Goal: Task Accomplishment & Management: Complete application form

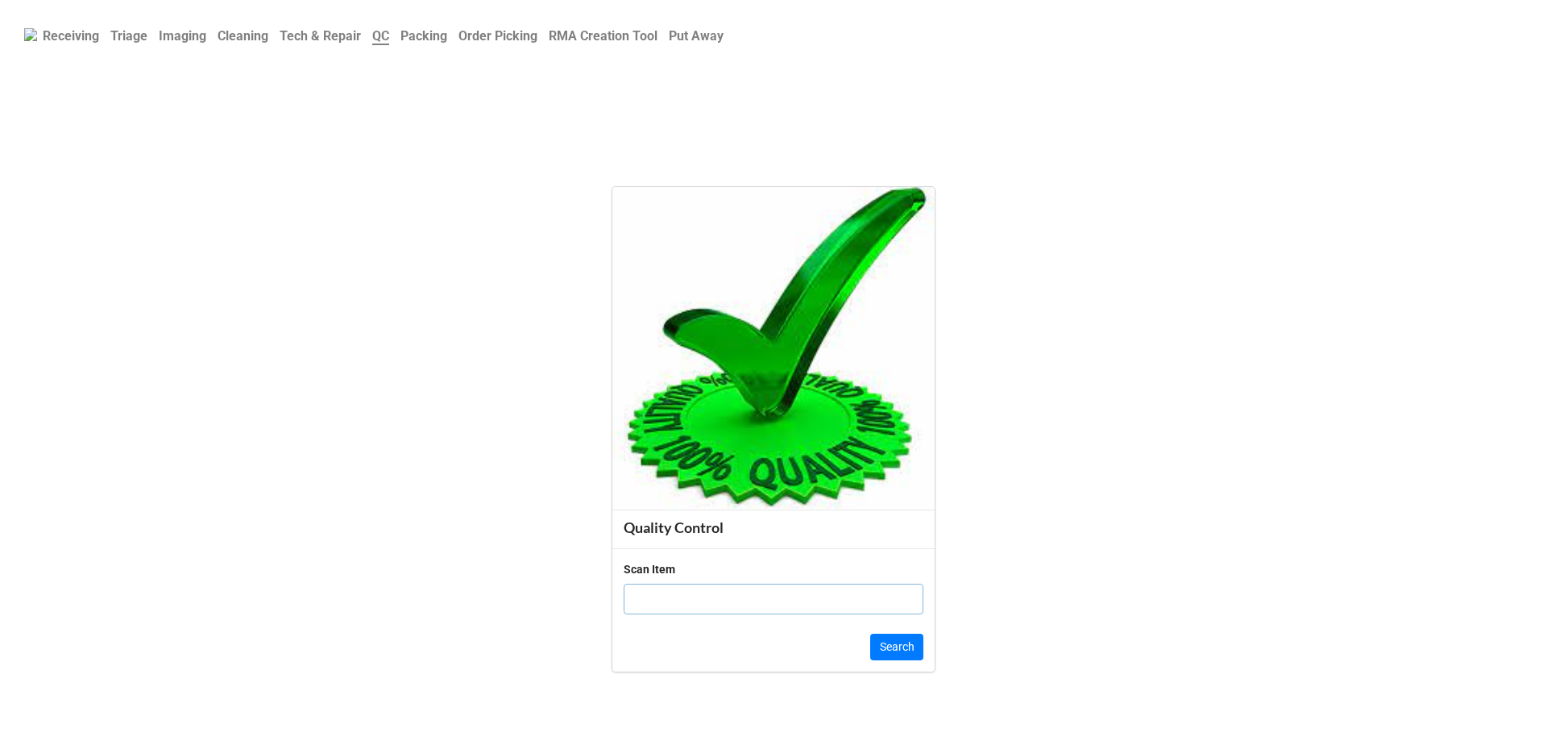
click at [538, 44] on b "Order Picking" at bounding box center [498, 35] width 79 height 15
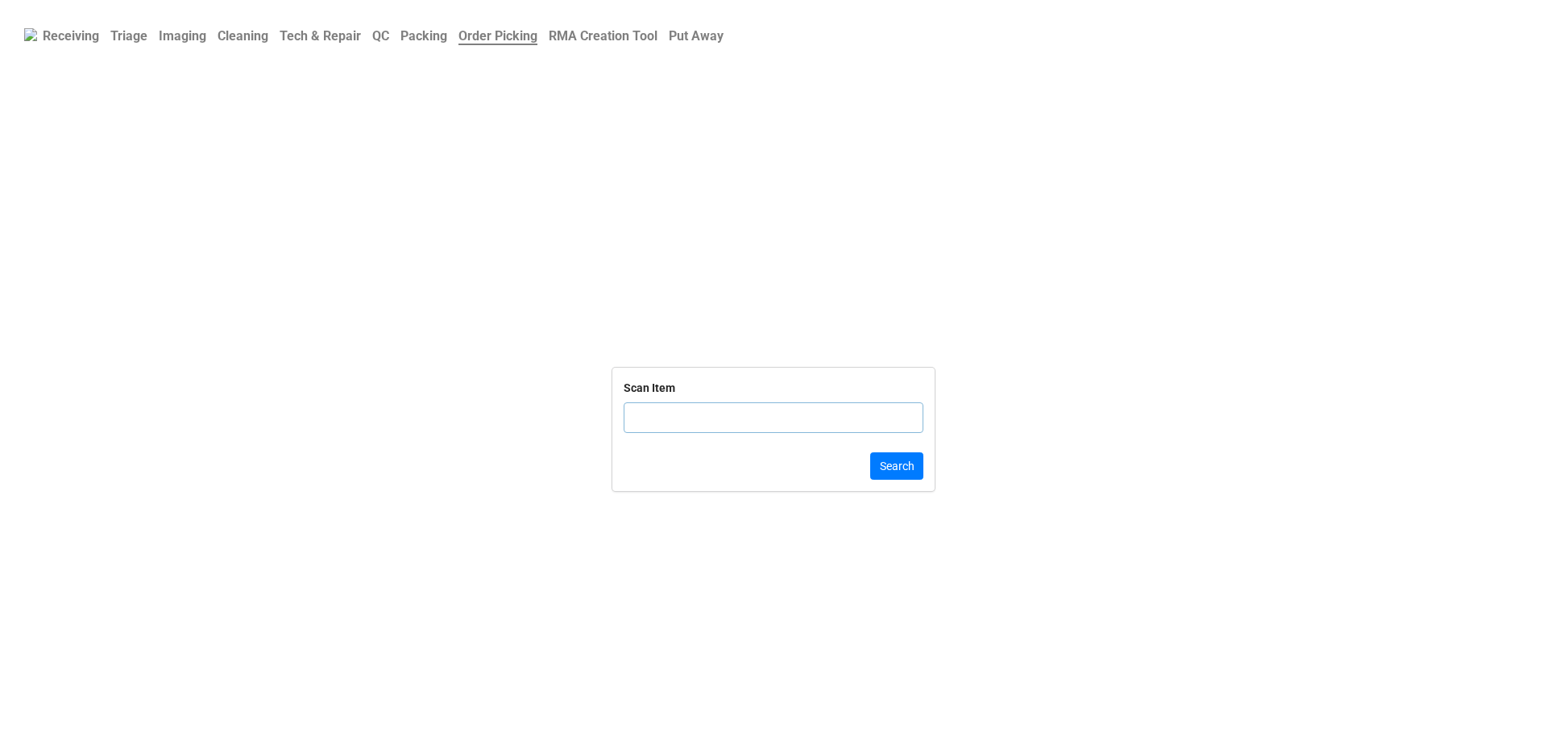
click at [728, 424] on input "text" at bounding box center [774, 417] width 300 height 31
type input "GNBN4"
click button "Search" at bounding box center [896, 465] width 53 height 27
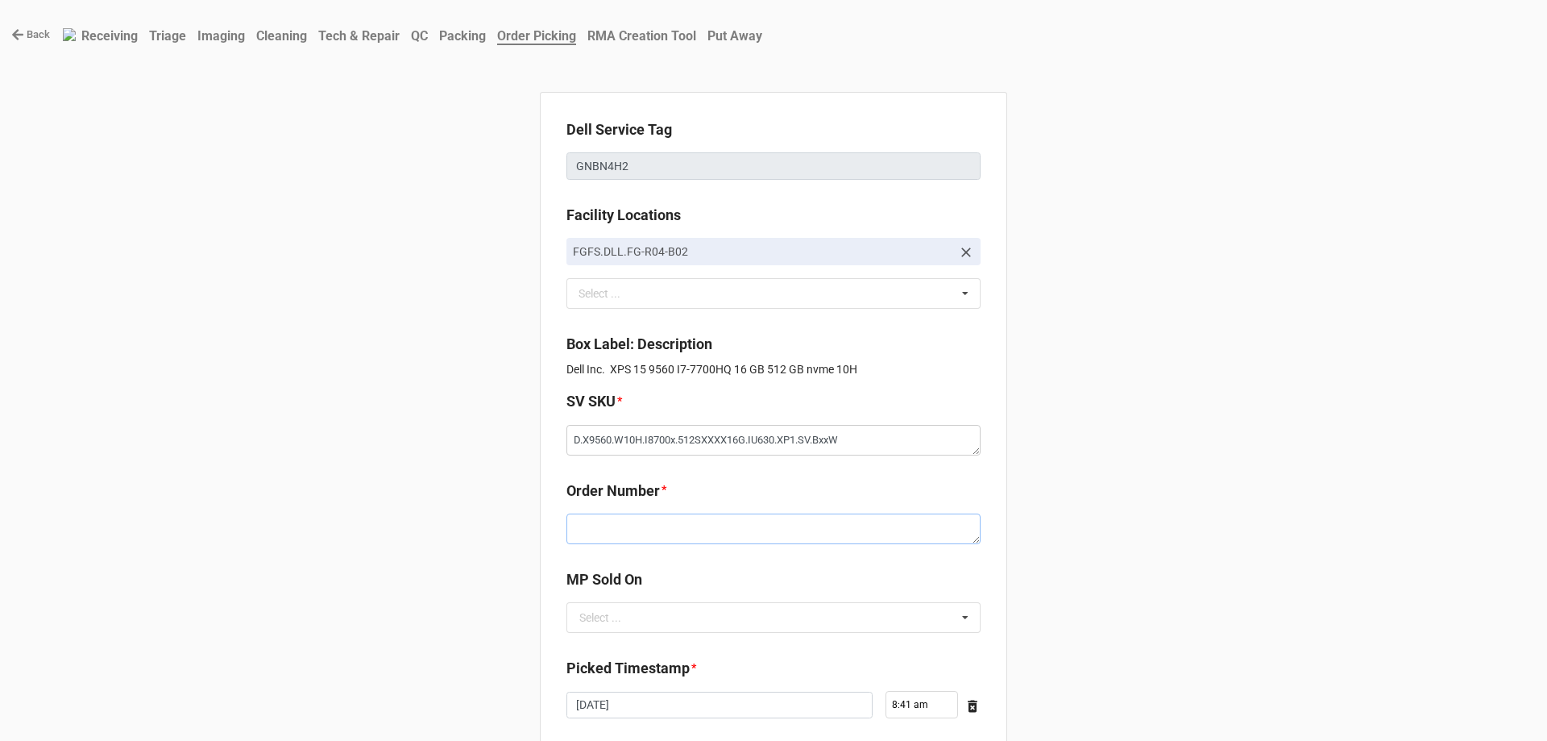
click at [701, 538] on textarea at bounding box center [774, 528] width 414 height 31
paste textarea "5033364"
type textarea "x"
type textarea "5033364"
click at [690, 633] on div "Select ... D2C" at bounding box center [774, 617] width 414 height 31
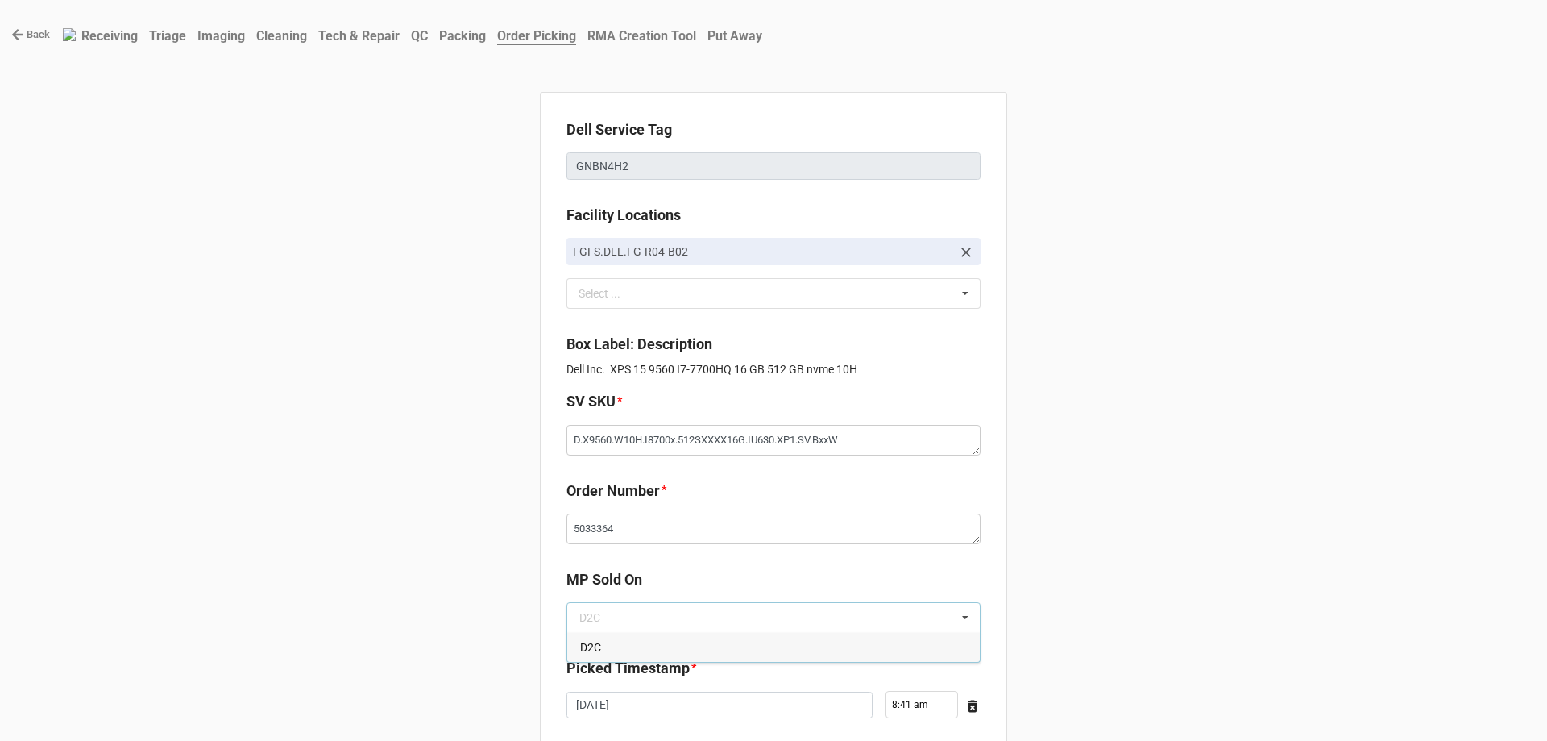
click at [689, 650] on div "D2C" at bounding box center [773, 647] width 413 height 30
type textarea "x"
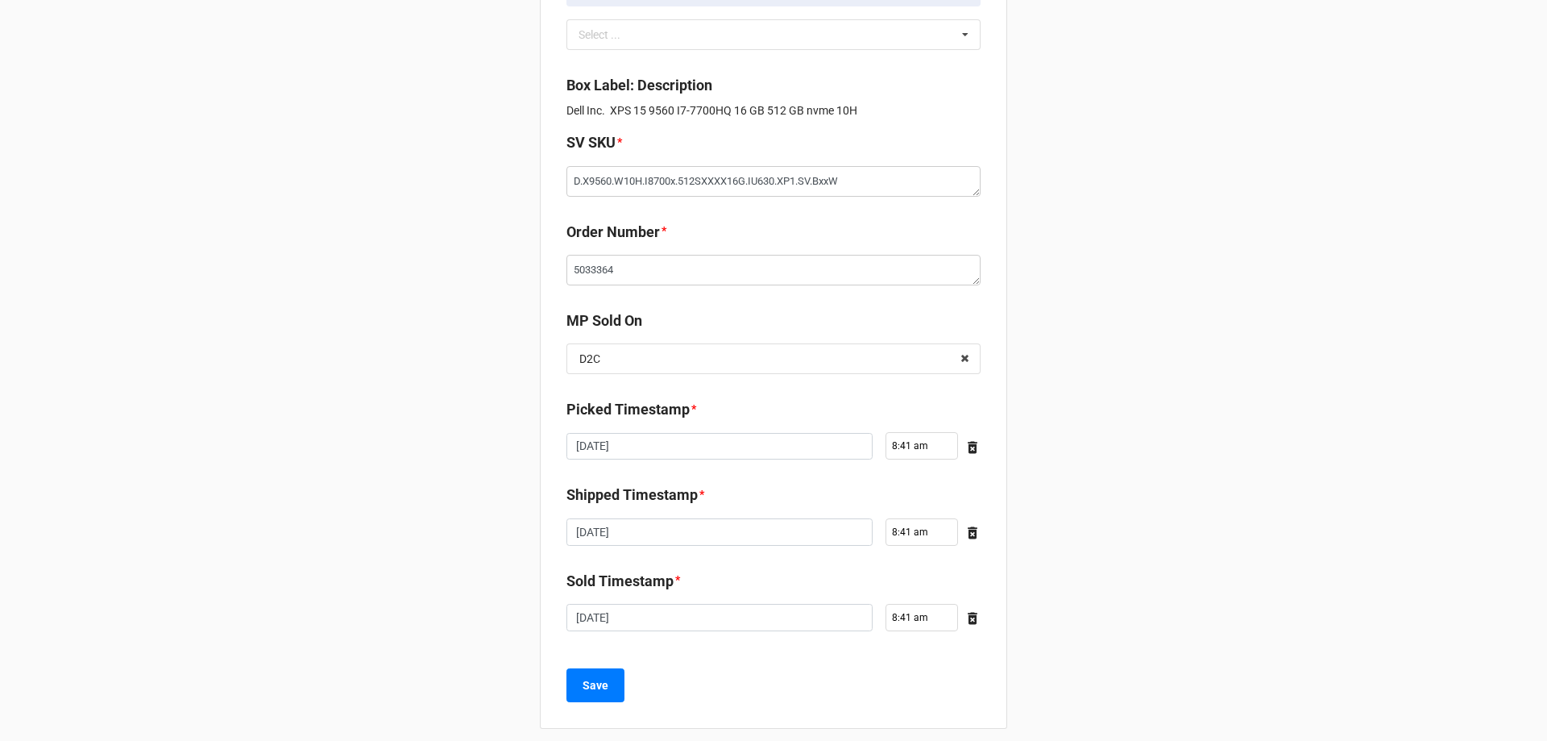
scroll to position [272, 0]
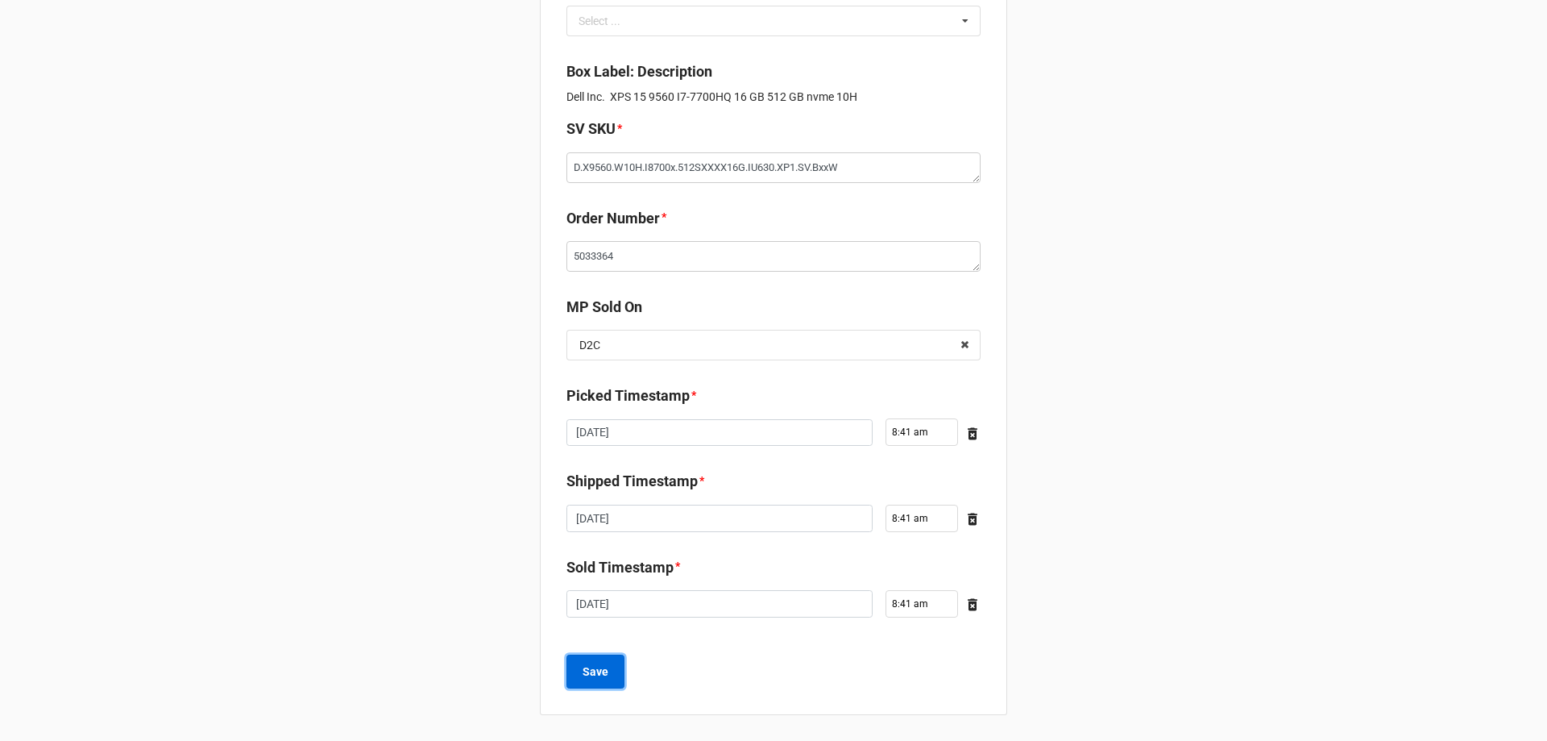
click at [604, 679] on button "Save" at bounding box center [596, 671] width 58 height 34
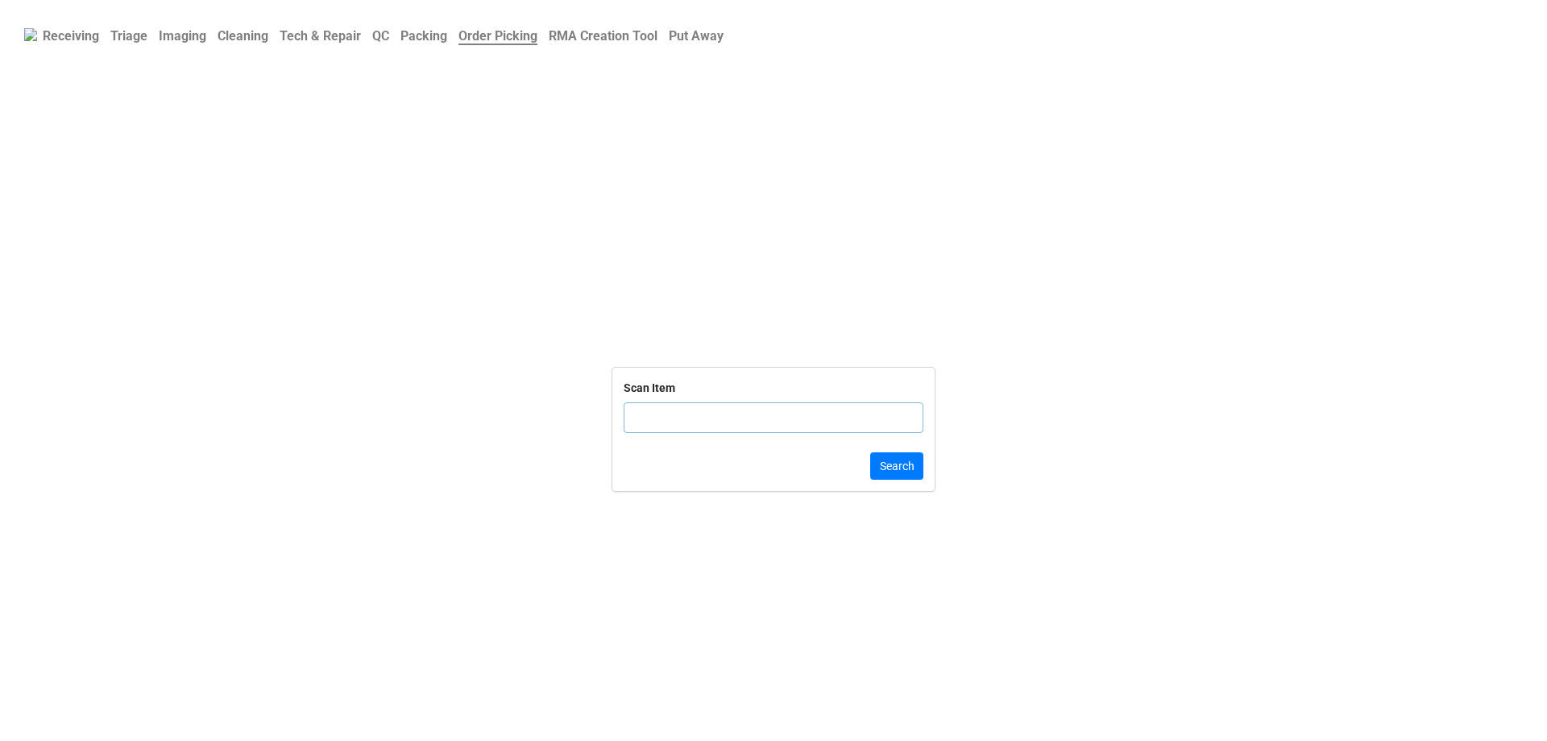
click at [650, 409] on input "text" at bounding box center [774, 417] width 300 height 31
click button "Search" at bounding box center [896, 465] width 53 height 27
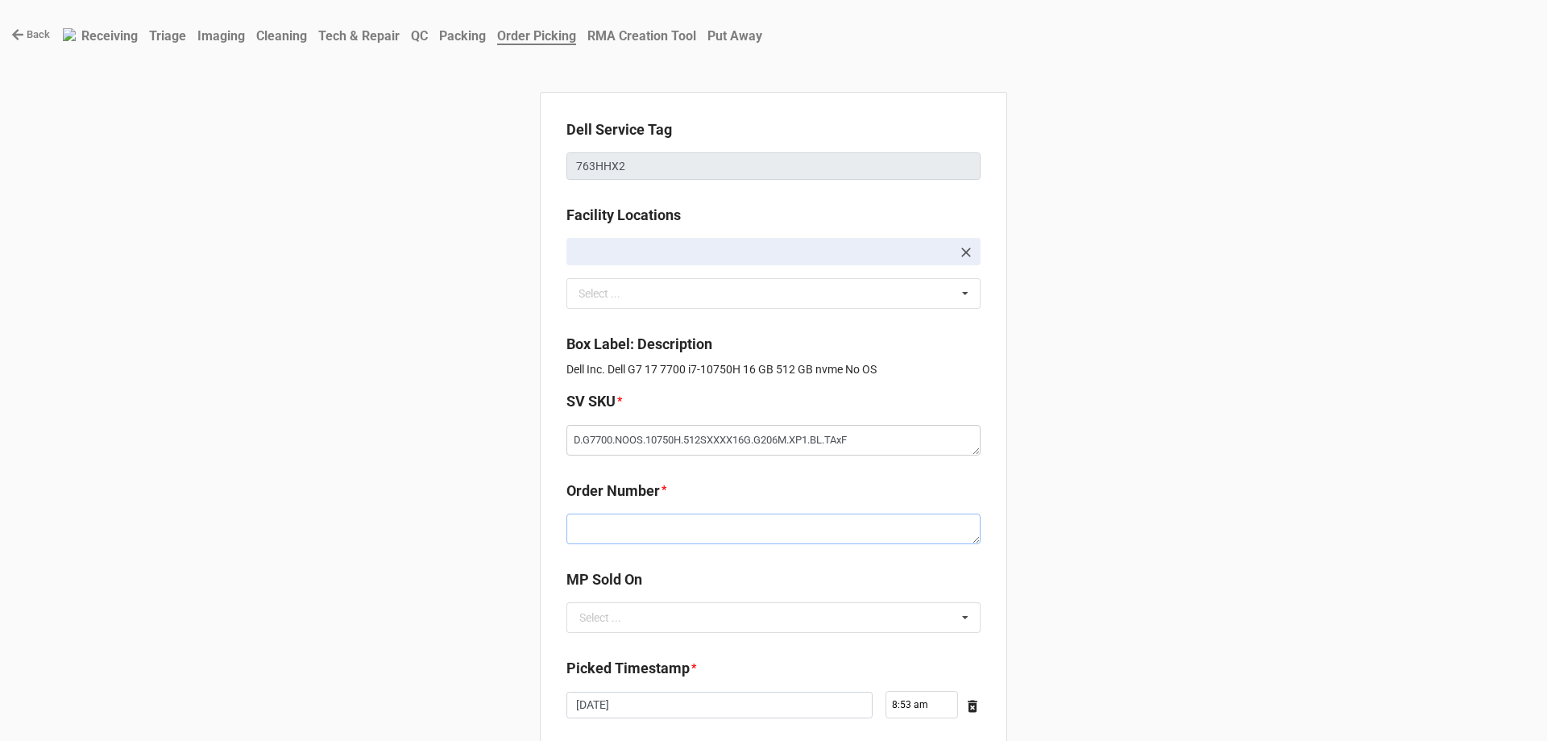
click at [793, 542] on textarea at bounding box center [774, 528] width 414 height 31
paste textarea "5033367"
type textarea "x"
type textarea "5033367"
click at [725, 621] on input "text" at bounding box center [774, 617] width 413 height 29
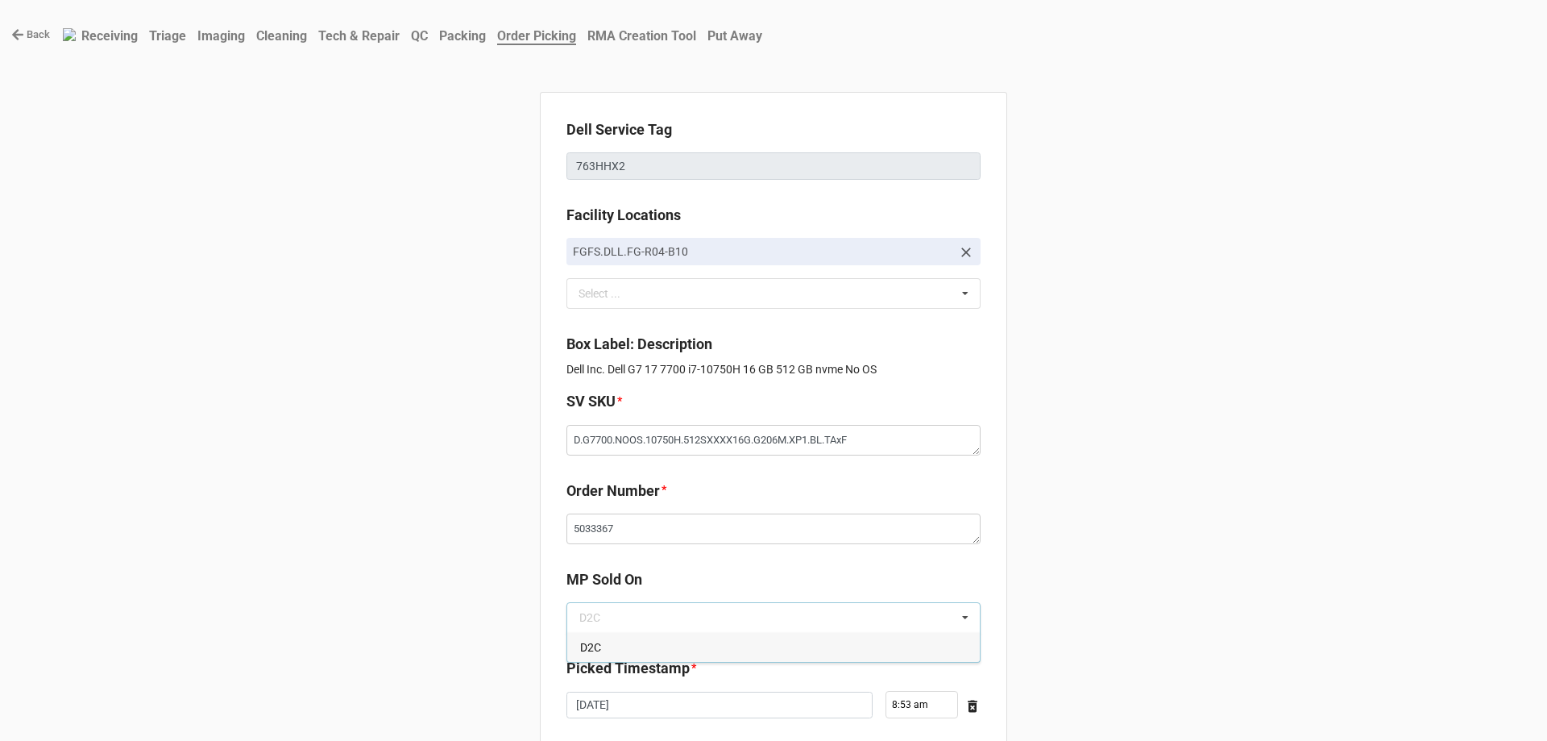
click at [723, 645] on div "D2C" at bounding box center [773, 647] width 413 height 30
type textarea "x"
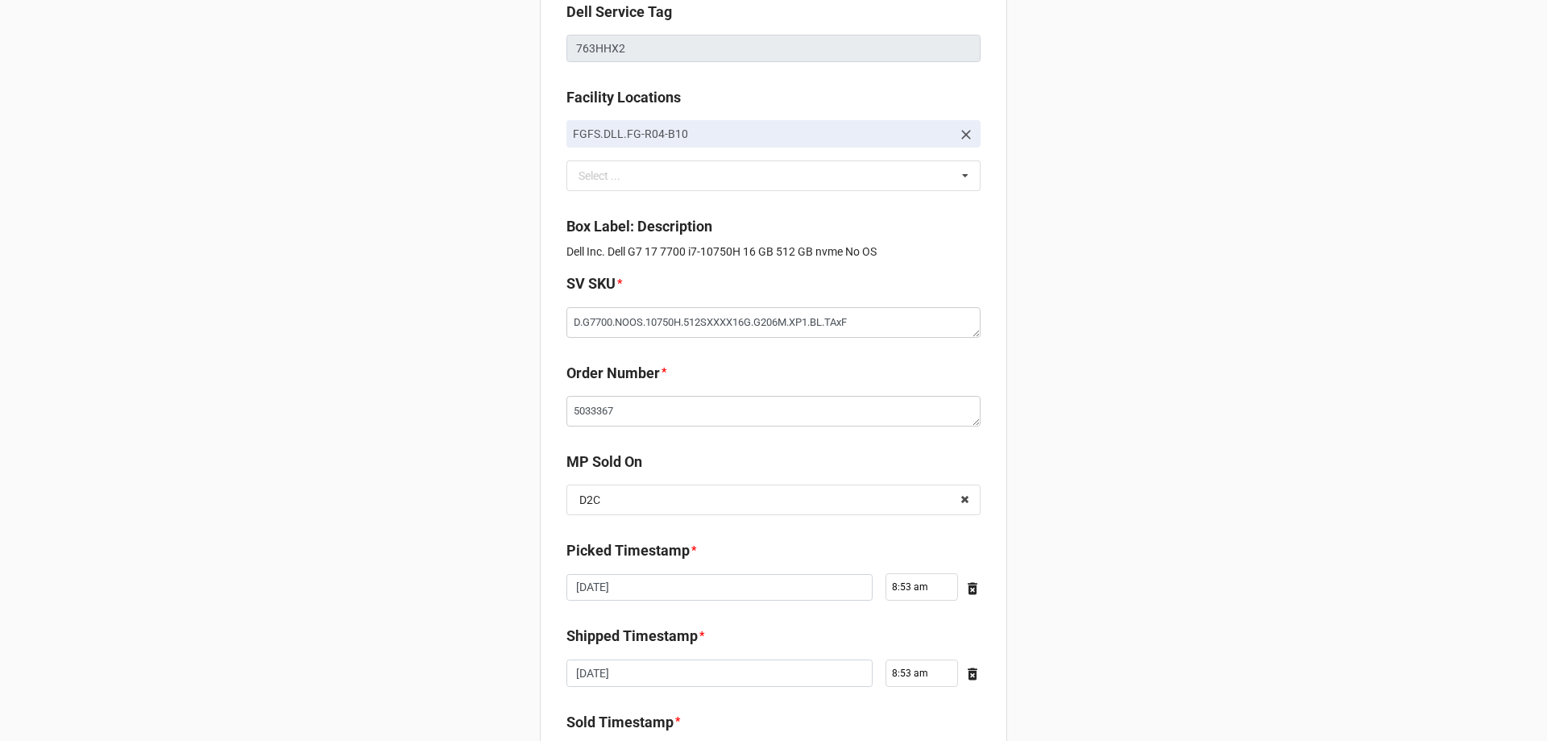
scroll to position [272, 0]
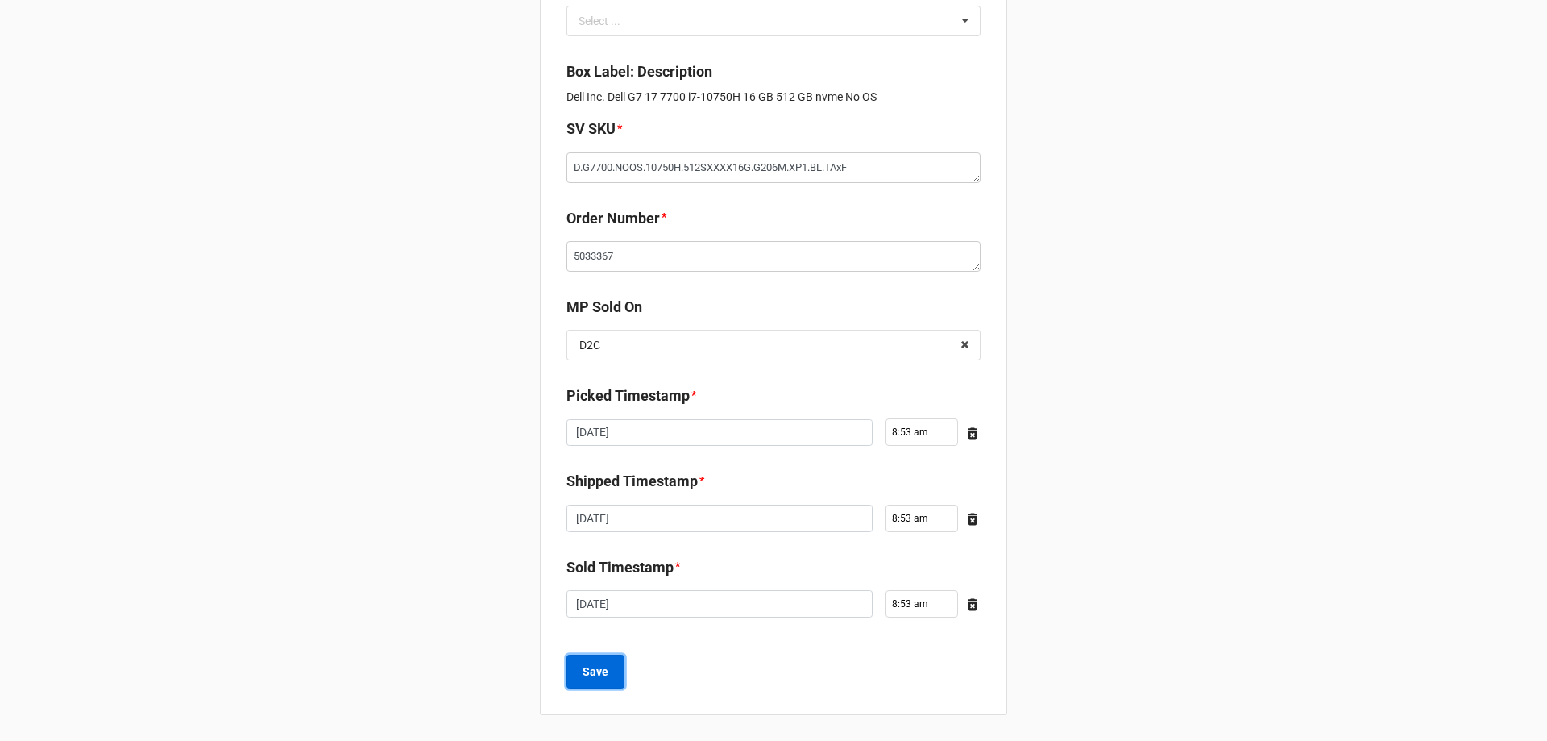
click at [592, 676] on b "Save" at bounding box center [596, 671] width 26 height 17
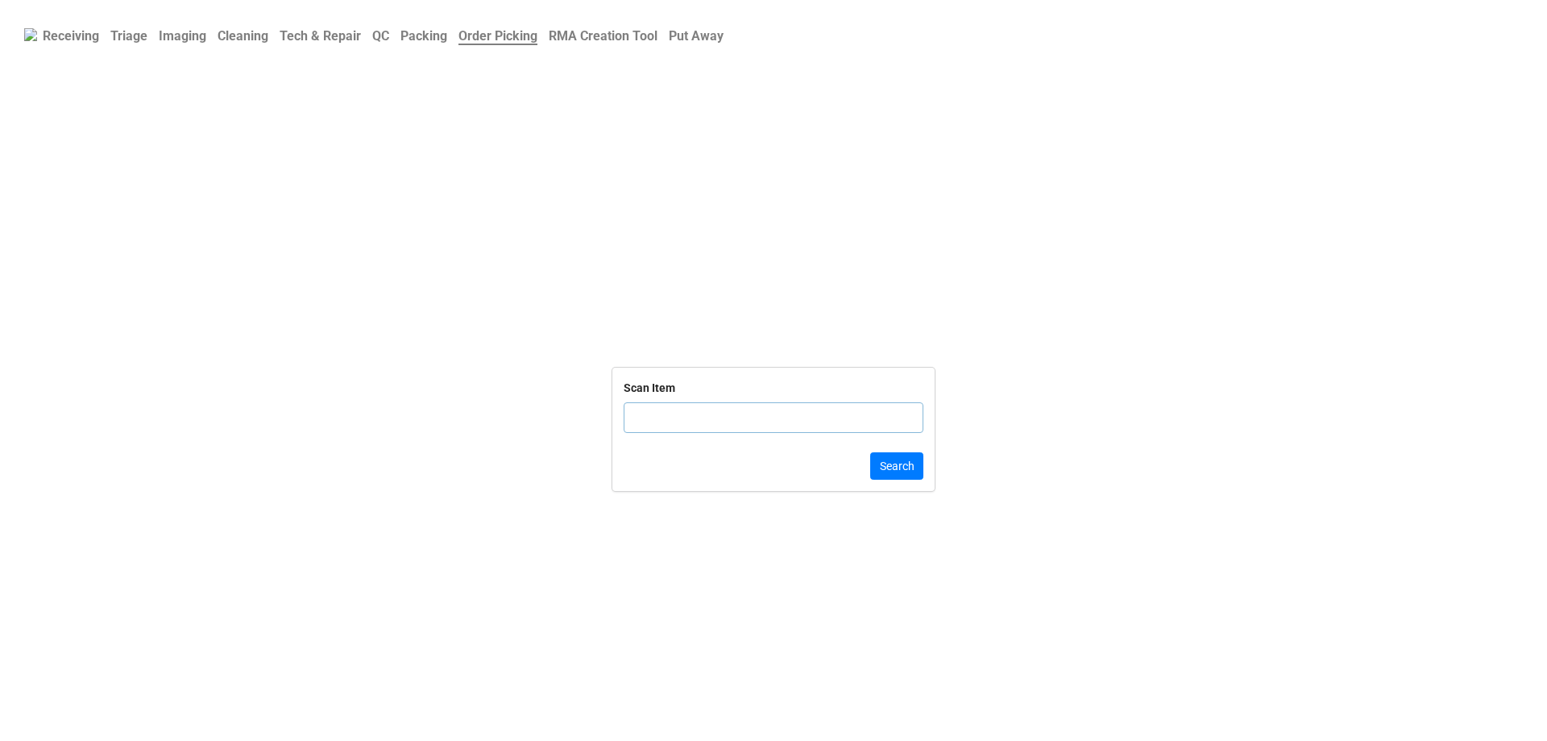
click at [683, 410] on input "text" at bounding box center [774, 417] width 300 height 31
click button "Search" at bounding box center [896, 465] width 53 height 27
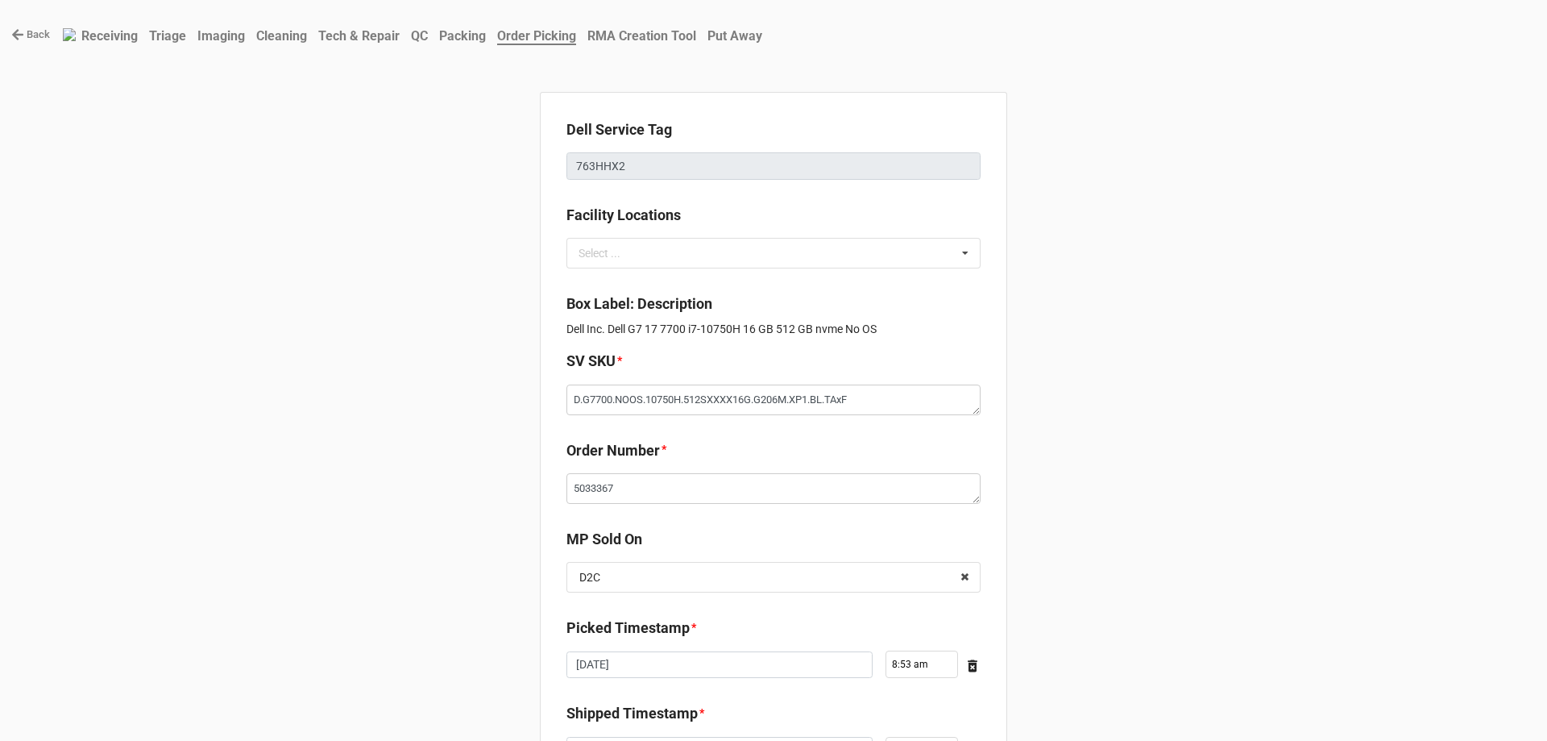
type textarea "x"
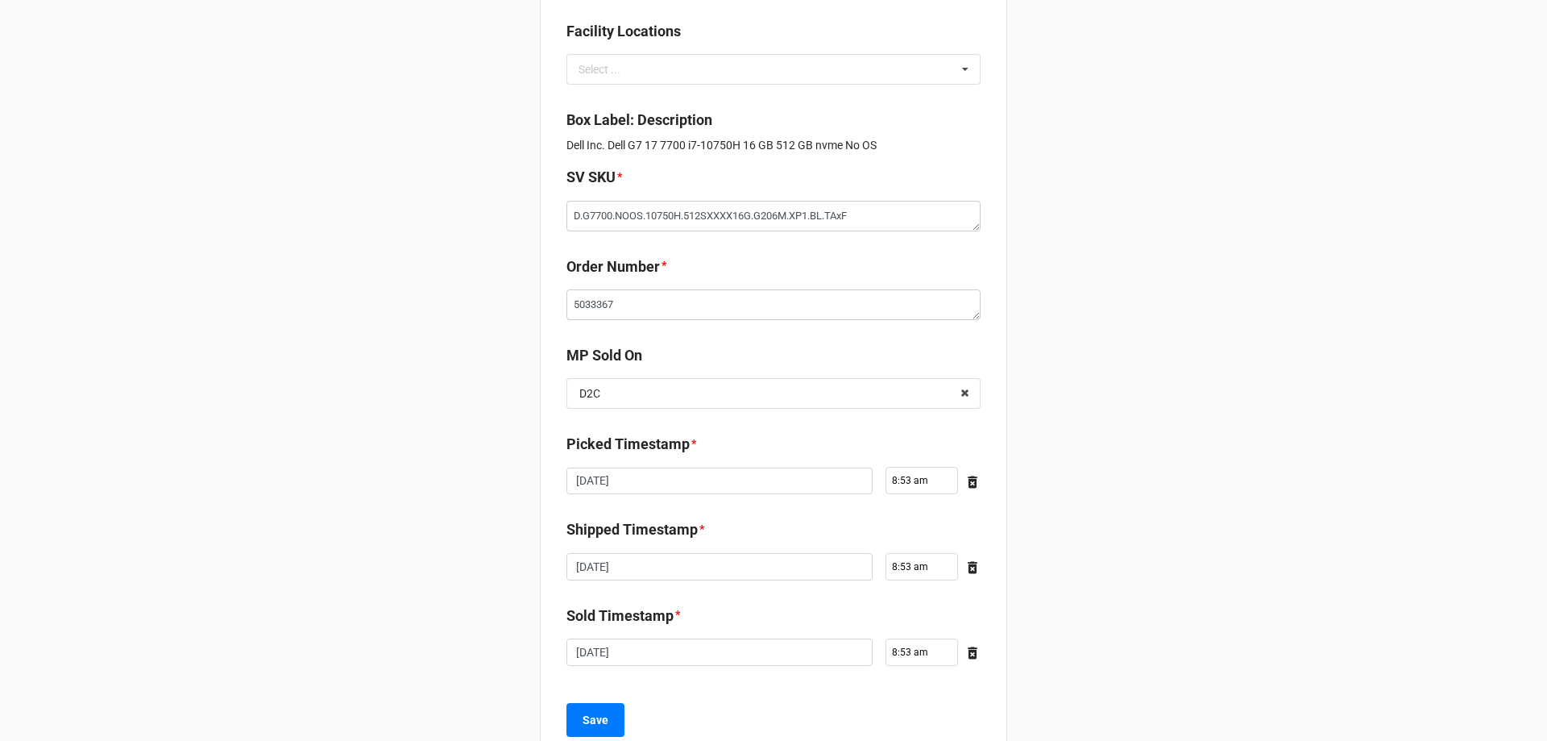
scroll to position [232, 0]
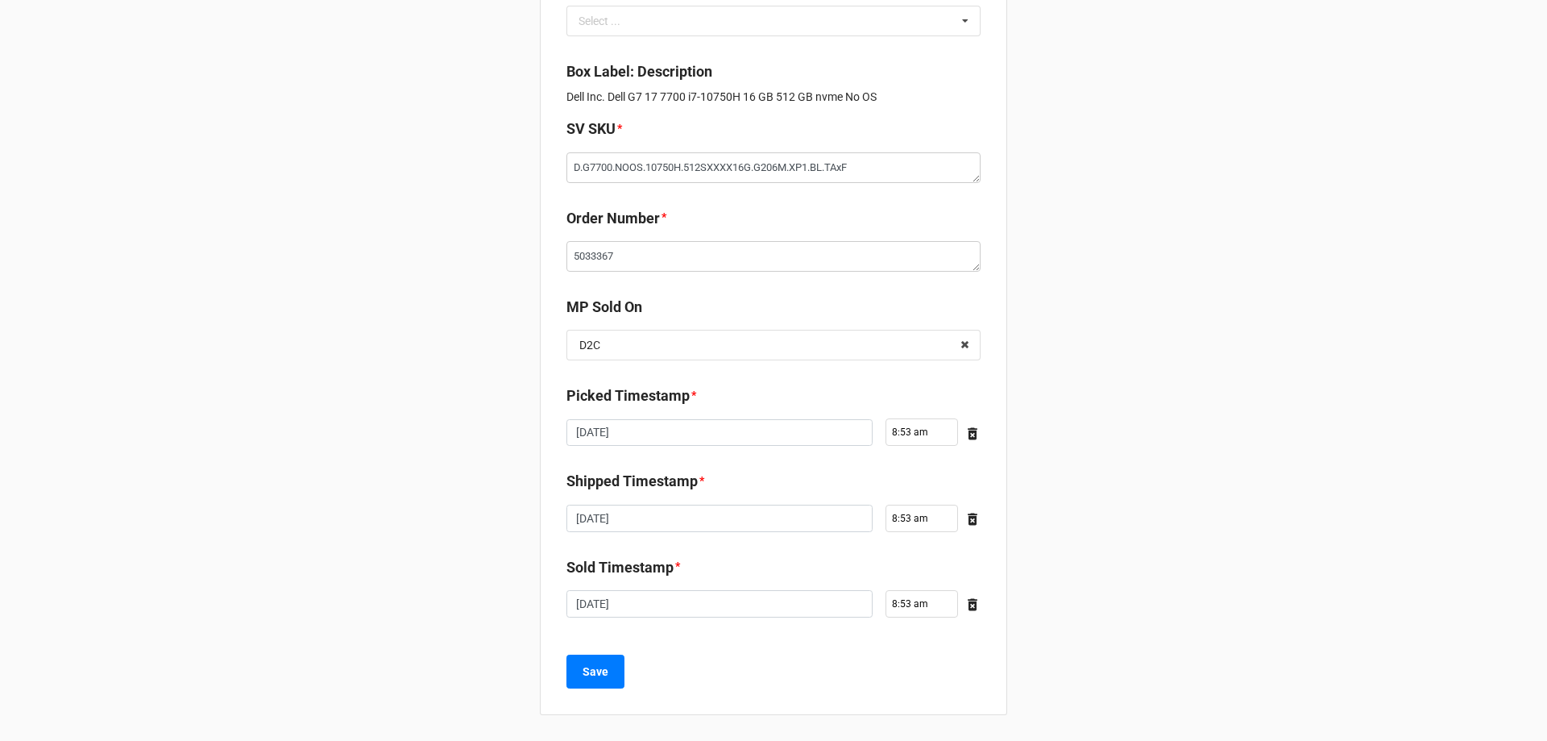
click at [624, 666] on div "Save" at bounding box center [774, 671] width 414 height 34
click at [613, 671] on button "Save" at bounding box center [596, 671] width 58 height 34
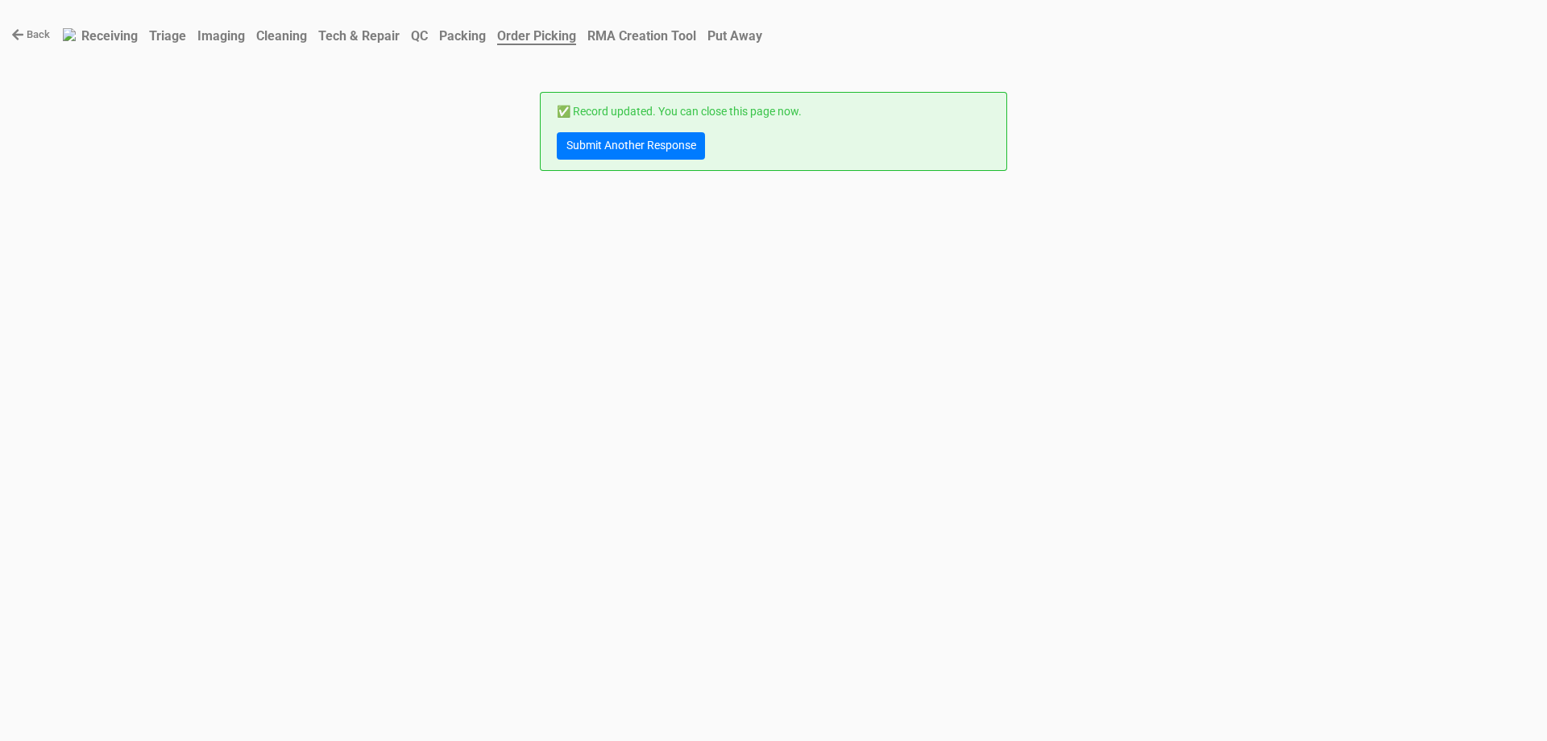
scroll to position [0, 0]
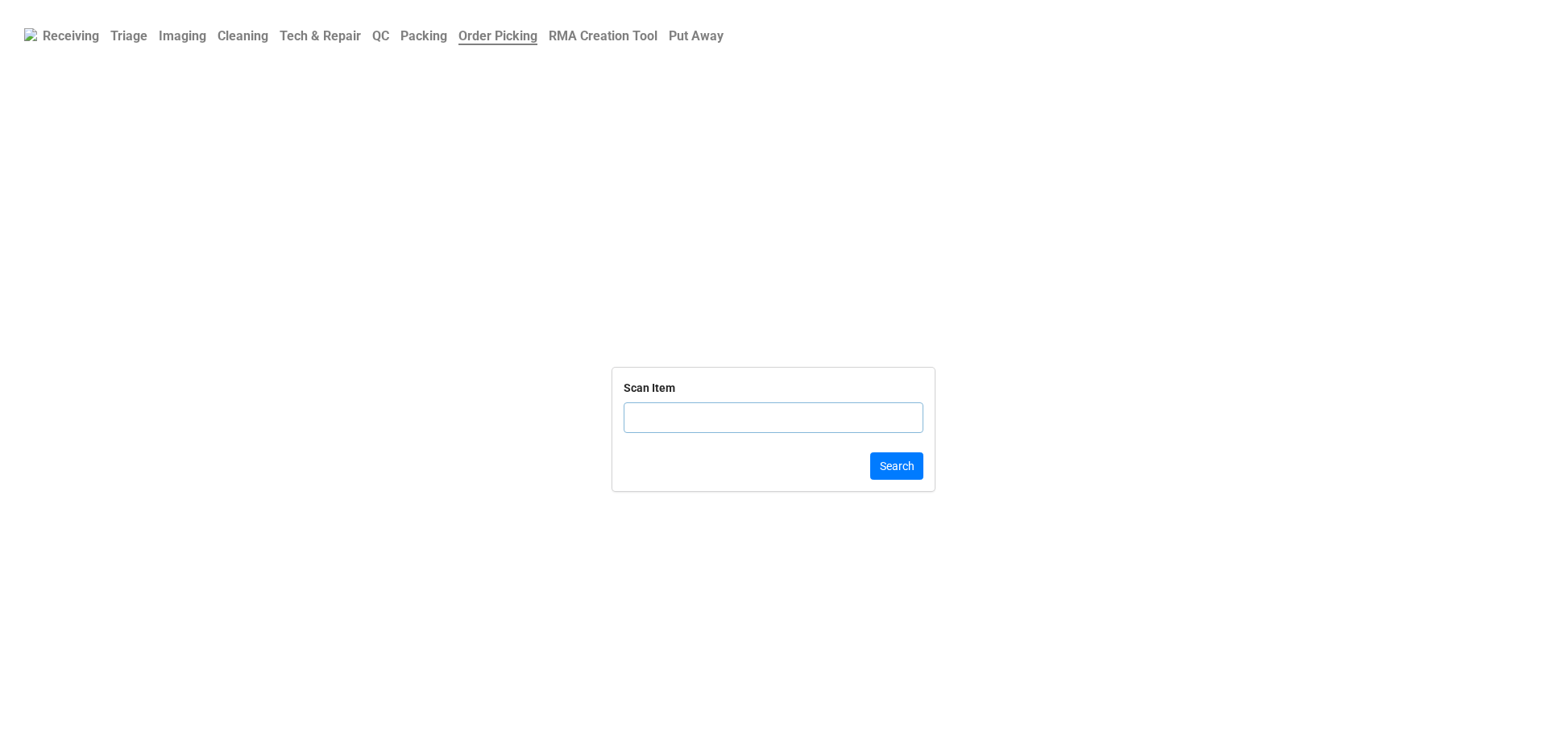
click at [750, 431] on input "text" at bounding box center [774, 417] width 300 height 31
type input "4ZJW"
click button "Search" at bounding box center [896, 465] width 53 height 27
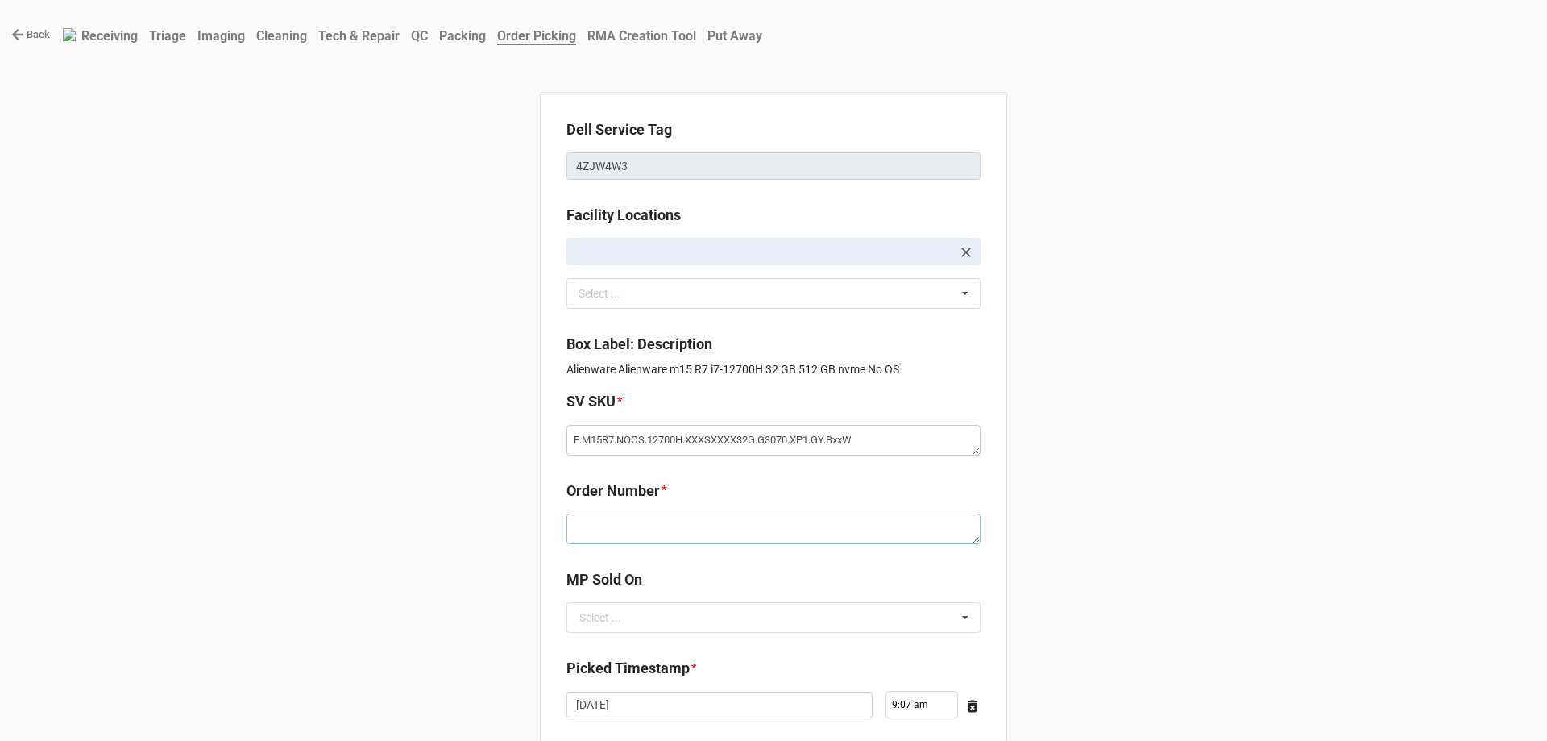
click at [720, 542] on textarea at bounding box center [774, 528] width 414 height 31
paste textarea "5033363"
type textarea "x"
type textarea "5033363"
click at [756, 606] on input "text" at bounding box center [774, 617] width 413 height 29
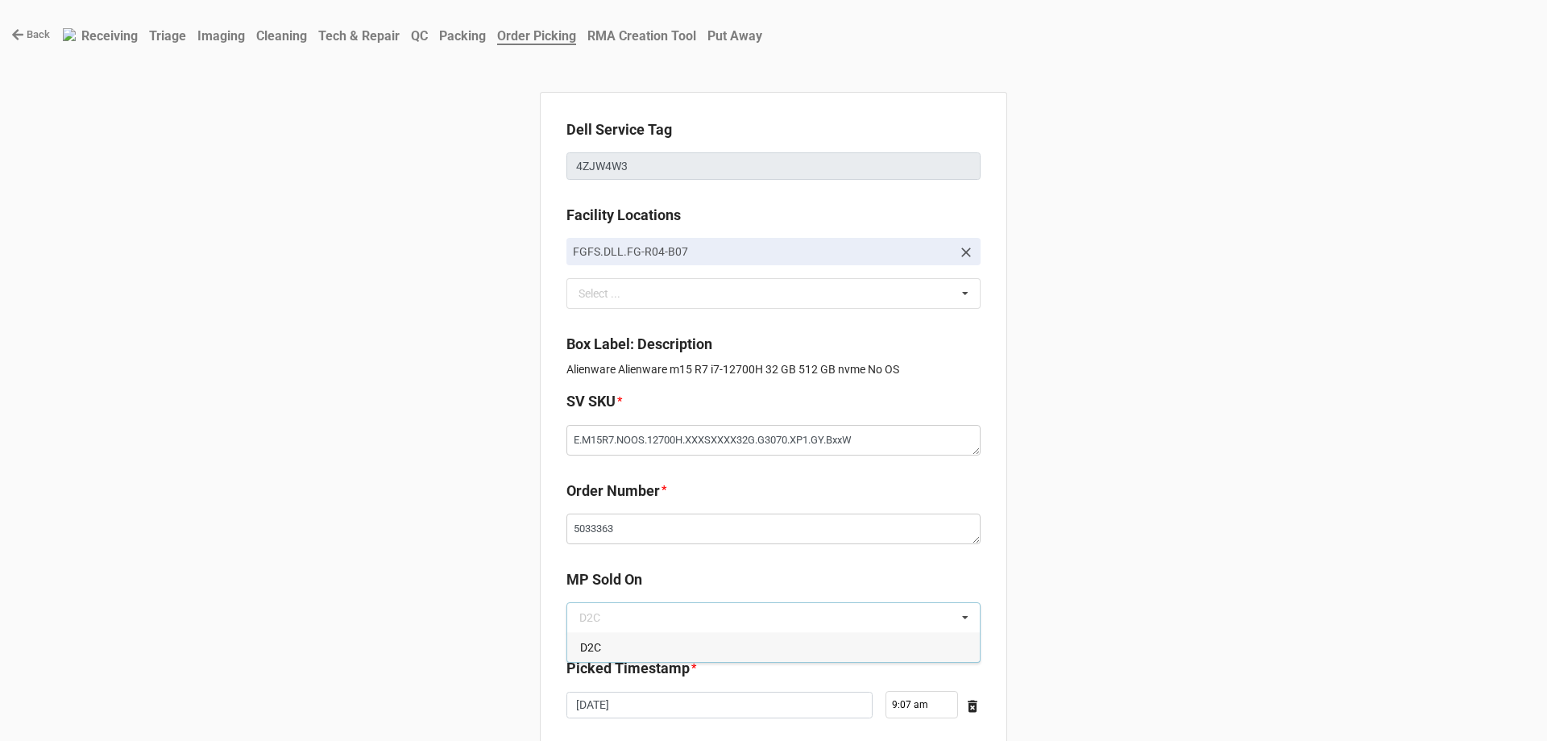
click at [741, 637] on div "D2C" at bounding box center [773, 647] width 413 height 30
type textarea "x"
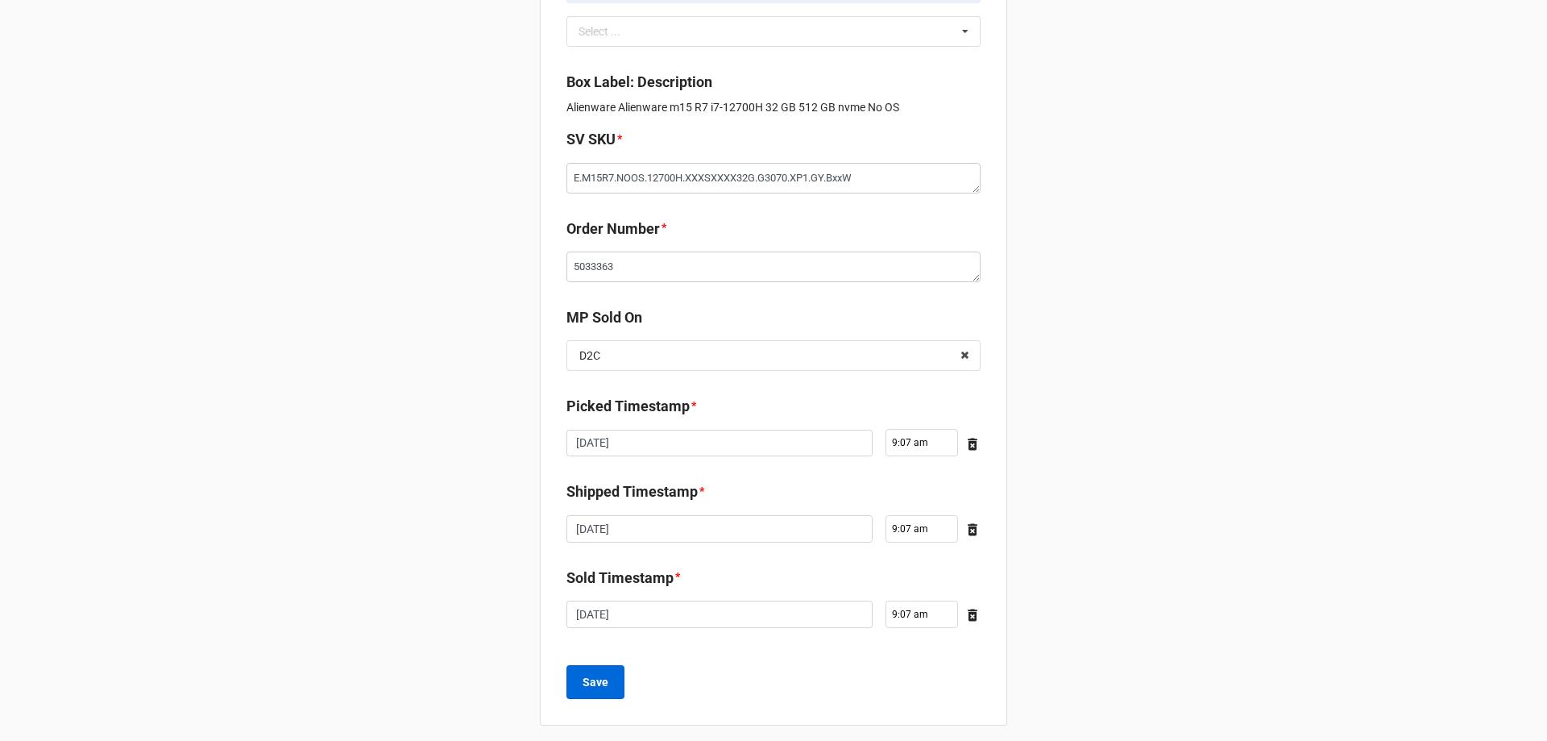
scroll to position [272, 0]
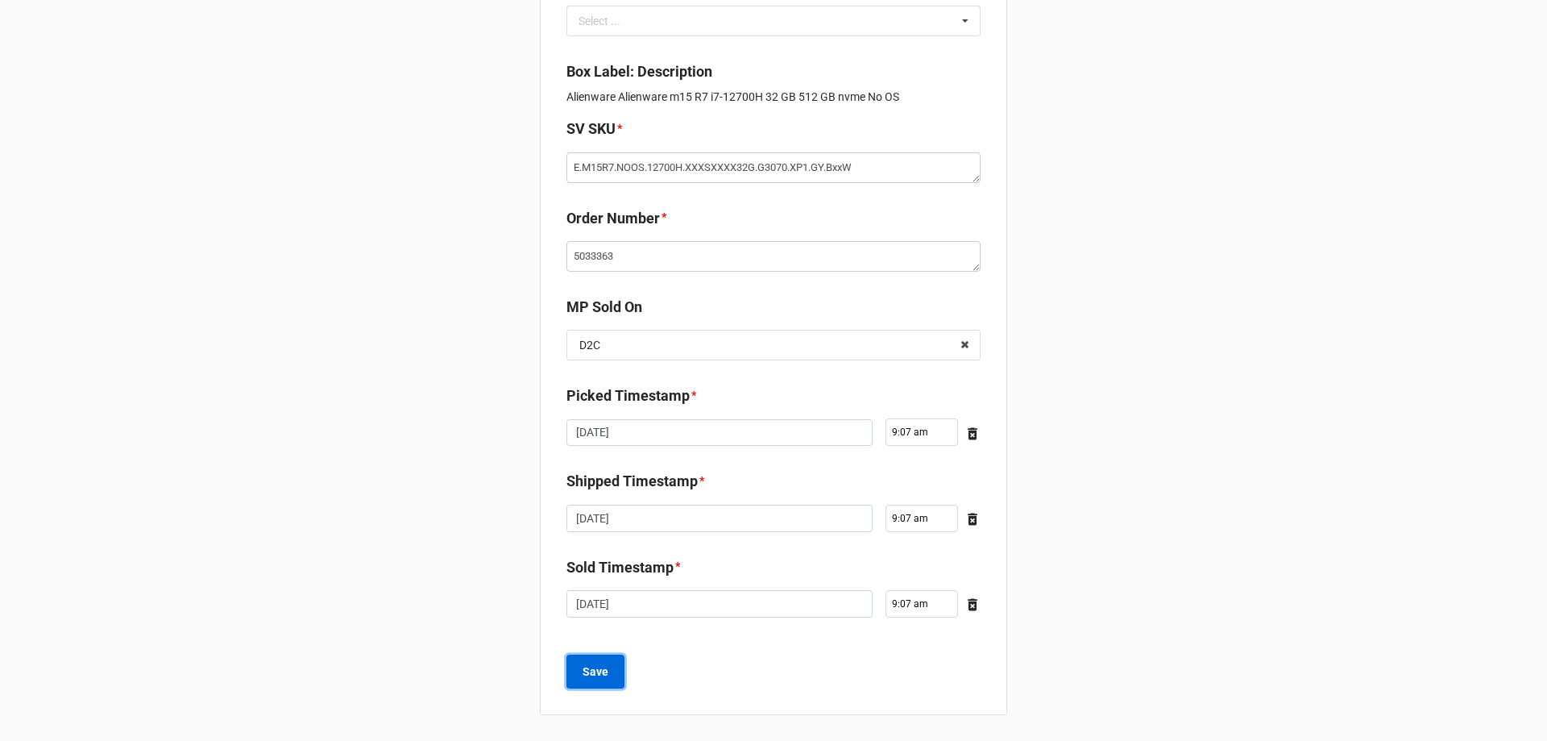
click at [611, 677] on button "Save" at bounding box center [596, 671] width 58 height 34
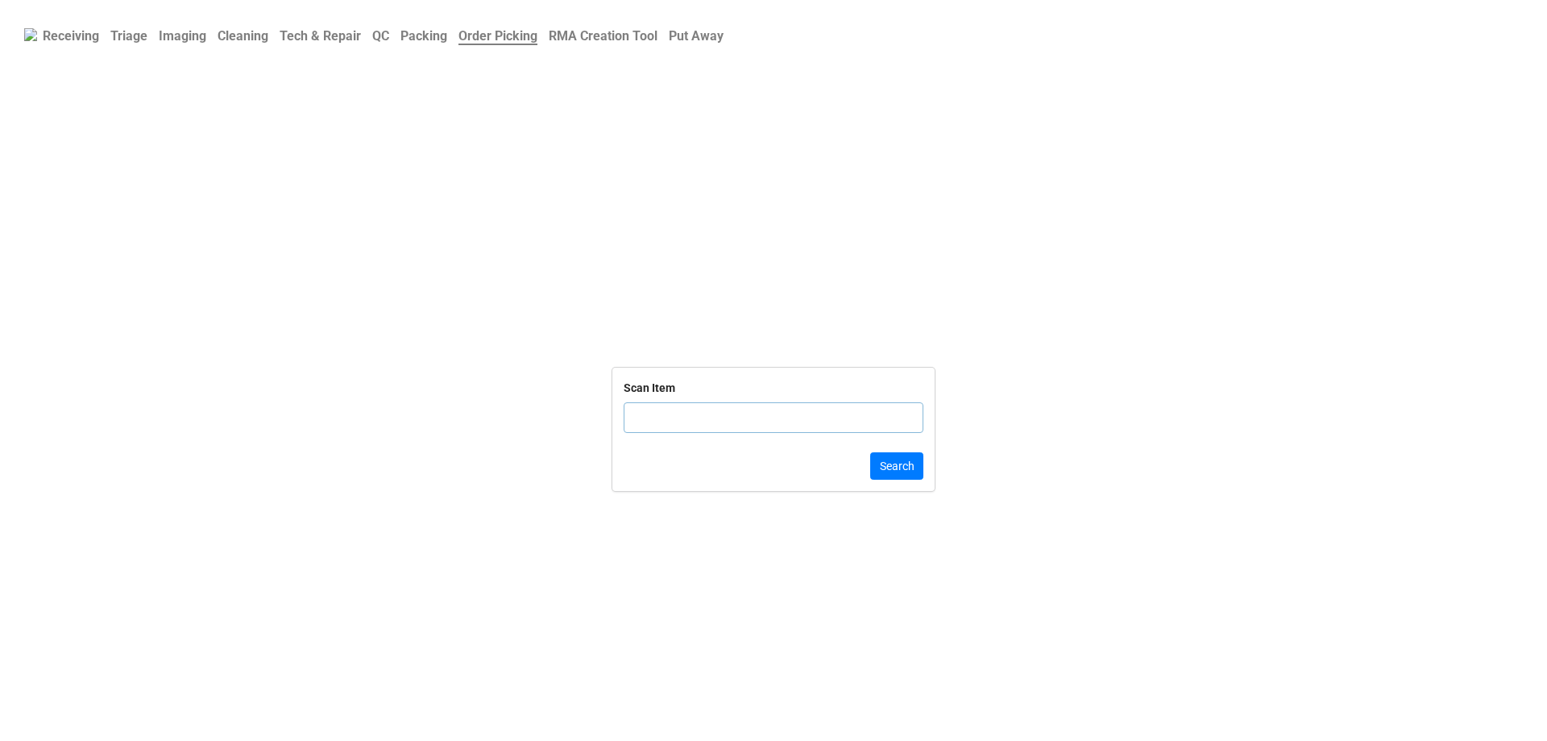
click at [673, 414] on input "text" at bounding box center [774, 417] width 300 height 31
click button "Search" at bounding box center [896, 465] width 53 height 27
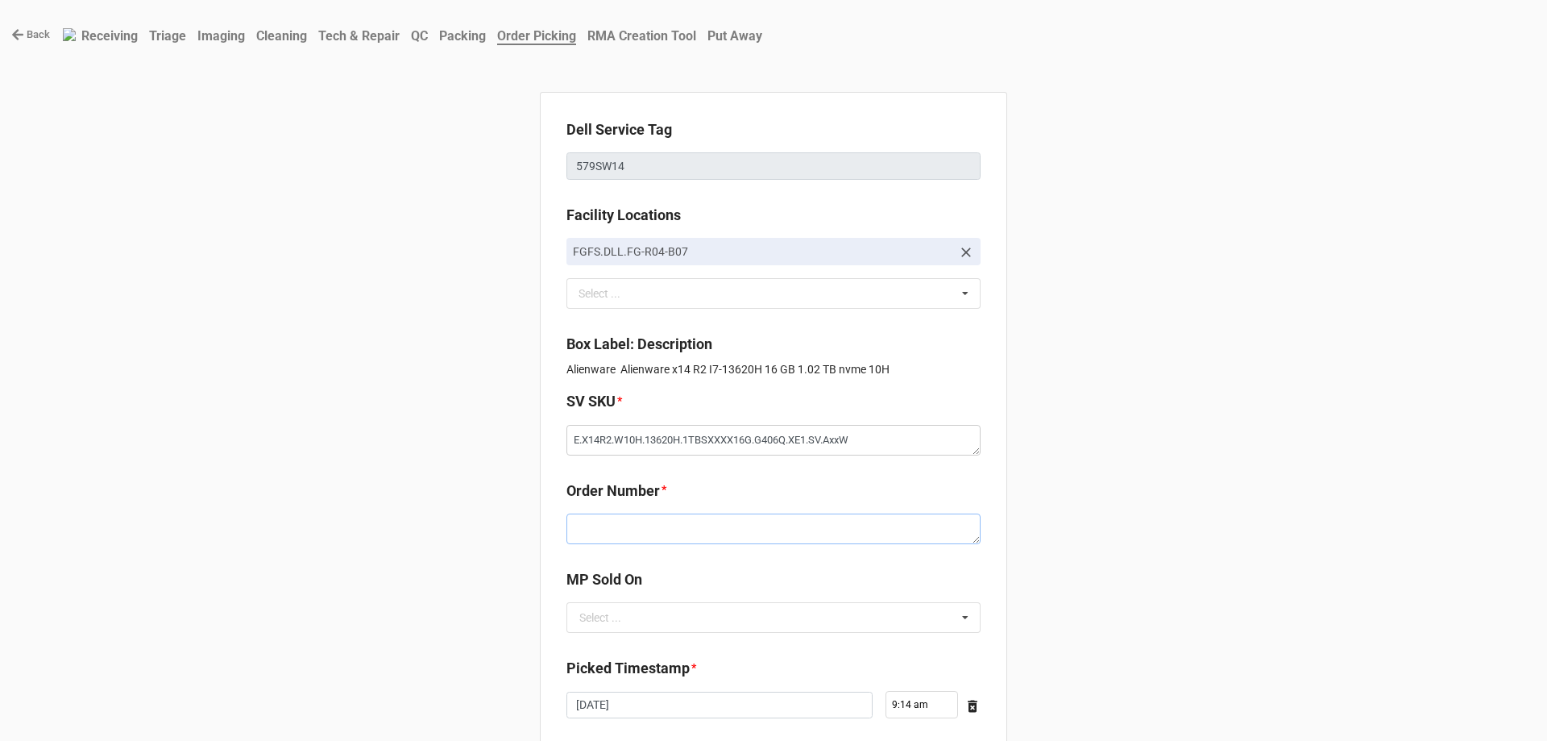
click at [754, 525] on textarea at bounding box center [774, 528] width 414 height 31
paste textarea "5033372"
type textarea "x"
type textarea "5033372"
click at [688, 631] on input "text" at bounding box center [774, 617] width 413 height 29
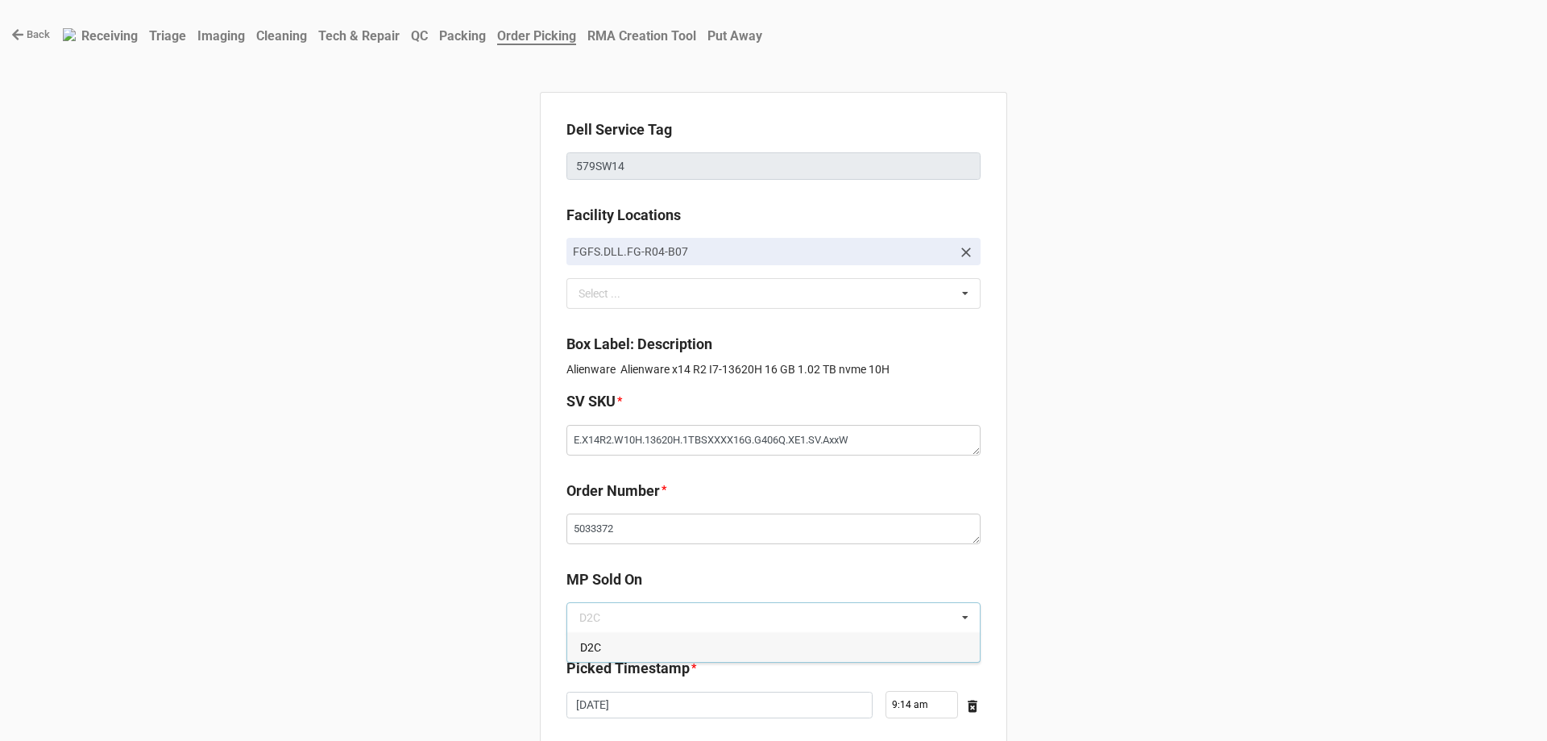
click at [658, 653] on div "D2C" at bounding box center [773, 647] width 413 height 30
type textarea "x"
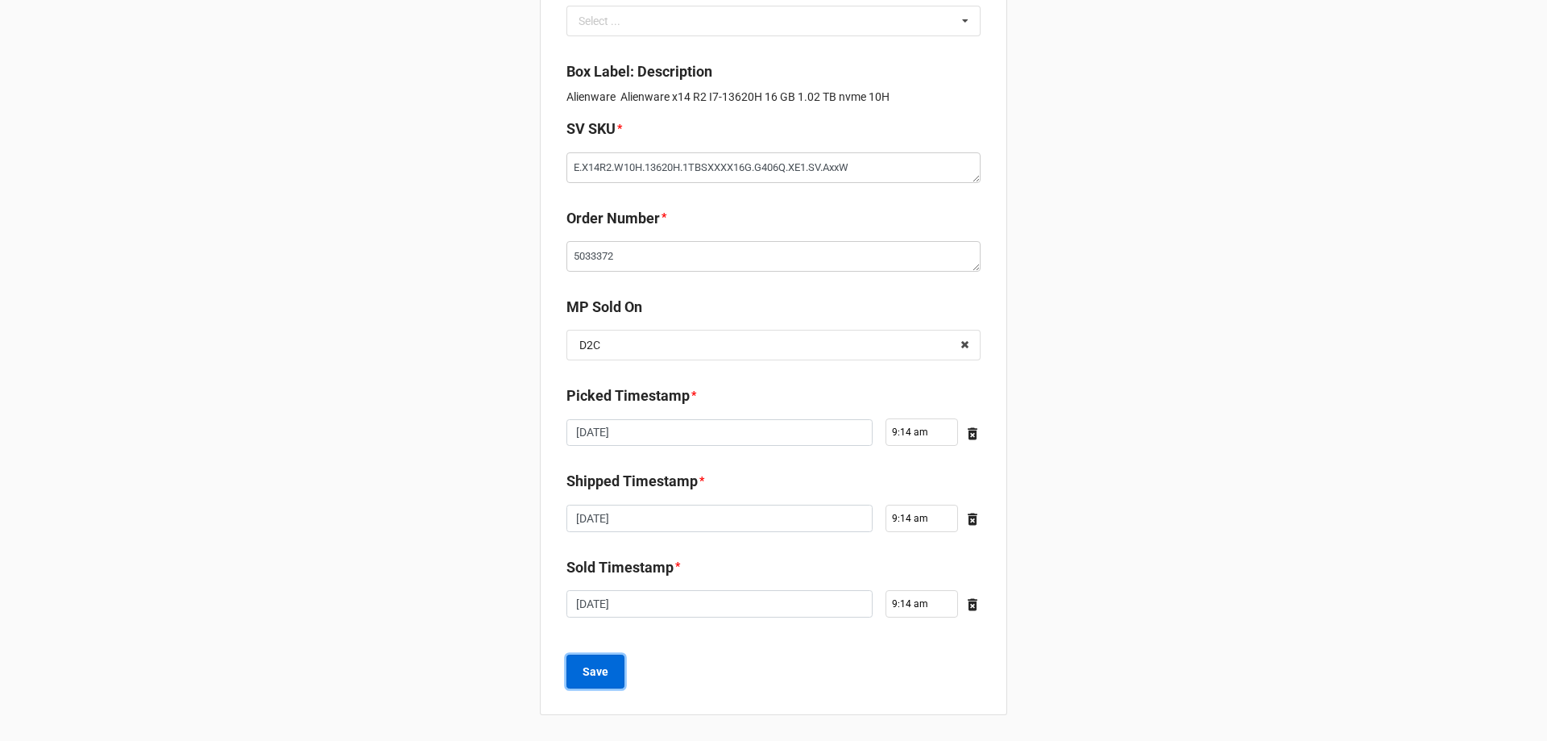
click at [615, 680] on button "Save" at bounding box center [596, 671] width 58 height 34
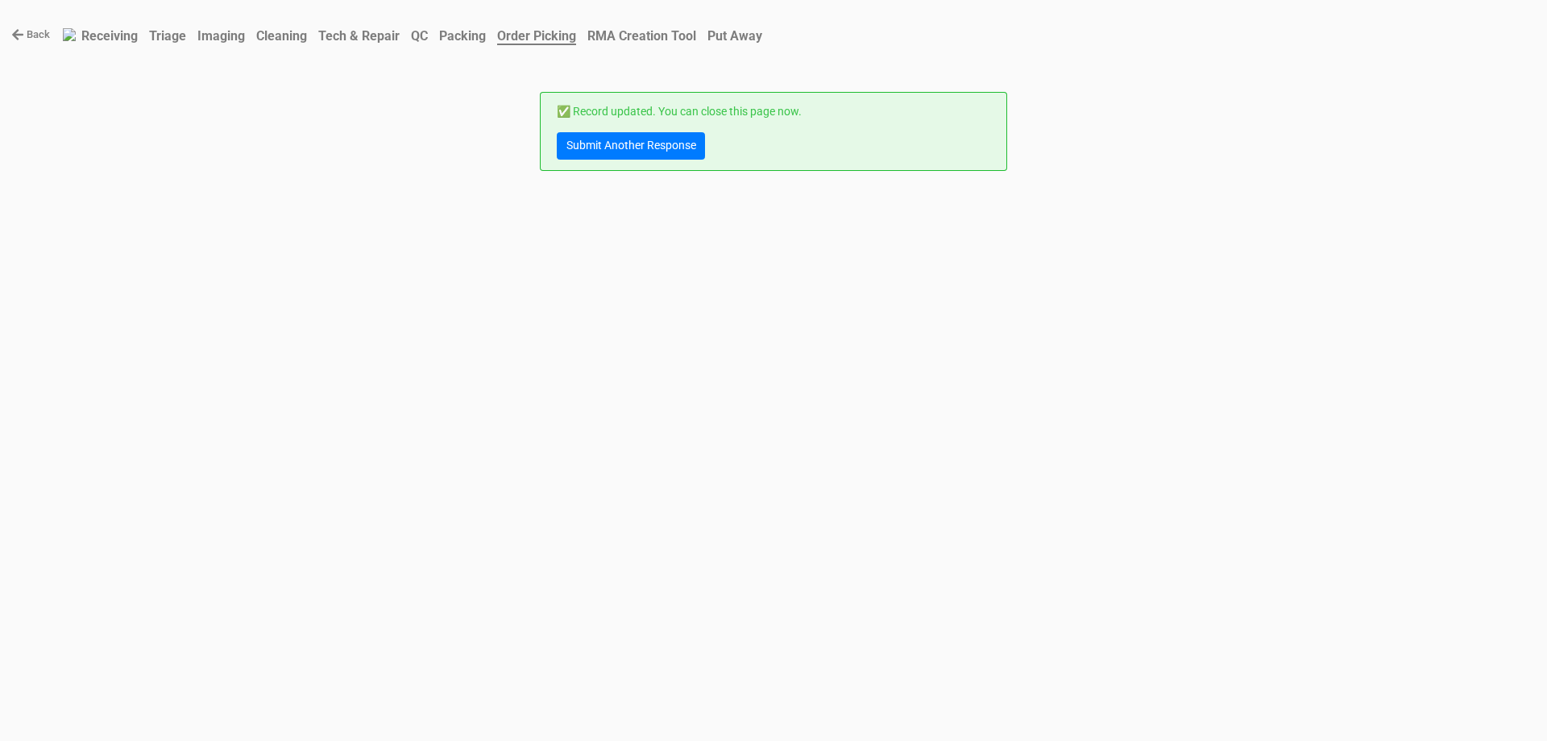
scroll to position [0, 0]
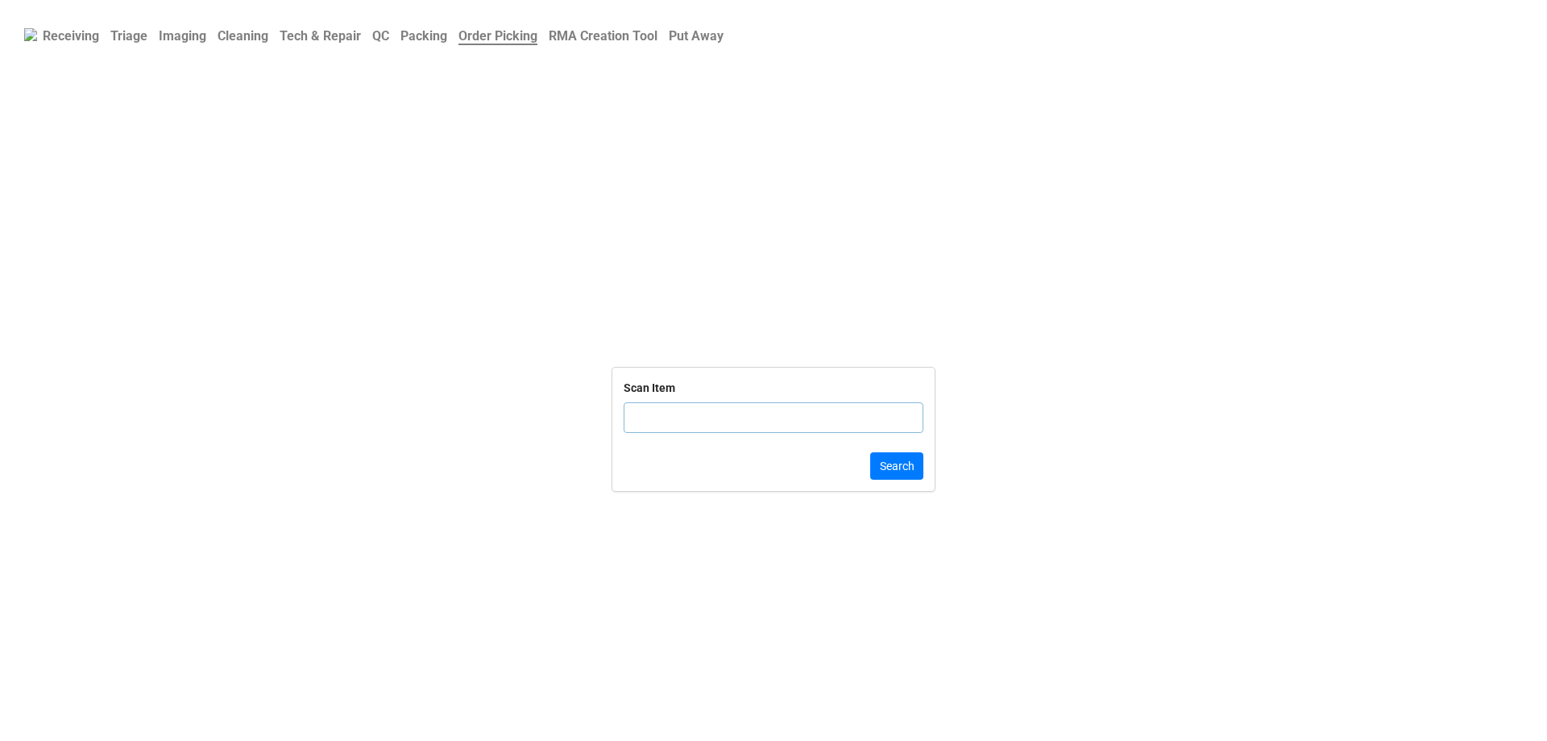
click at [692, 410] on input "text" at bounding box center [774, 417] width 300 height 31
click button "Search" at bounding box center [896, 465] width 53 height 27
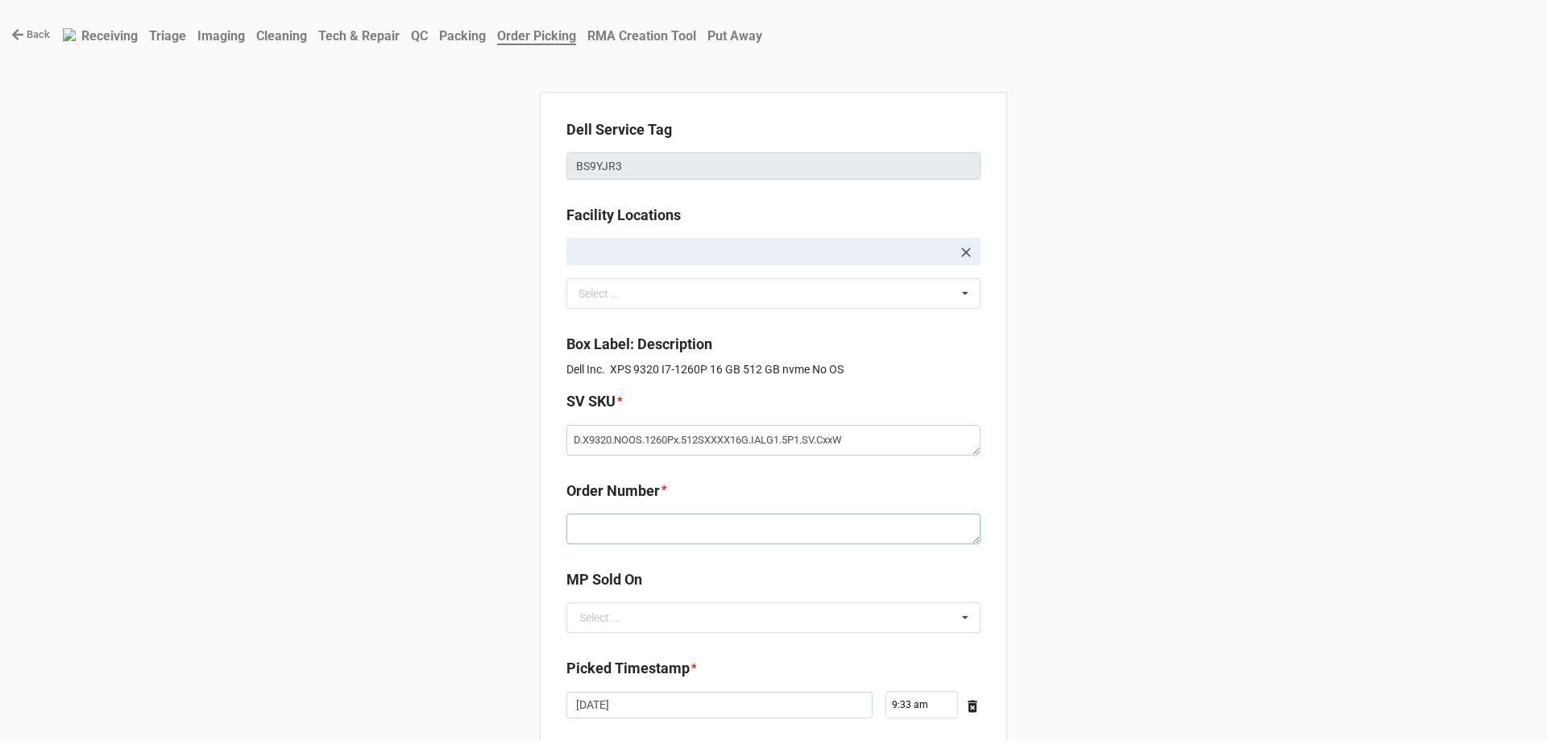
click at [707, 534] on textarea at bounding box center [774, 528] width 414 height 31
paste textarea "5033365"
type textarea "x"
type textarea "5033365"
click at [691, 630] on input "text" at bounding box center [774, 617] width 413 height 29
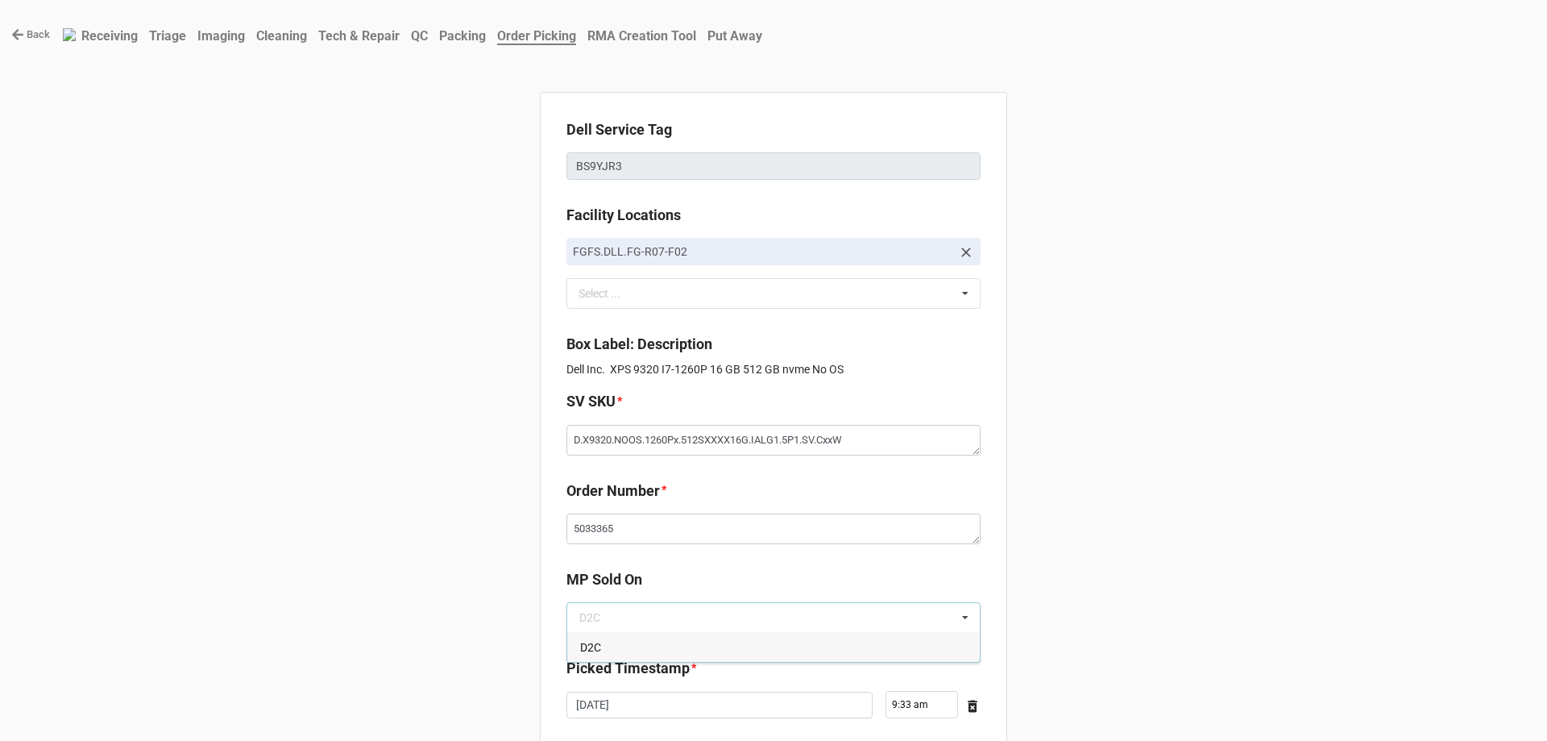
click at [680, 664] on label "Picked Timestamp" at bounding box center [628, 668] width 123 height 23
click at [679, 616] on input "text" at bounding box center [774, 617] width 413 height 29
click at [675, 629] on input "text" at bounding box center [774, 617] width 413 height 29
click at [673, 647] on div "D2C" at bounding box center [773, 647] width 413 height 30
type textarea "x"
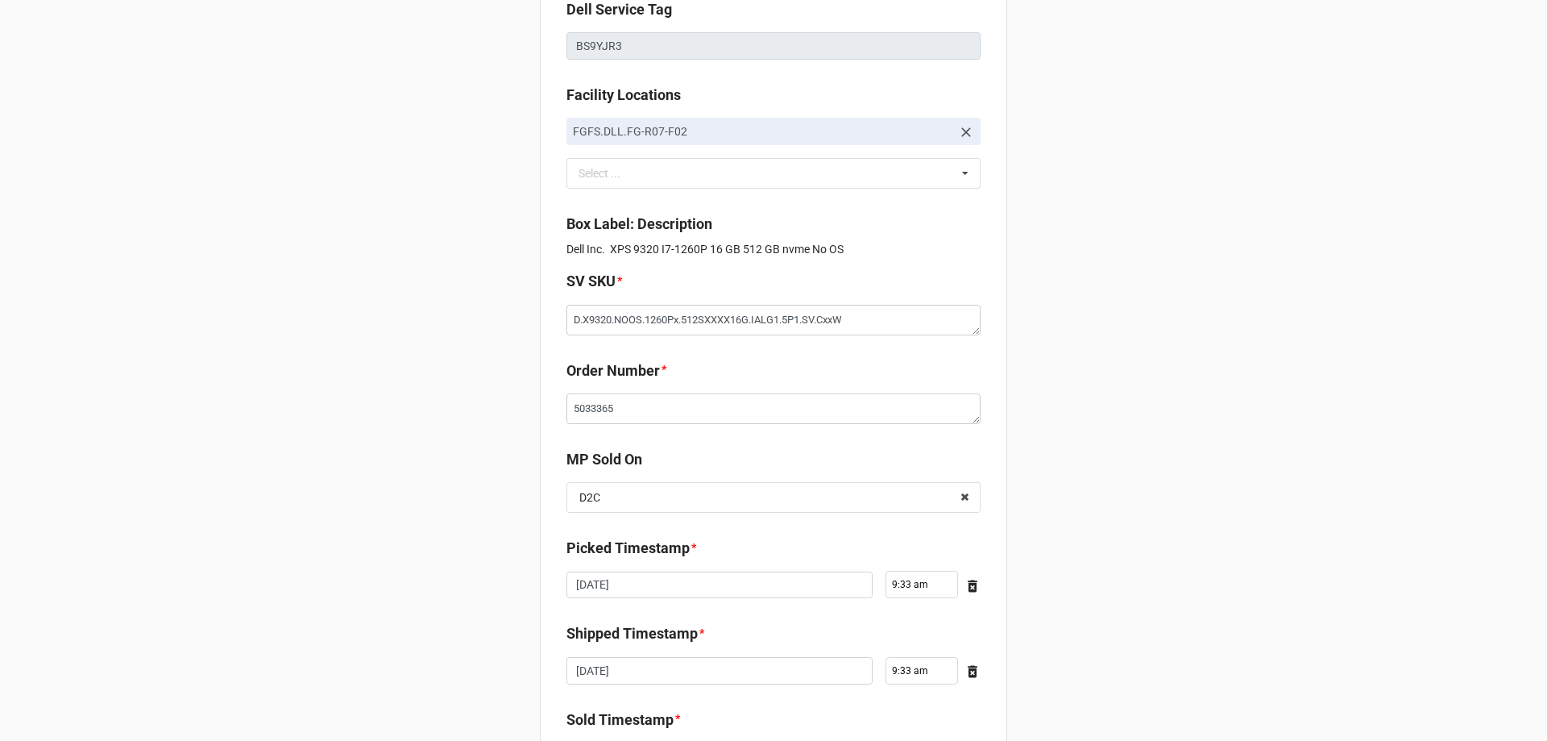
scroll to position [272, 0]
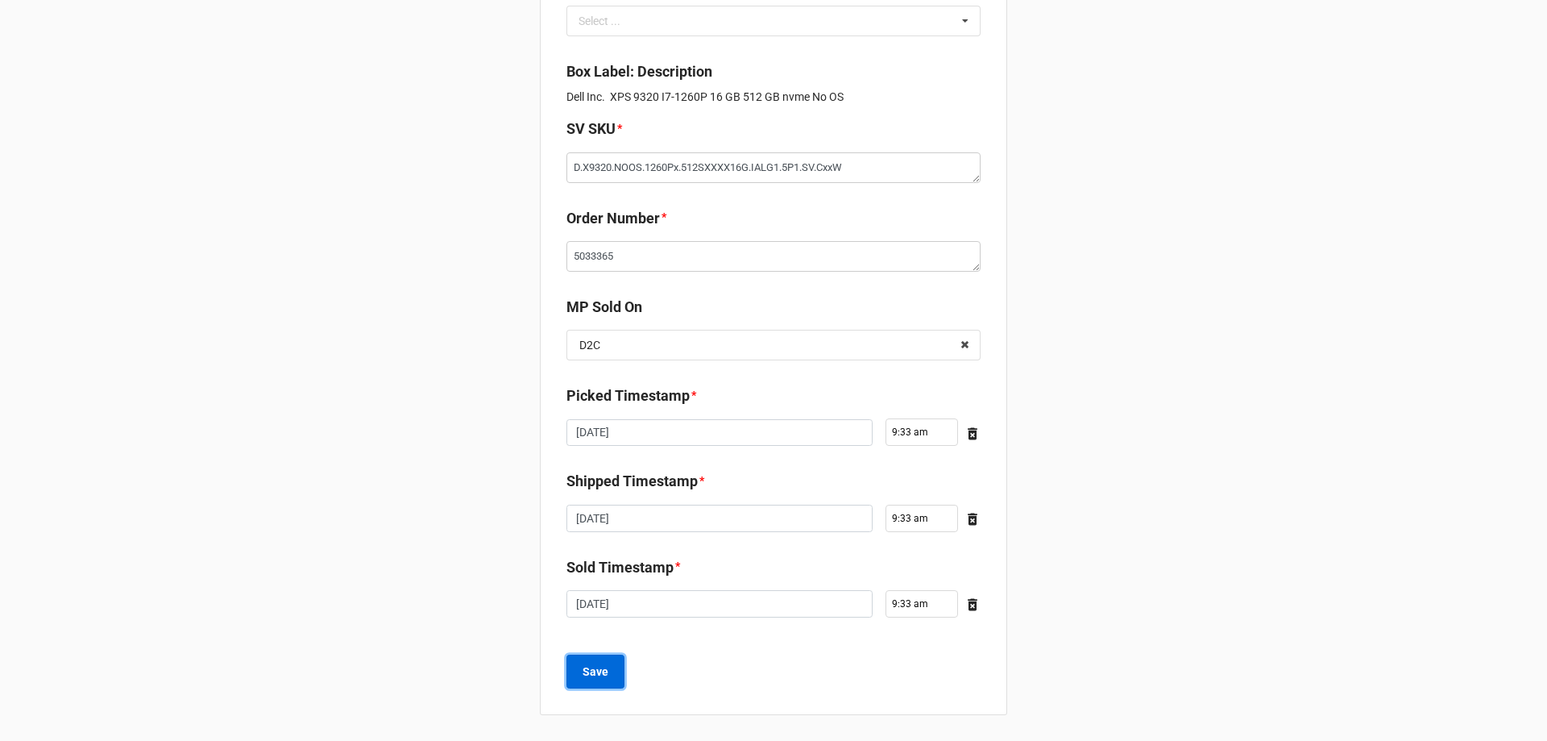
click at [583, 685] on button "Save" at bounding box center [596, 671] width 58 height 34
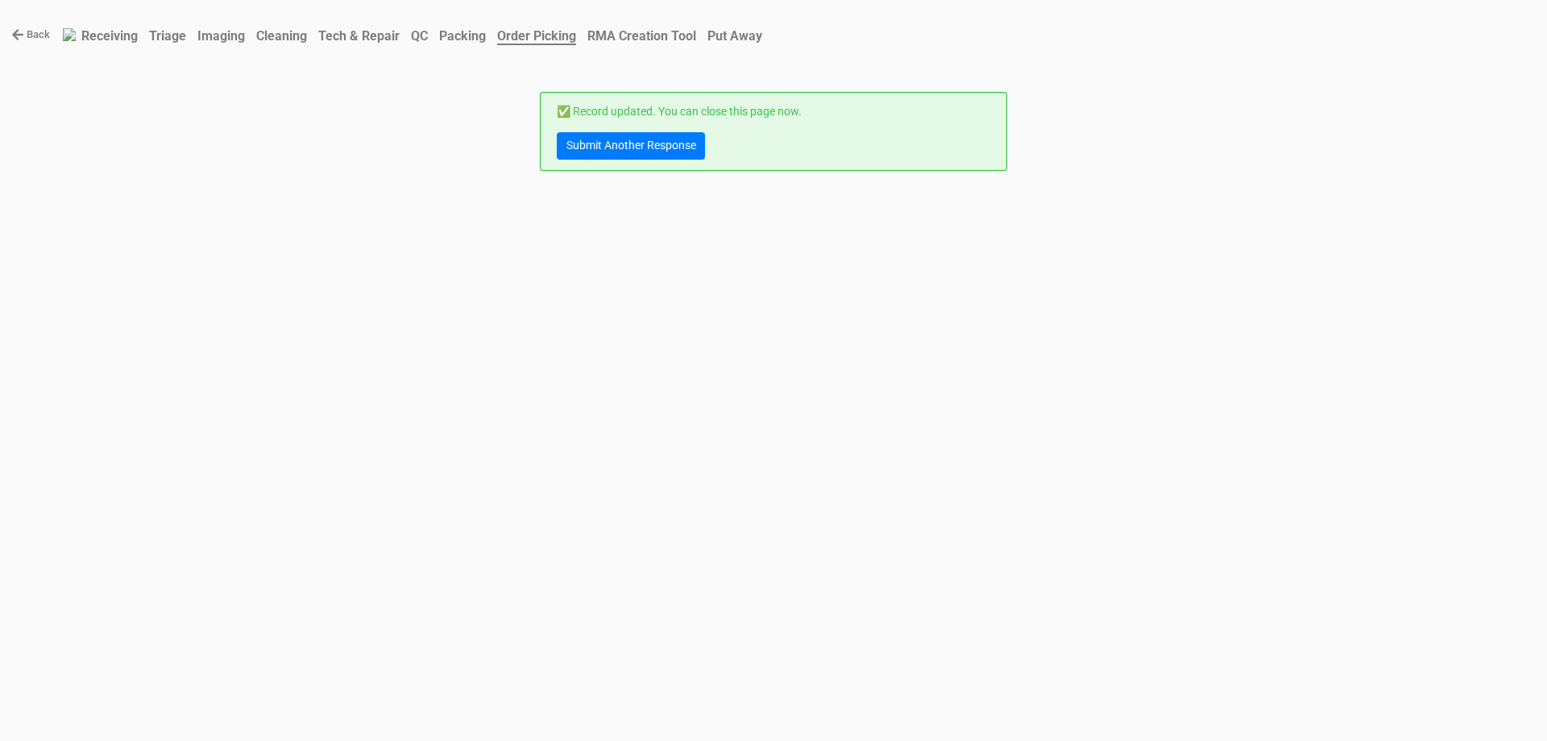
scroll to position [0, 0]
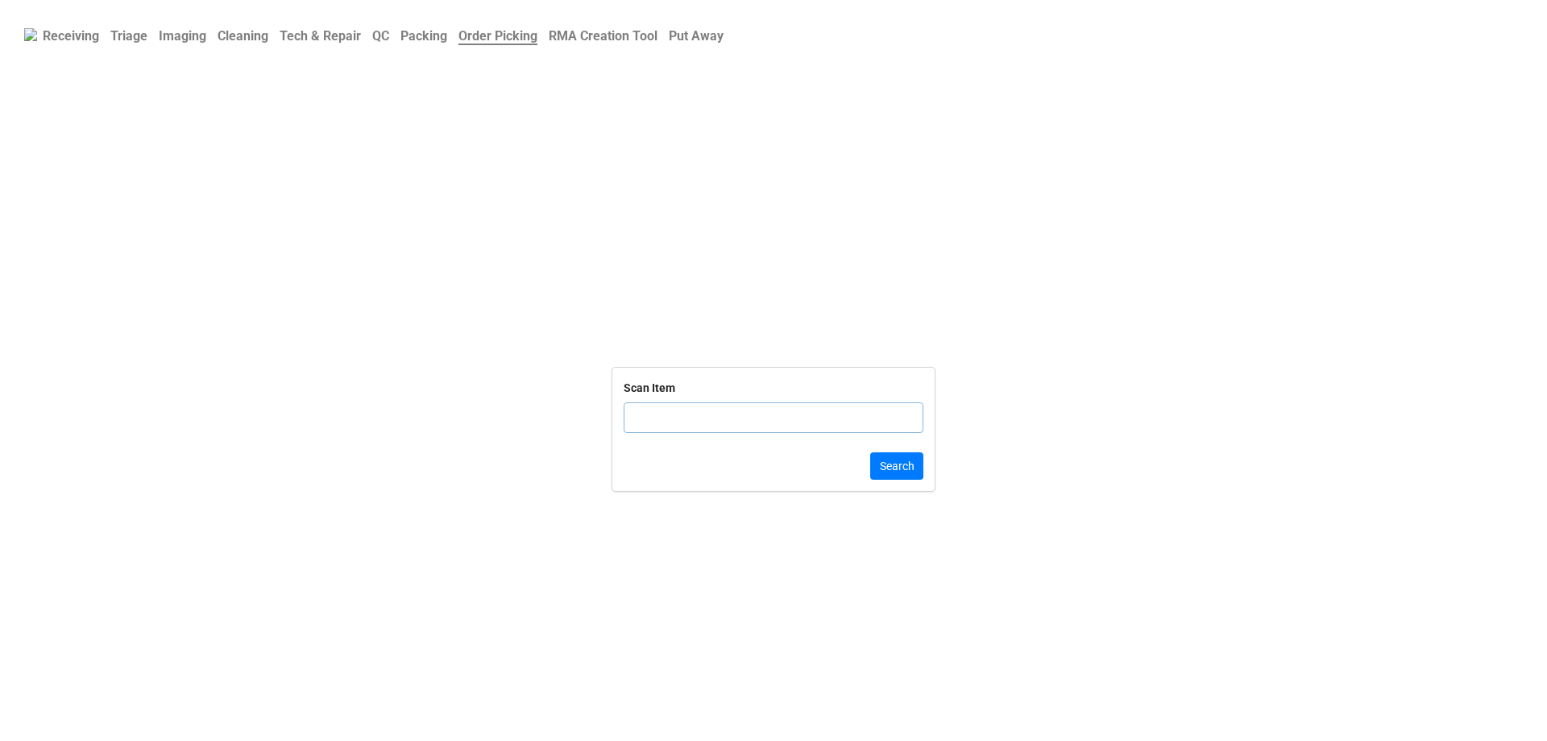
click at [664, 432] on input "text" at bounding box center [774, 417] width 300 height 31
click button "Search" at bounding box center [896, 465] width 53 height 27
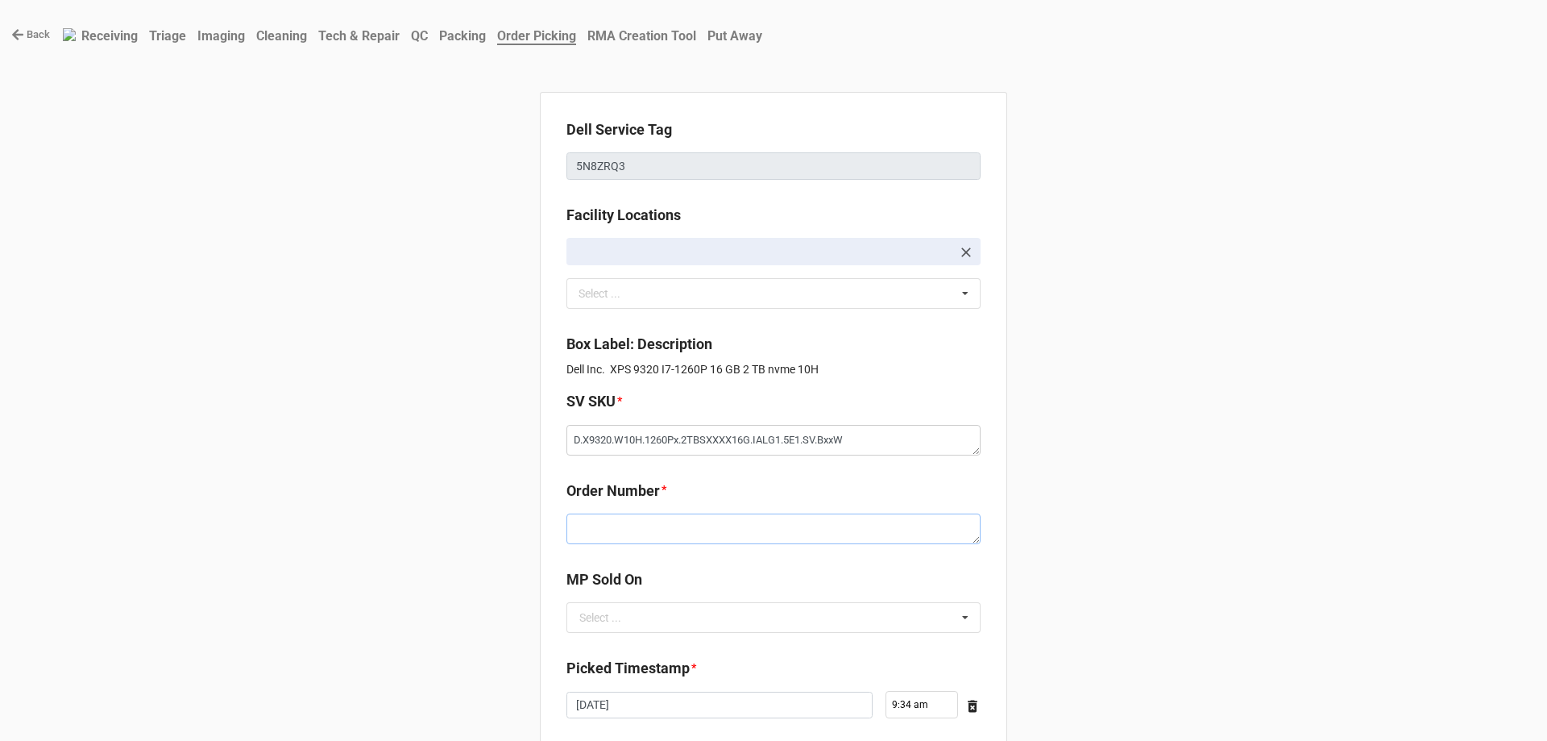
click at [672, 541] on textarea at bounding box center [774, 528] width 414 height 31
paste textarea "5033365"
type textarea "x"
type textarea "5033365"
click at [671, 612] on input "text" at bounding box center [774, 617] width 413 height 29
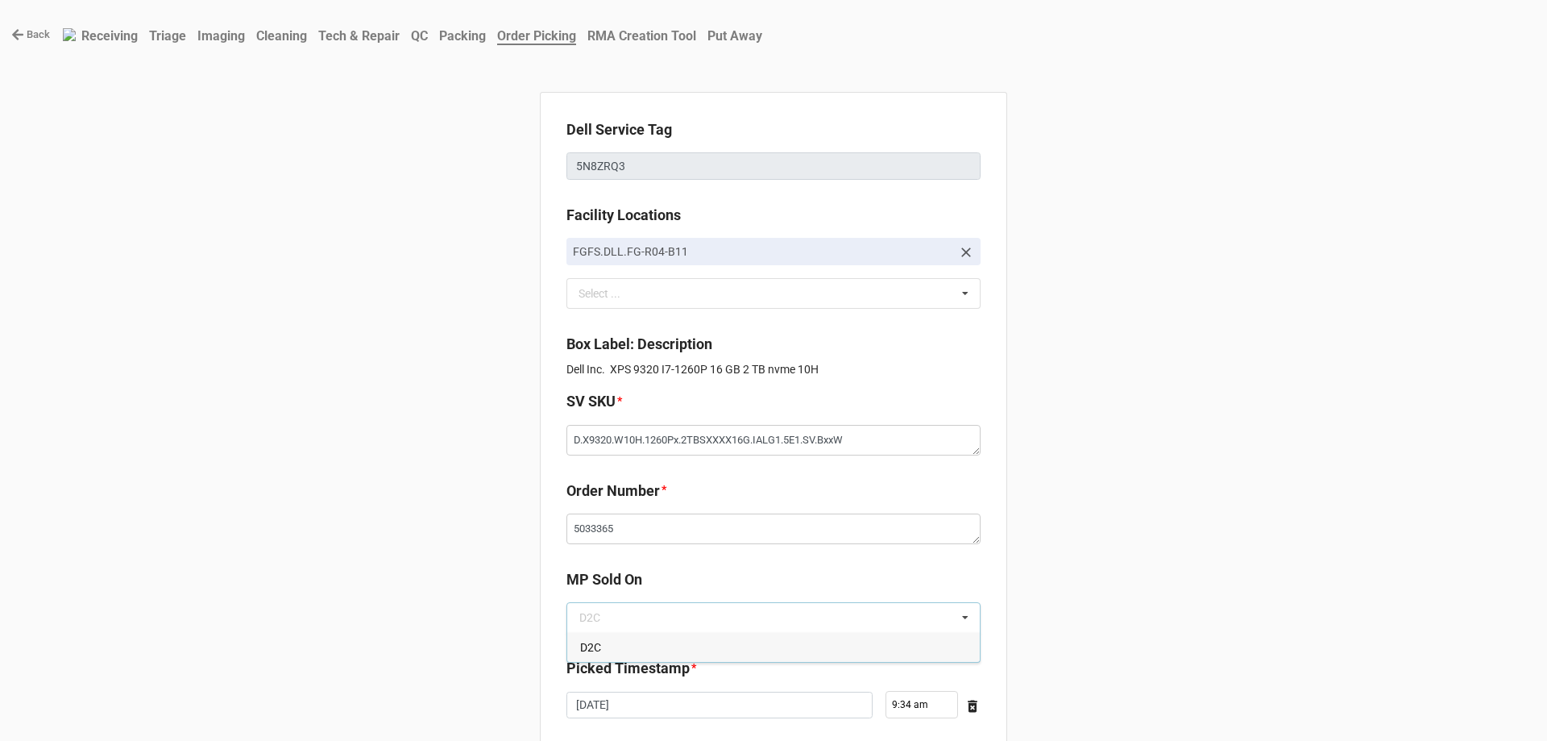
click at [676, 661] on div "D2C" at bounding box center [773, 647] width 413 height 30
type textarea "x"
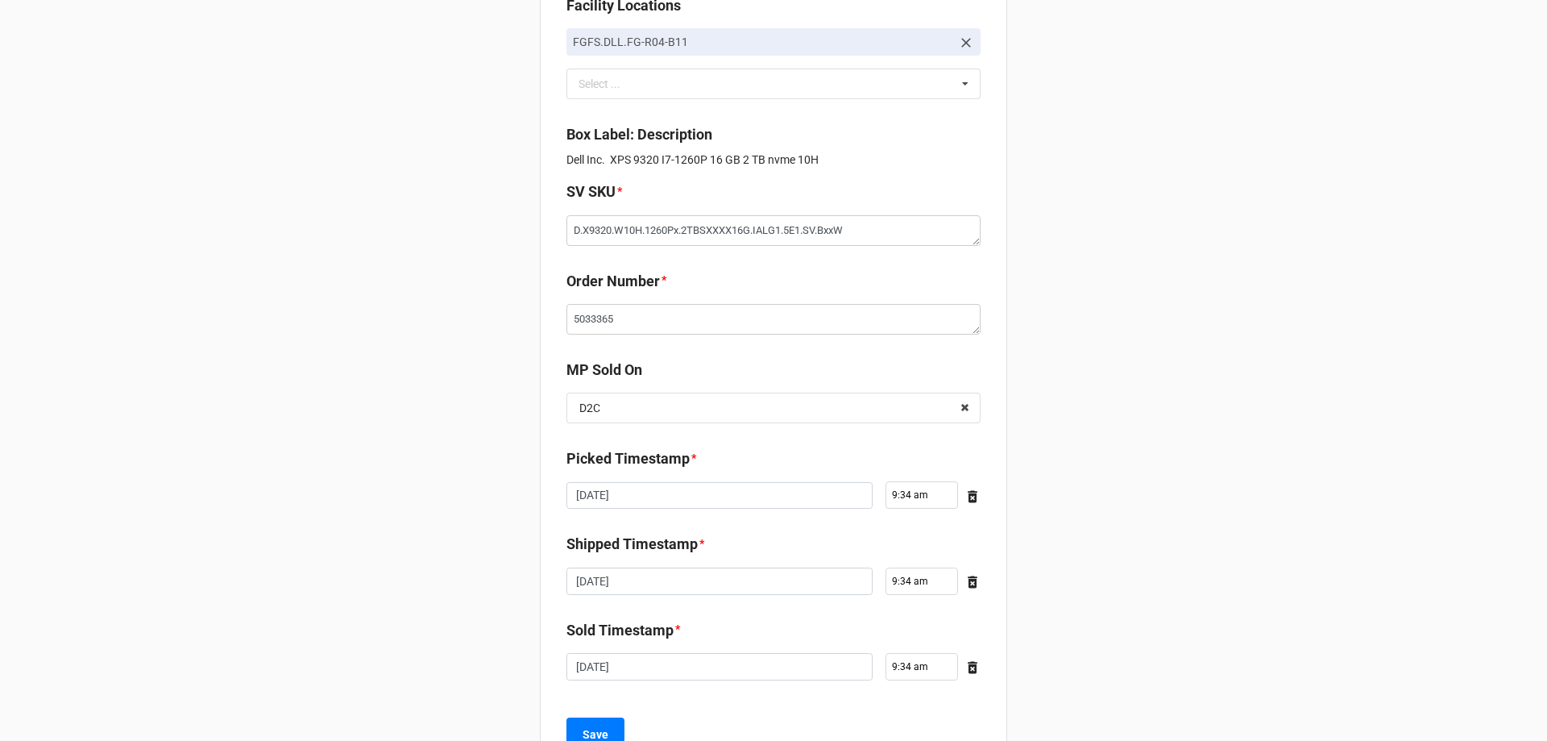
scroll to position [272, 0]
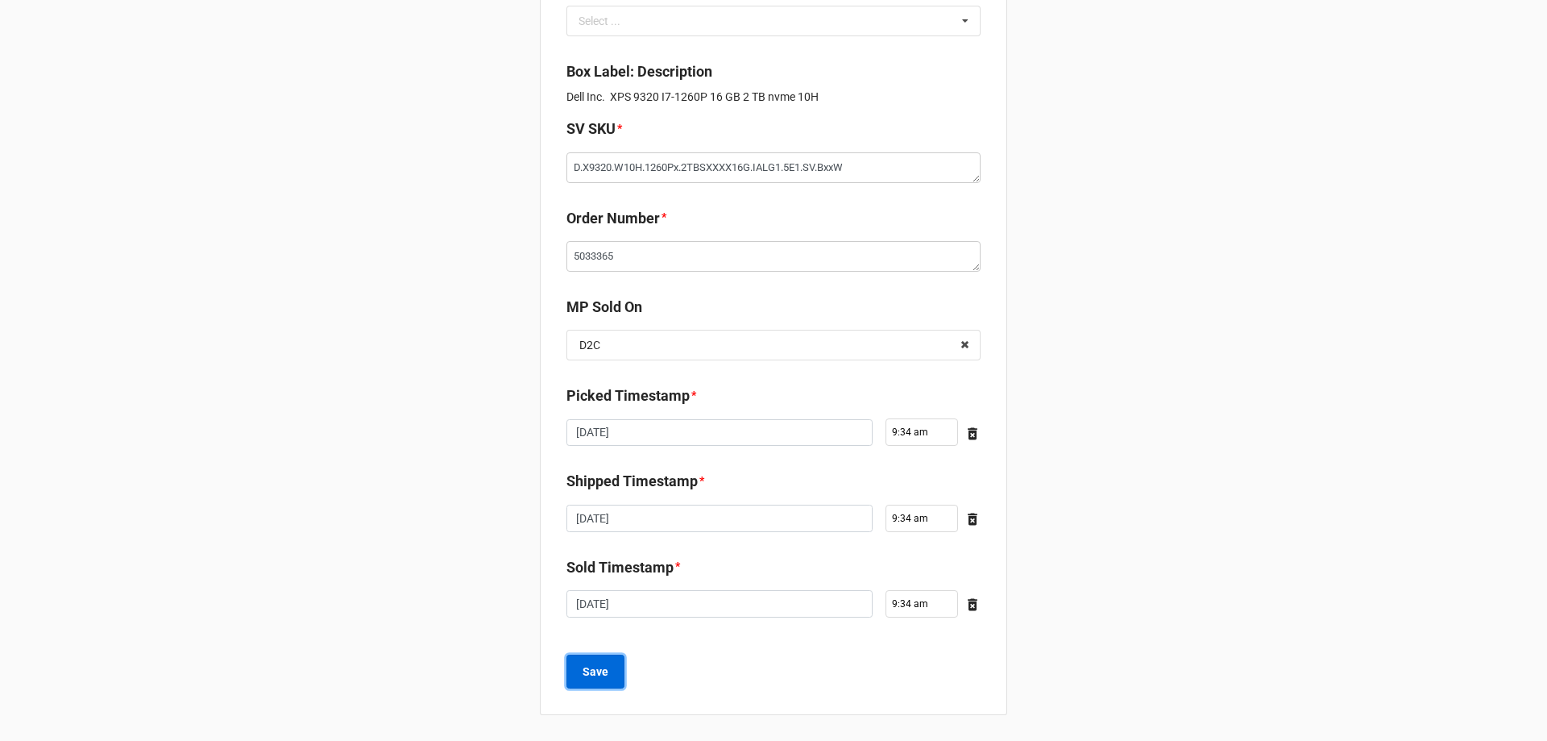
click at [616, 670] on button "Save" at bounding box center [596, 671] width 58 height 34
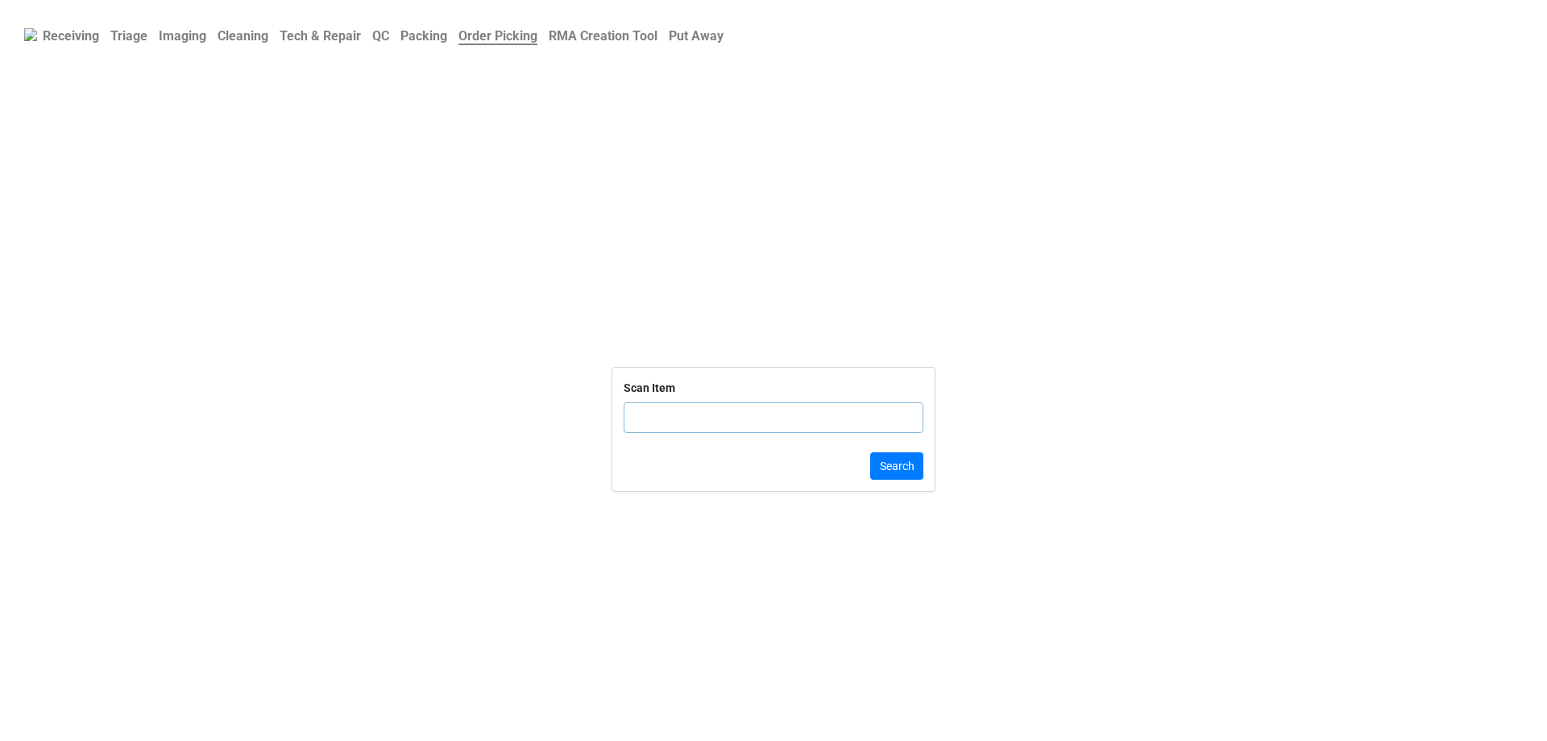
click at [689, 424] on input "text" at bounding box center [774, 417] width 300 height 31
click button "Search" at bounding box center [896, 465] width 53 height 27
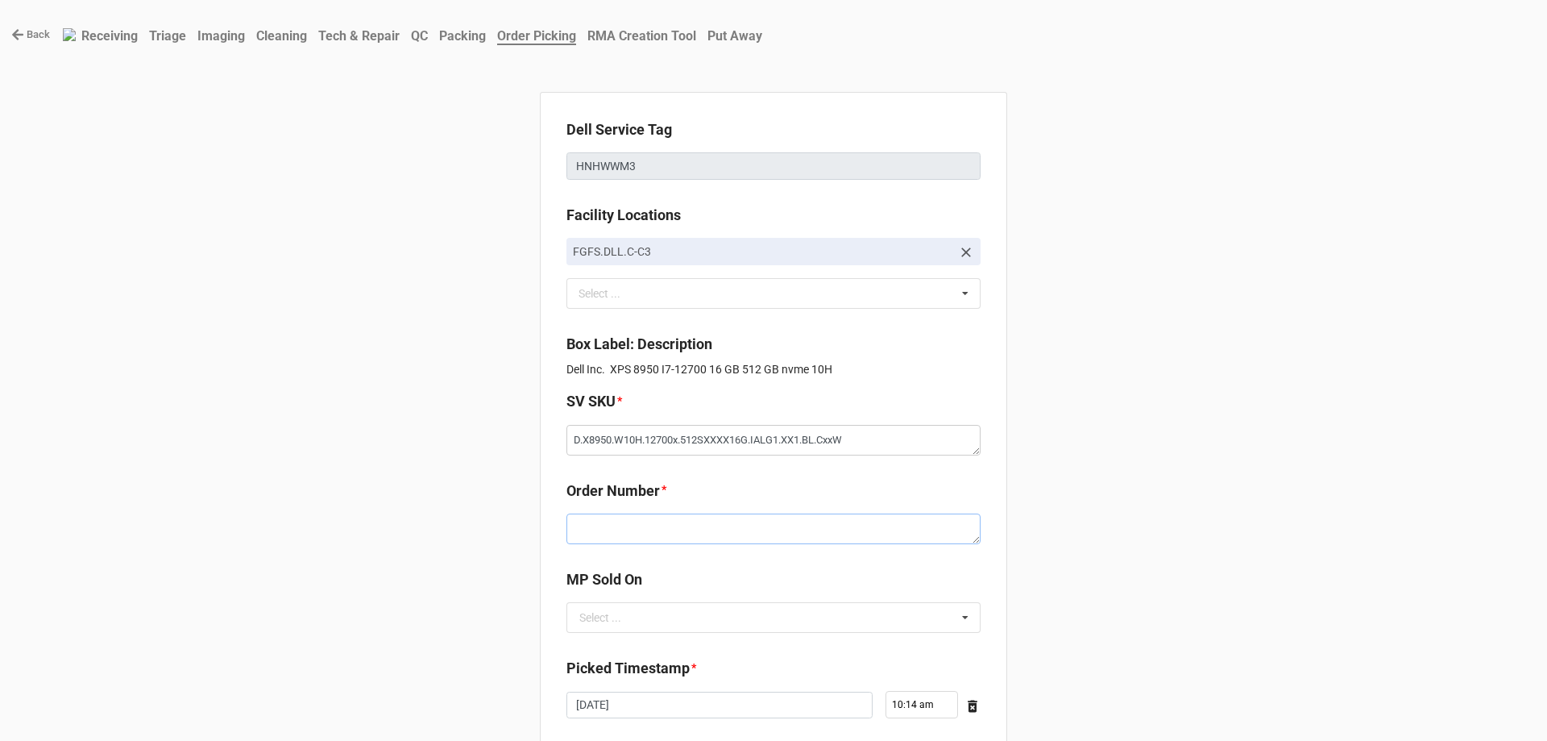
click at [716, 526] on textarea at bounding box center [774, 528] width 414 height 31
paste textarea "5033375"
type textarea "x"
type textarea "5033375"
click at [656, 630] on input "text" at bounding box center [774, 617] width 413 height 29
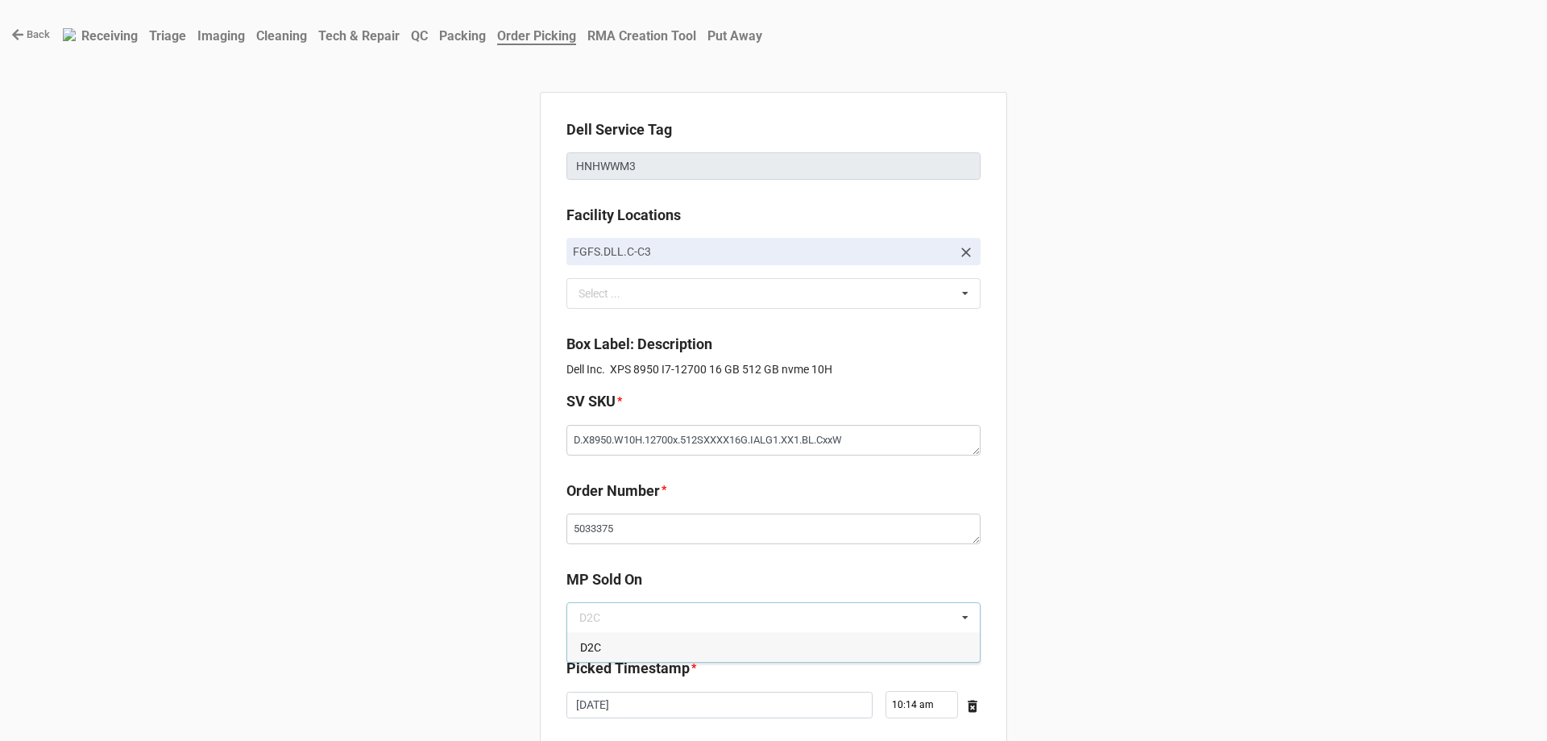
click at [647, 642] on div "D2C" at bounding box center [773, 647] width 413 height 30
type textarea "x"
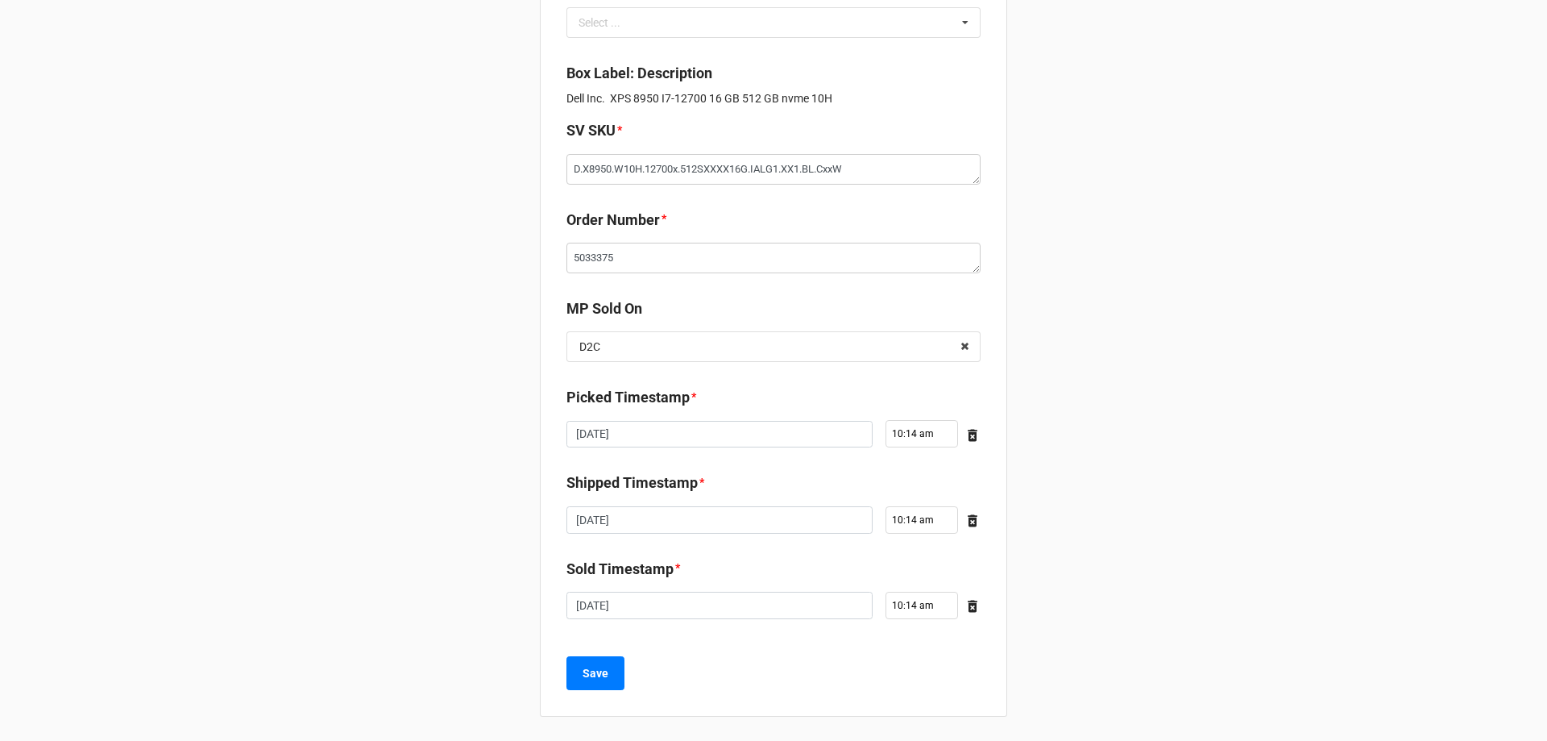
scroll to position [272, 0]
click at [602, 666] on b "Save" at bounding box center [596, 671] width 26 height 17
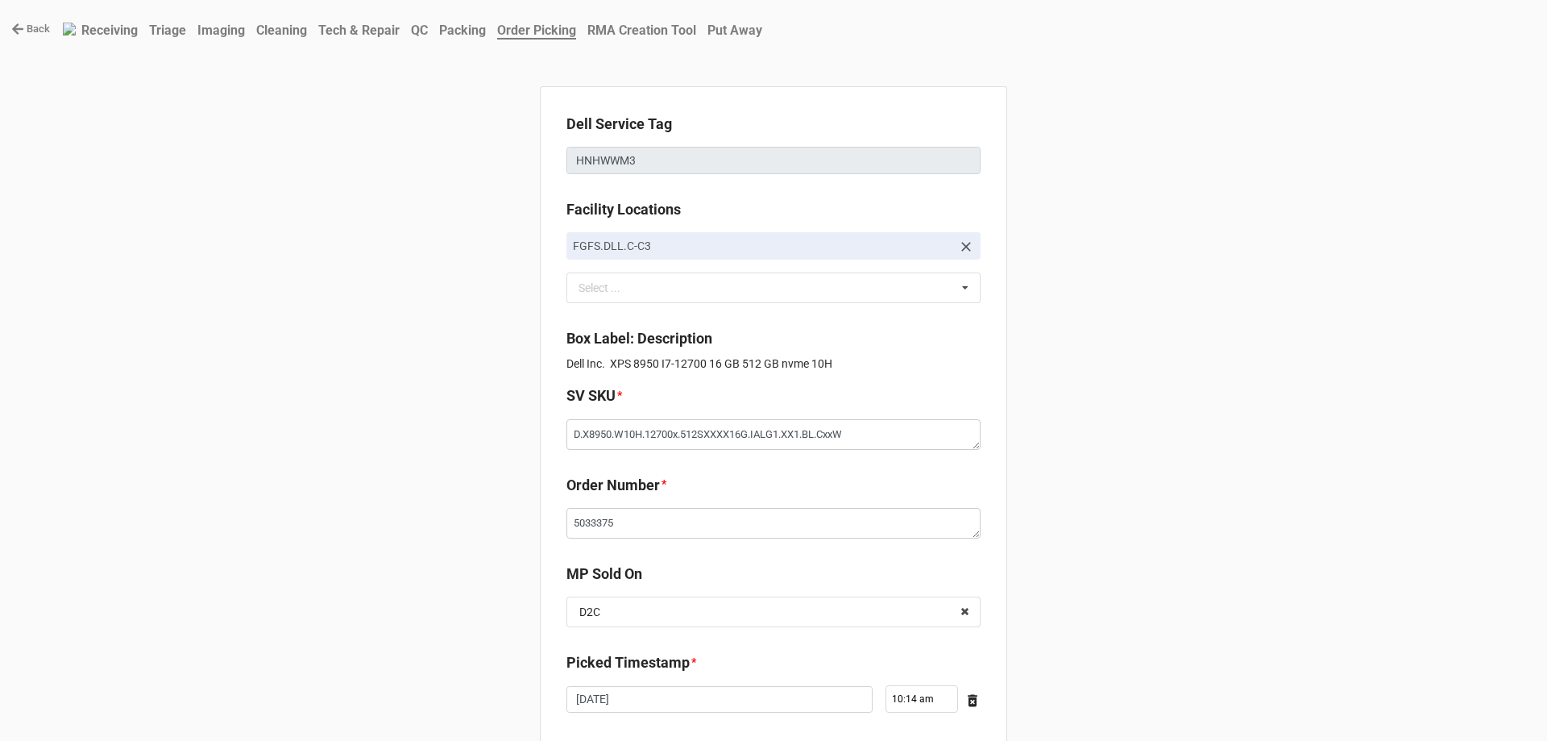
scroll to position [0, 0]
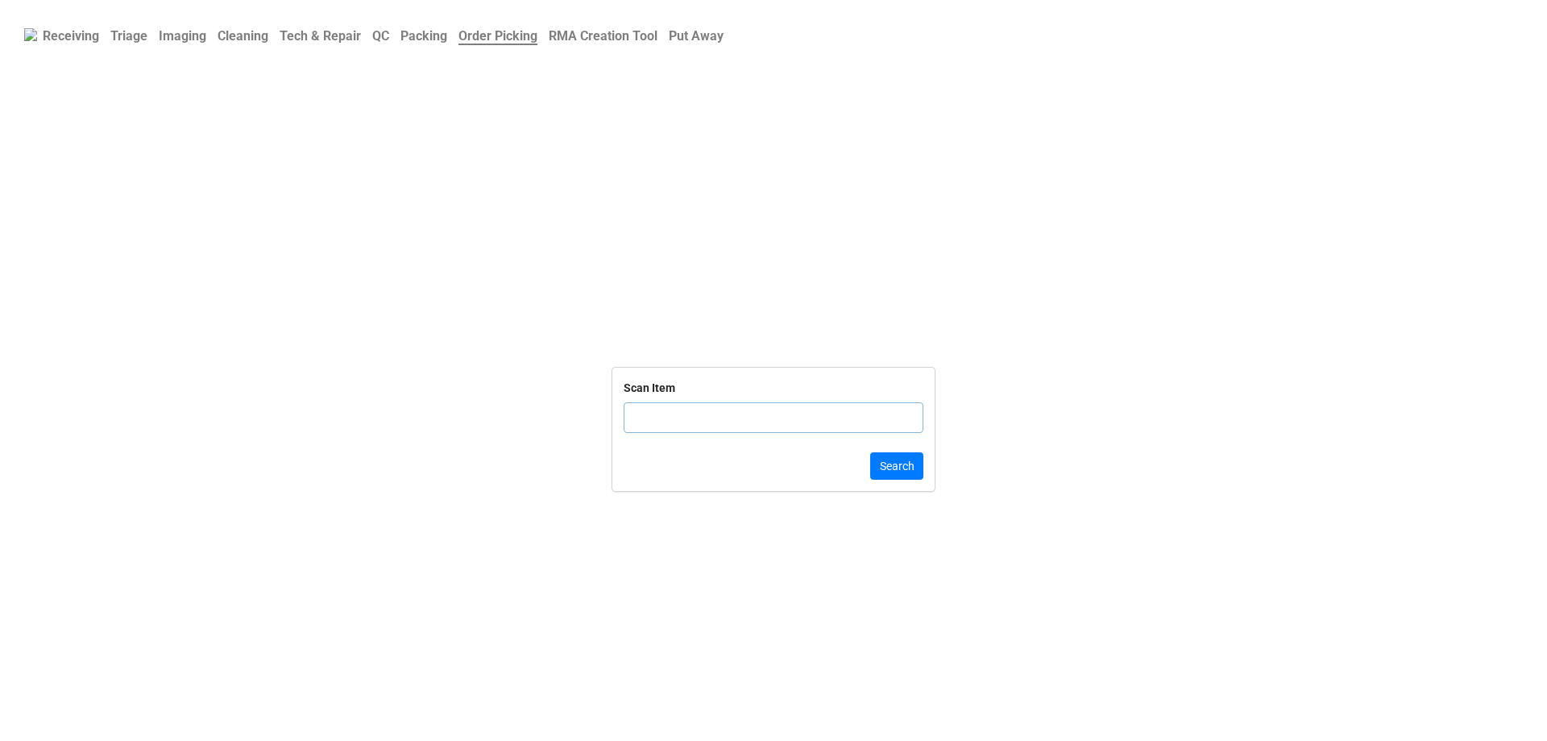
click at [671, 426] on input "text" at bounding box center [774, 417] width 300 height 31
type input "HNHWWM"
click button "Search" at bounding box center [896, 465] width 53 height 27
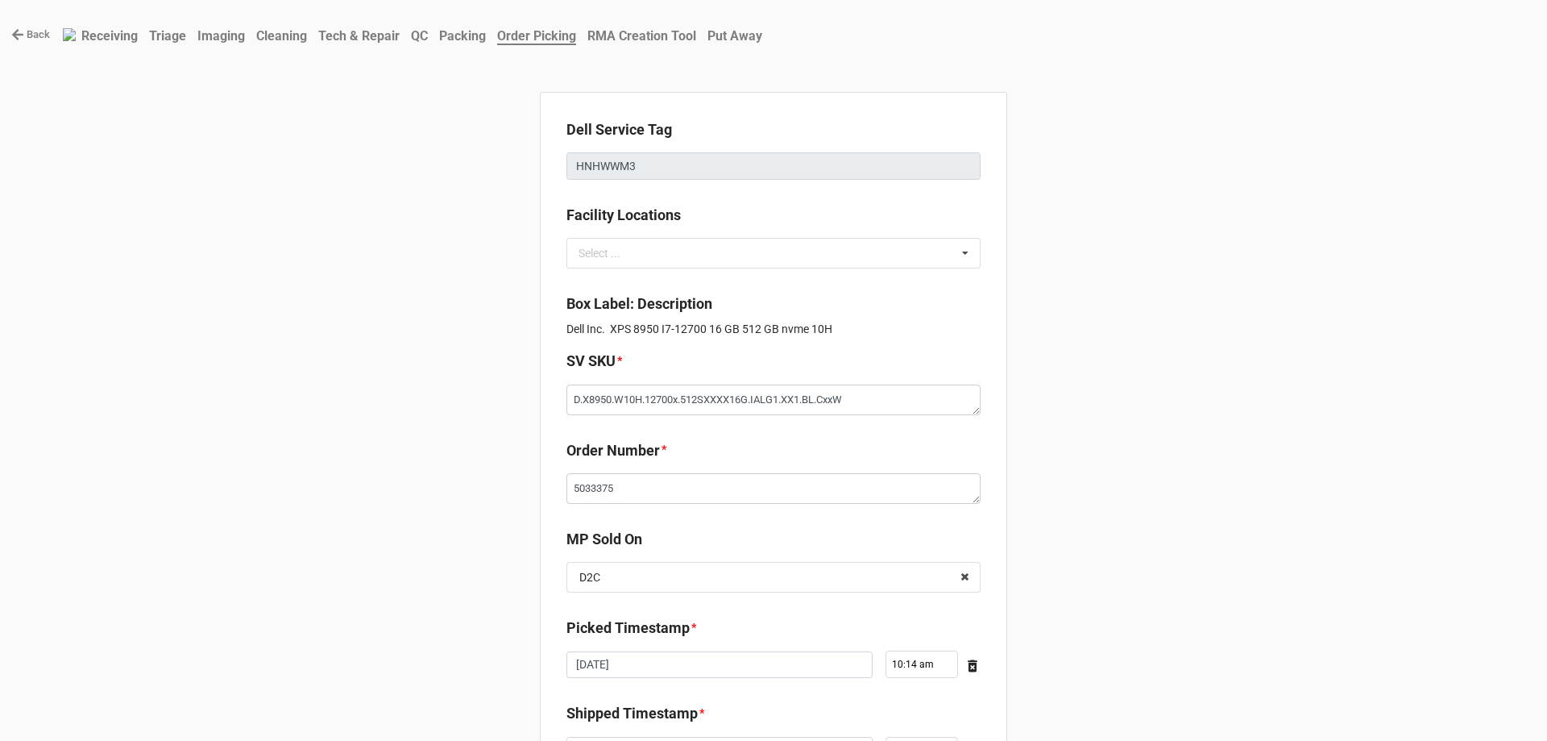
type textarea "x"
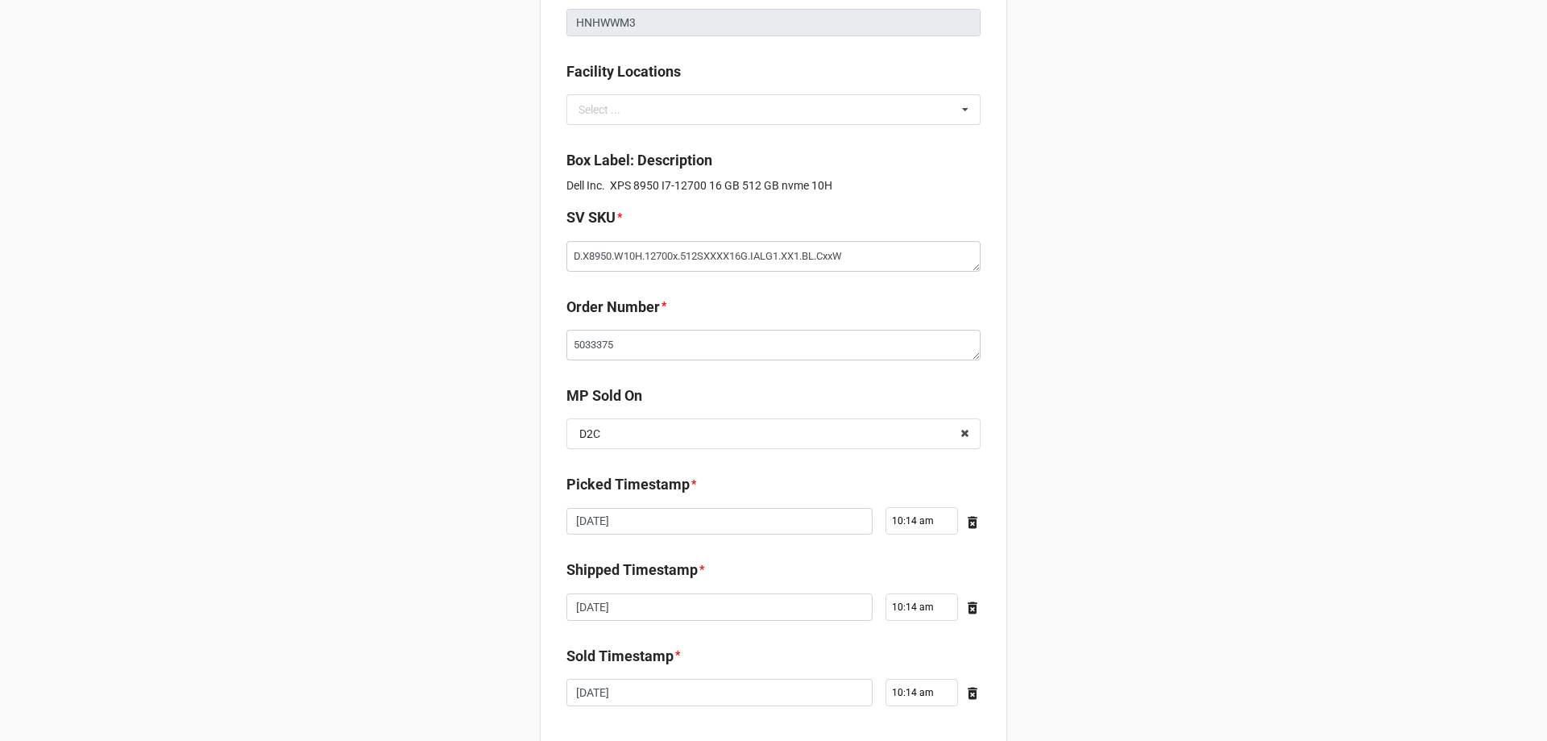
scroll to position [232, 0]
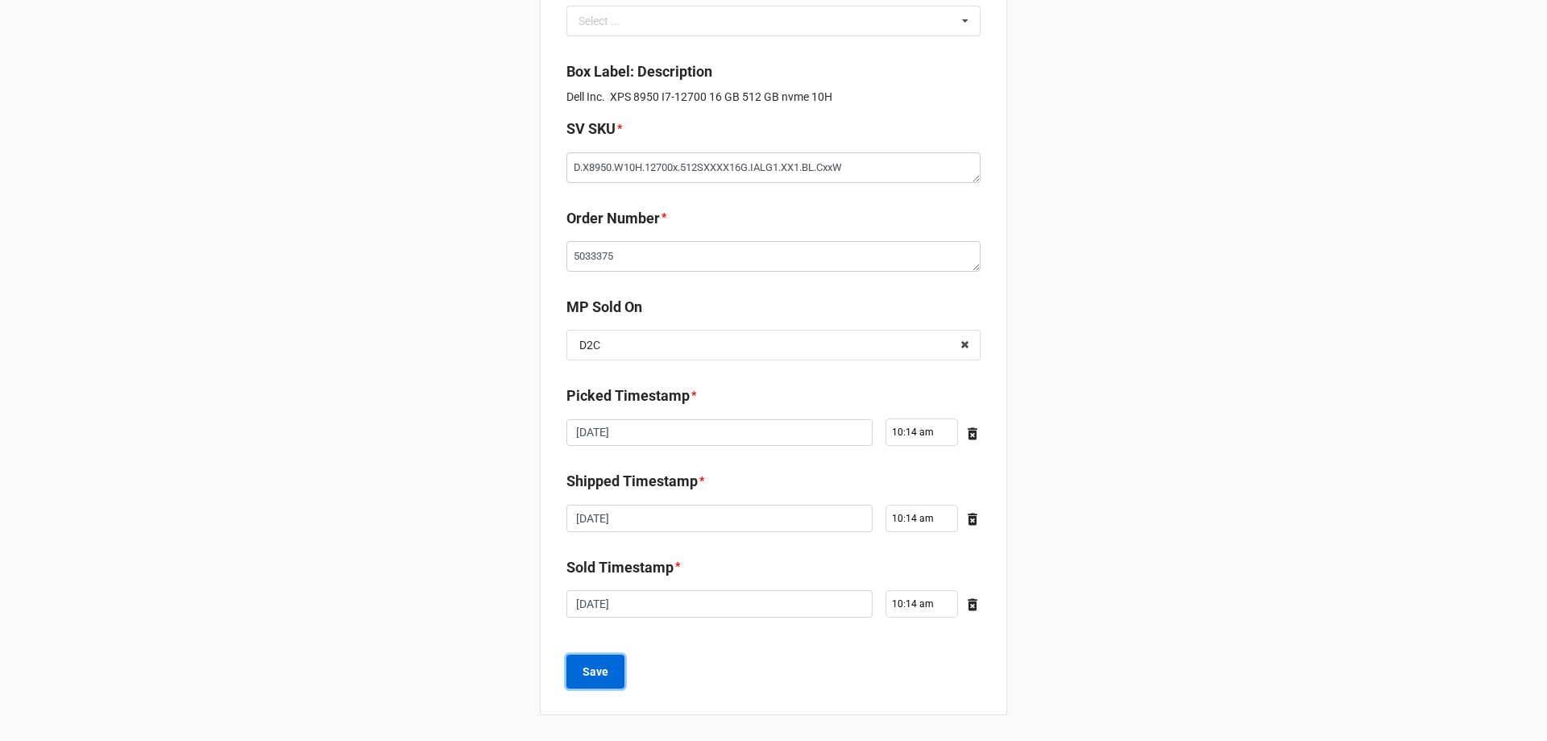
click at [602, 676] on b "Save" at bounding box center [596, 671] width 26 height 17
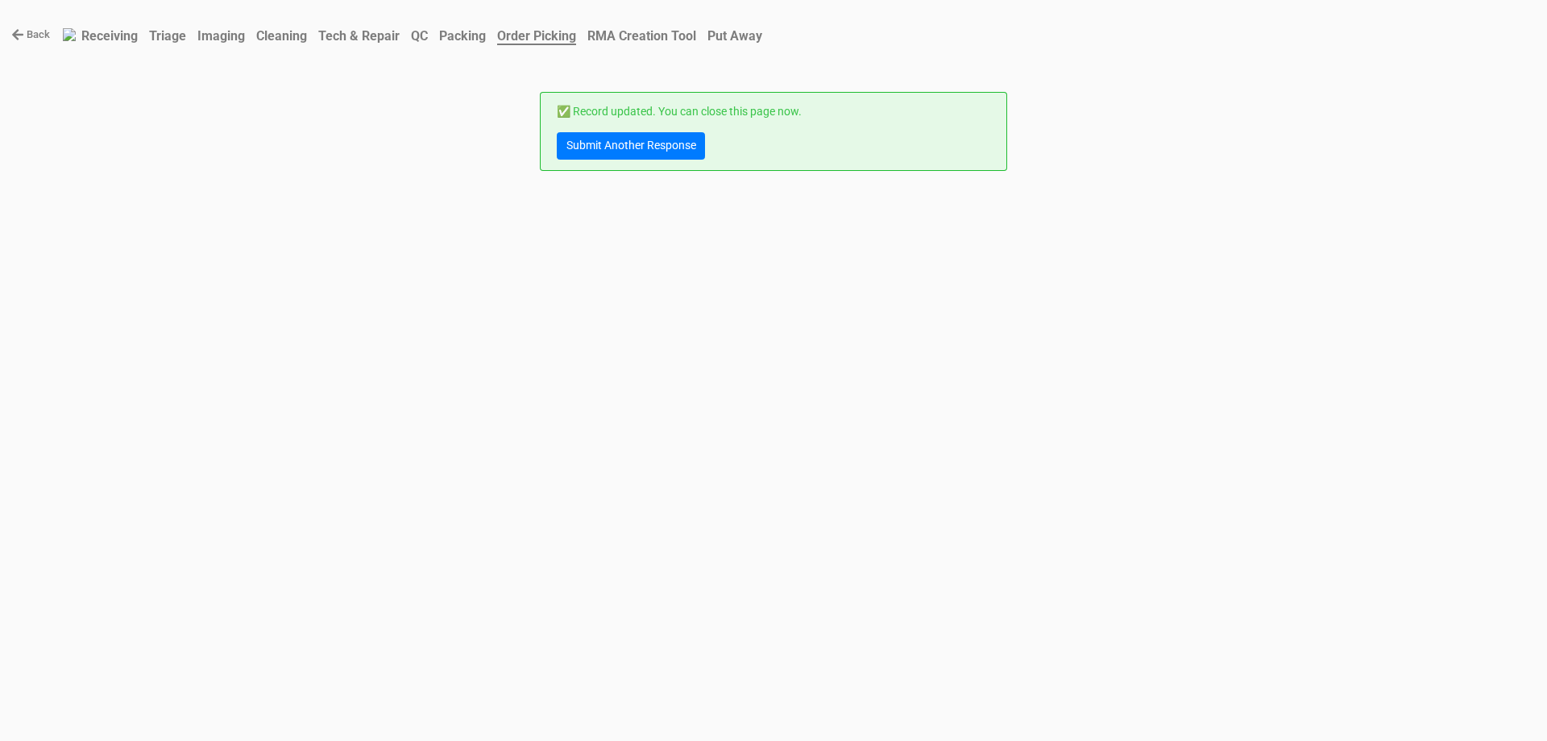
scroll to position [0, 0]
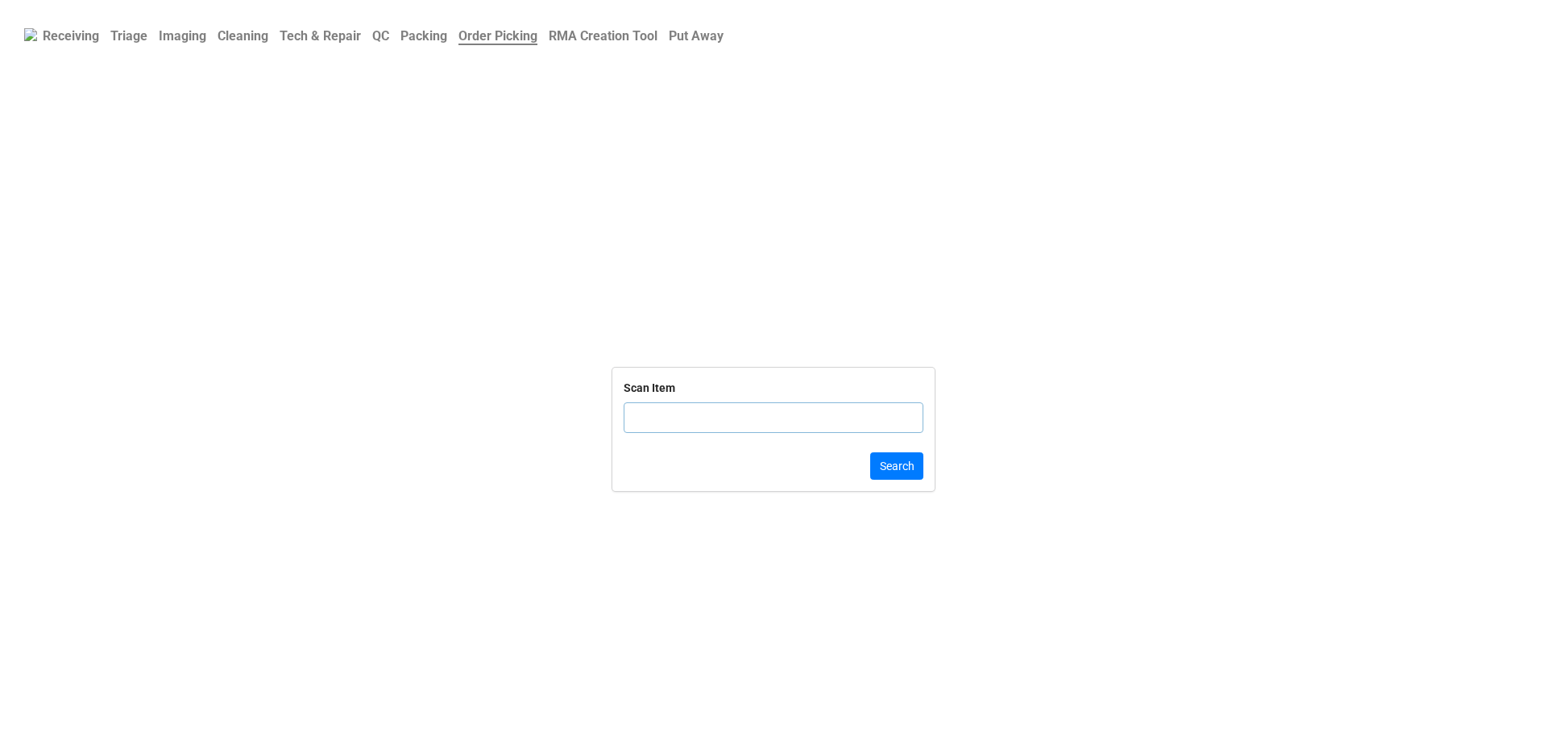
click at [389, 36] on b "QC" at bounding box center [380, 35] width 17 height 15
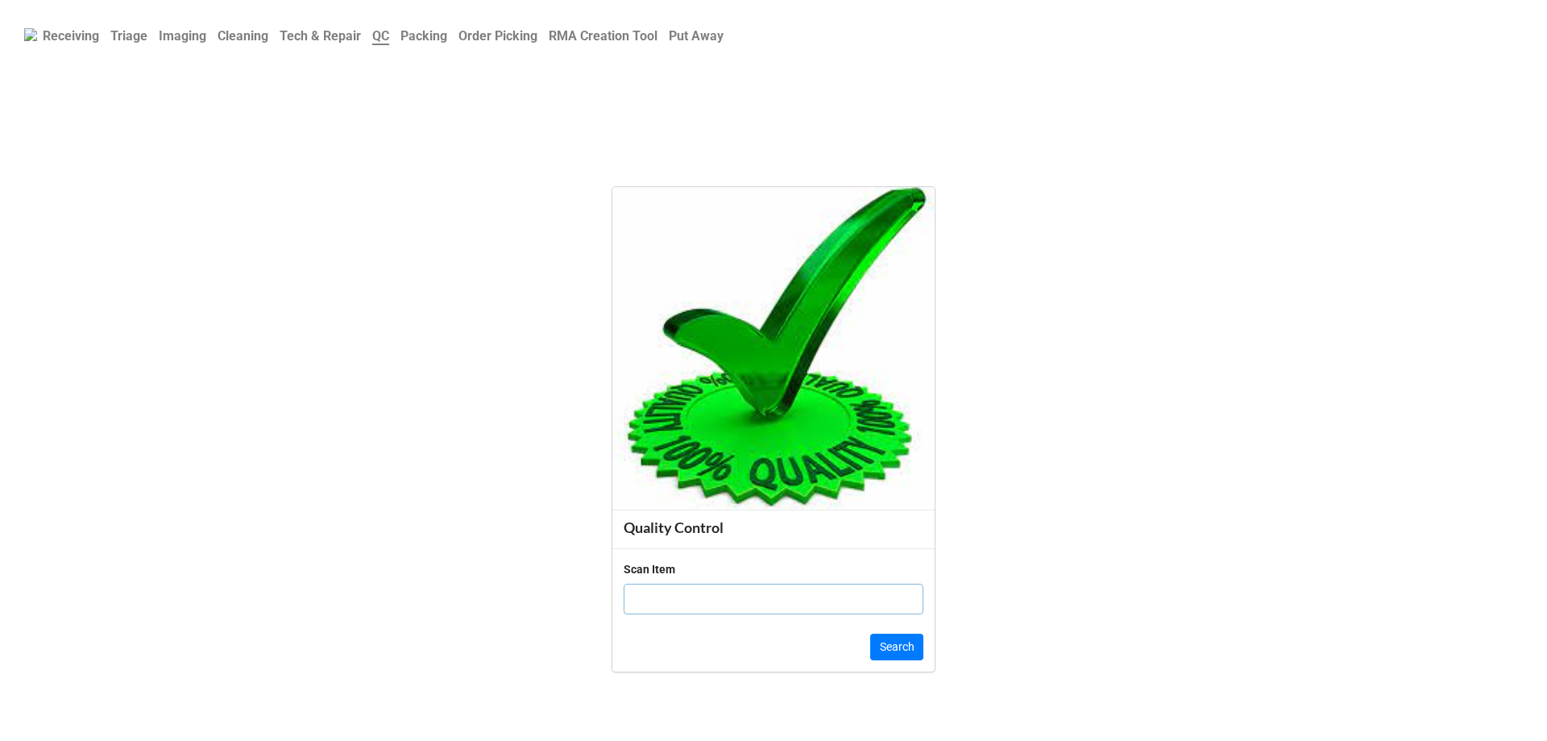
click at [629, 597] on input "text" at bounding box center [774, 598] width 300 height 31
paste input "DQB2ZAA00162200E973000"
type input "DQB2ZAA00162200E973000"
click at [879, 643] on button "Search" at bounding box center [896, 646] width 53 height 27
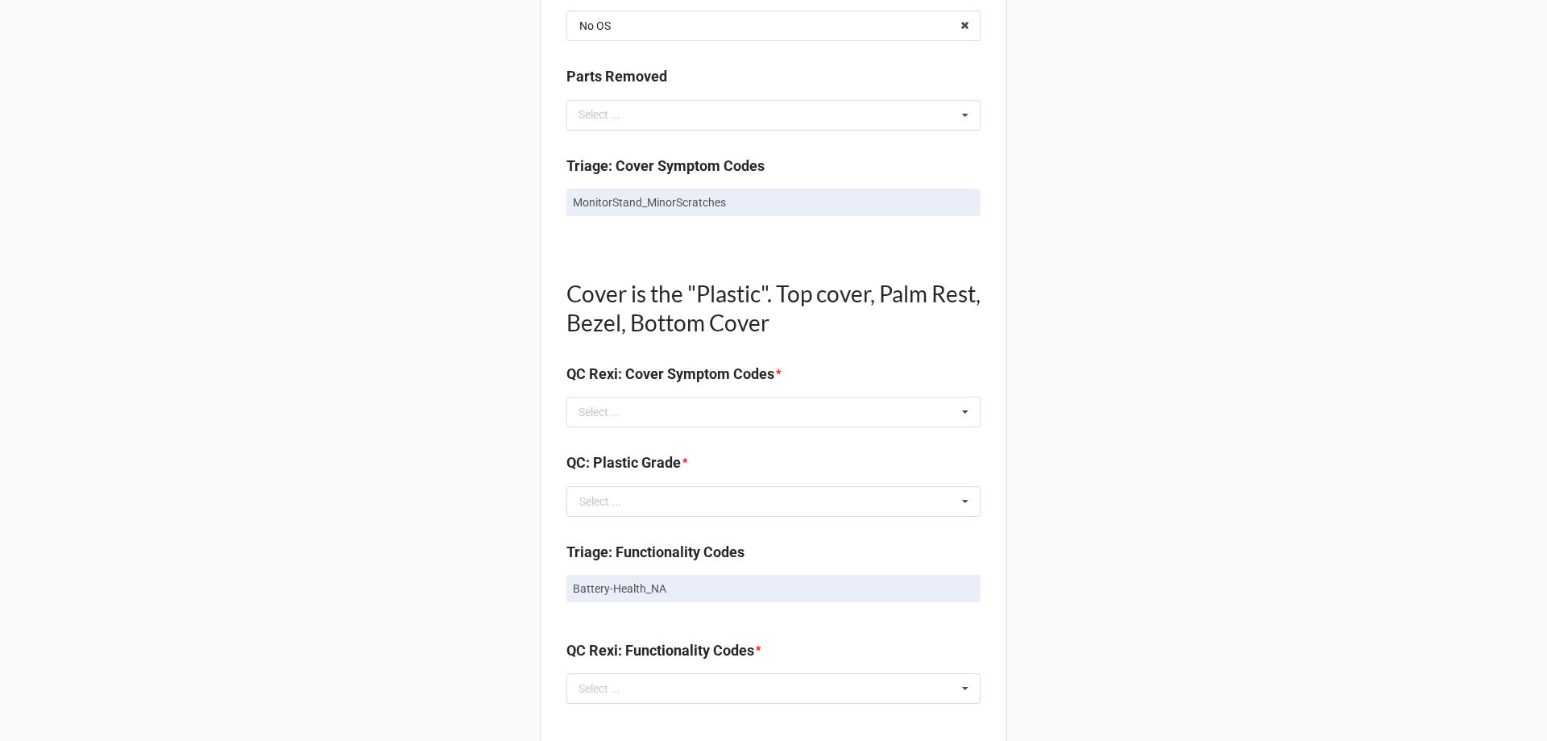
scroll to position [887, 0]
click at [704, 428] on div "Select ... No results found." at bounding box center [774, 412] width 414 height 31
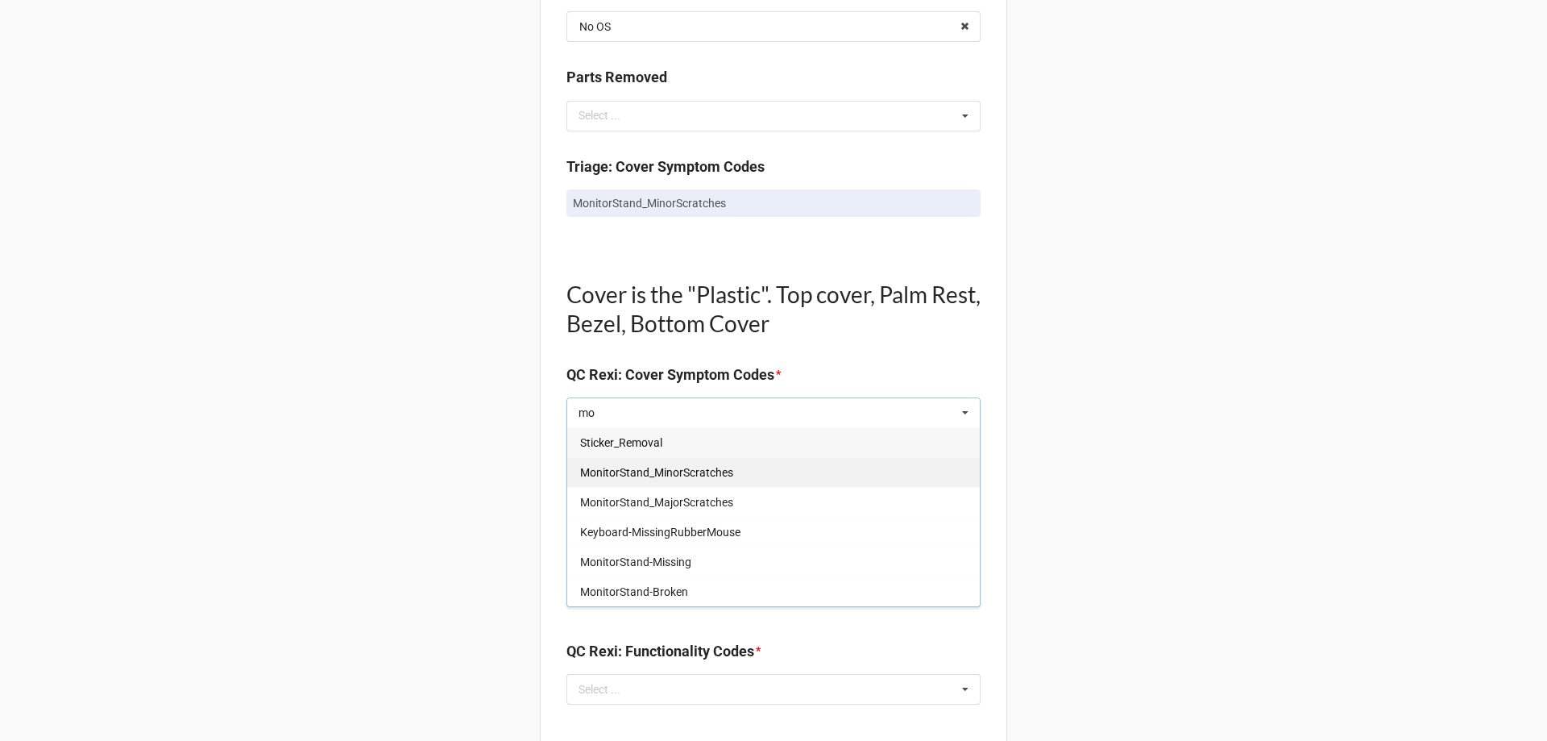
type input "mo"
click at [688, 480] on div "MonitorStand_MinorScratches" at bounding box center [773, 472] width 413 height 30
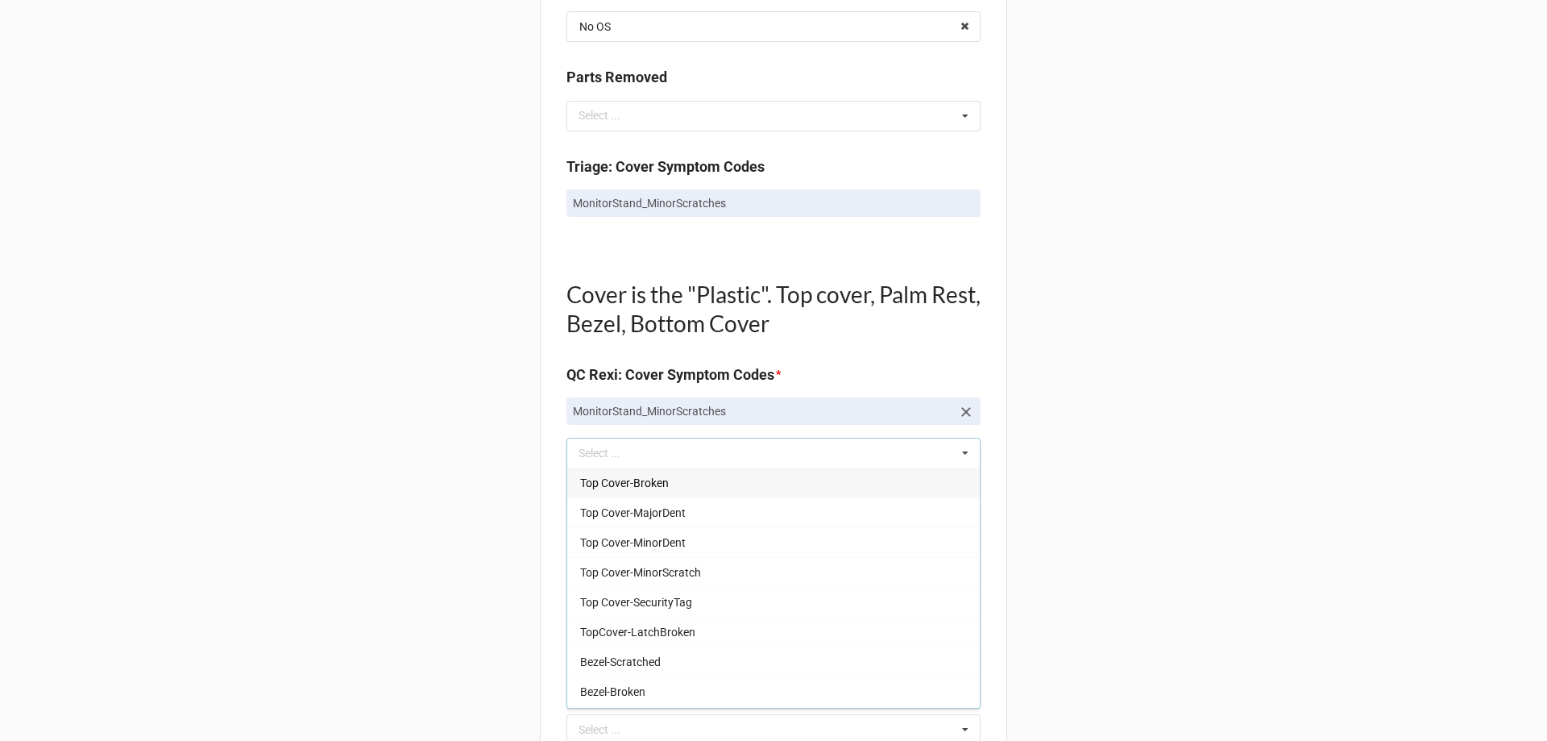
click at [321, 434] on div "Back Receiving Triage Imaging Cleaning Tech & Repair QC Packing Order Picking R…" at bounding box center [773, 502] width 1547 height 2778
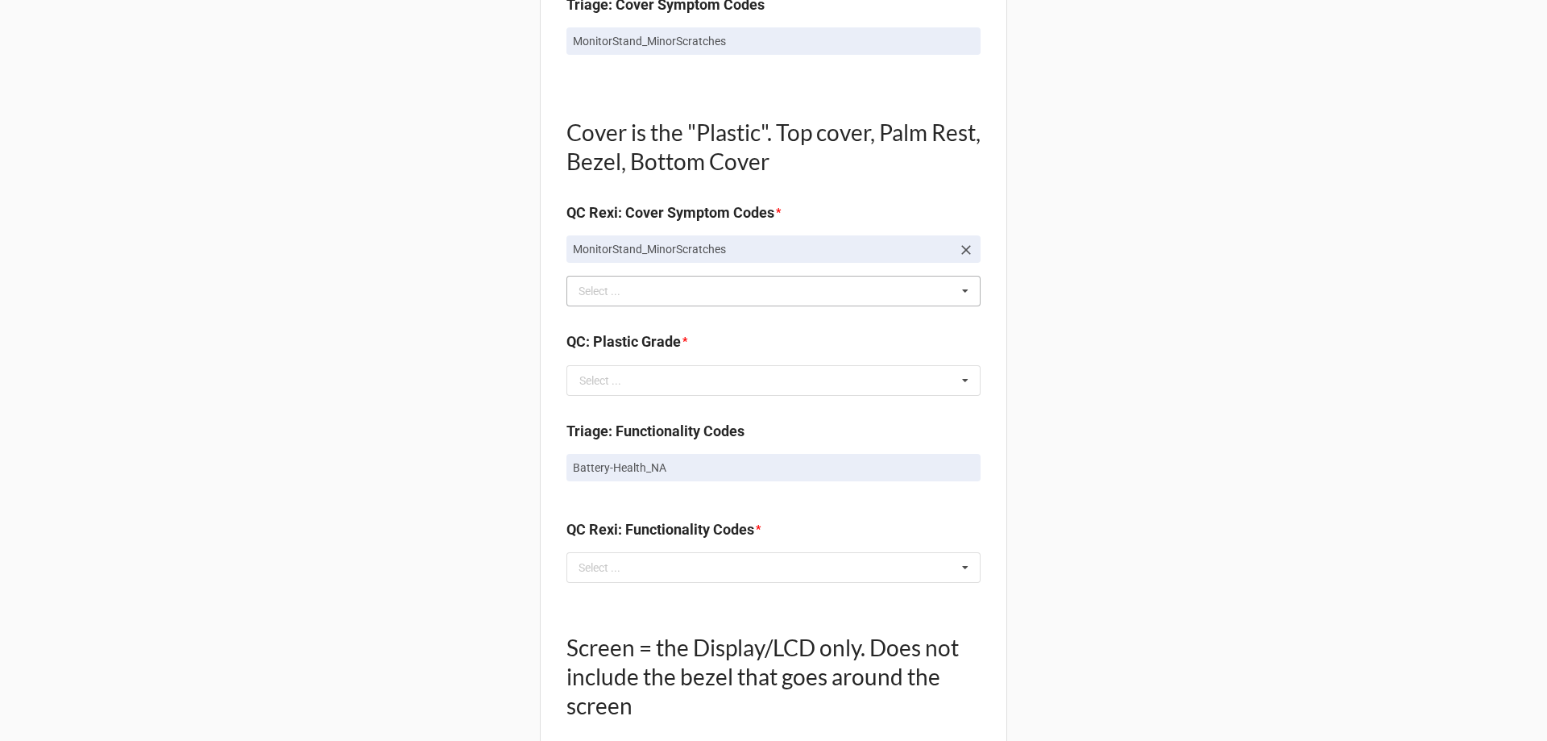
scroll to position [1048, 0]
click at [715, 378] on input "text" at bounding box center [774, 381] width 413 height 29
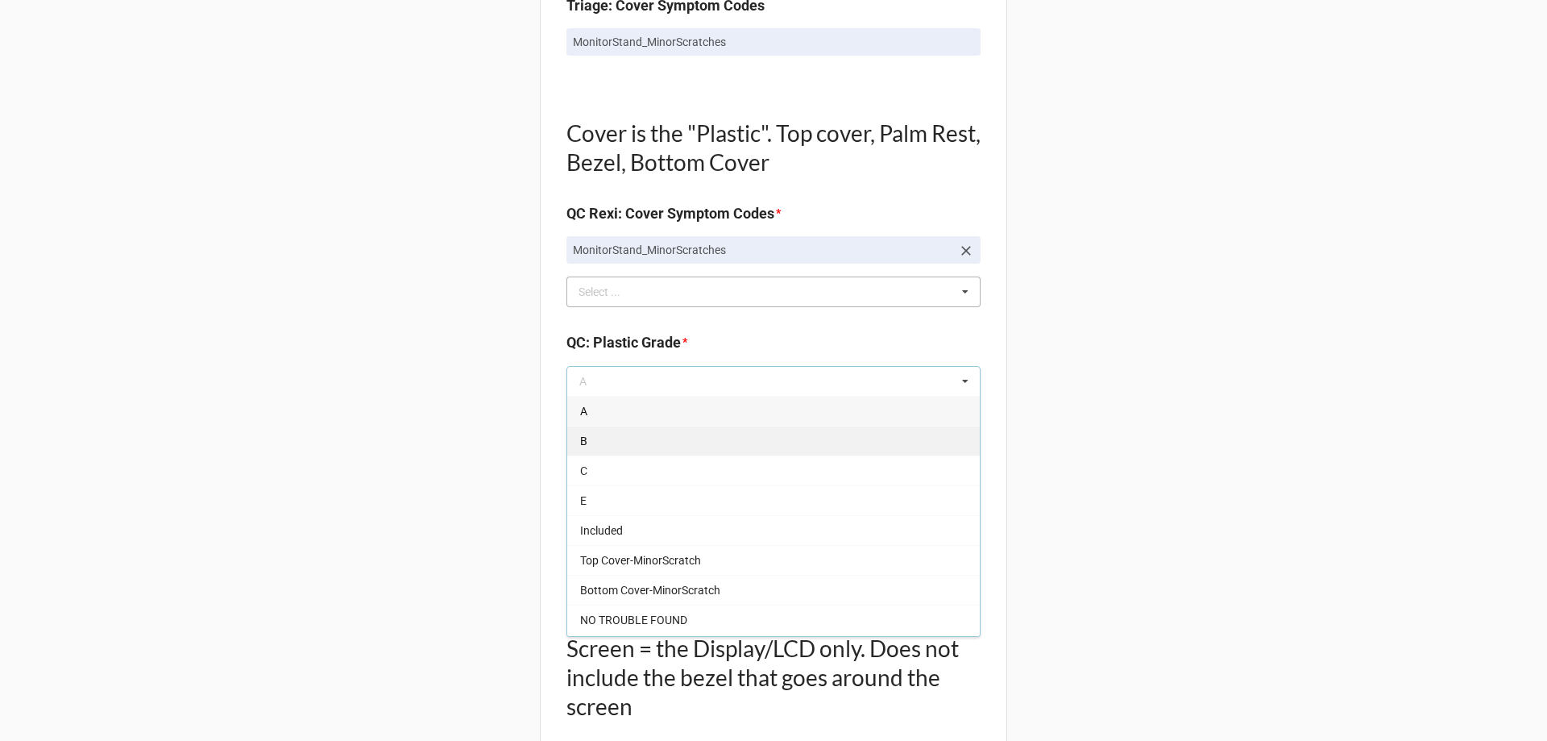
click at [613, 441] on div "B" at bounding box center [773, 441] width 413 height 30
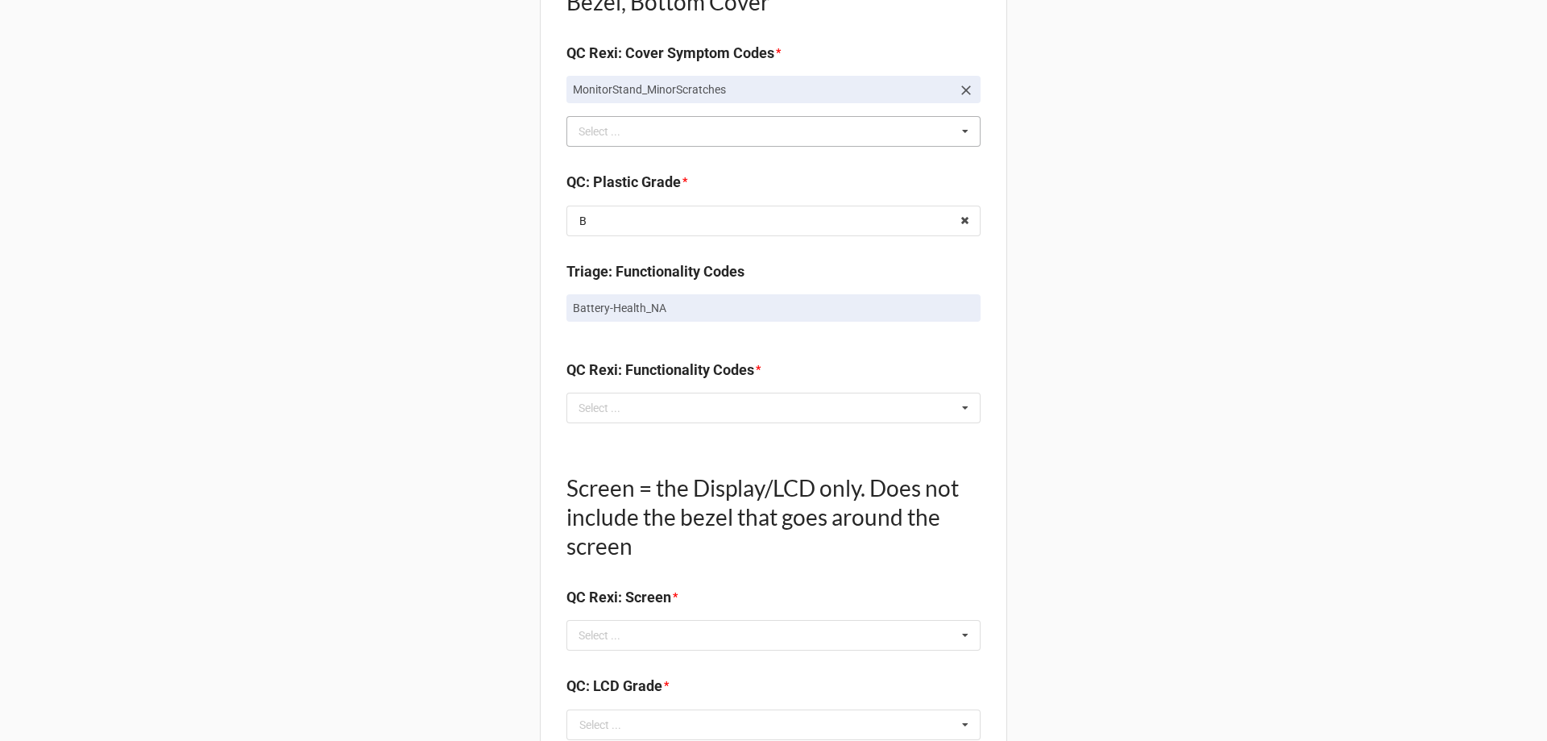
scroll to position [1209, 0]
click at [640, 402] on div "Select ... No results found." at bounding box center [774, 407] width 414 height 31
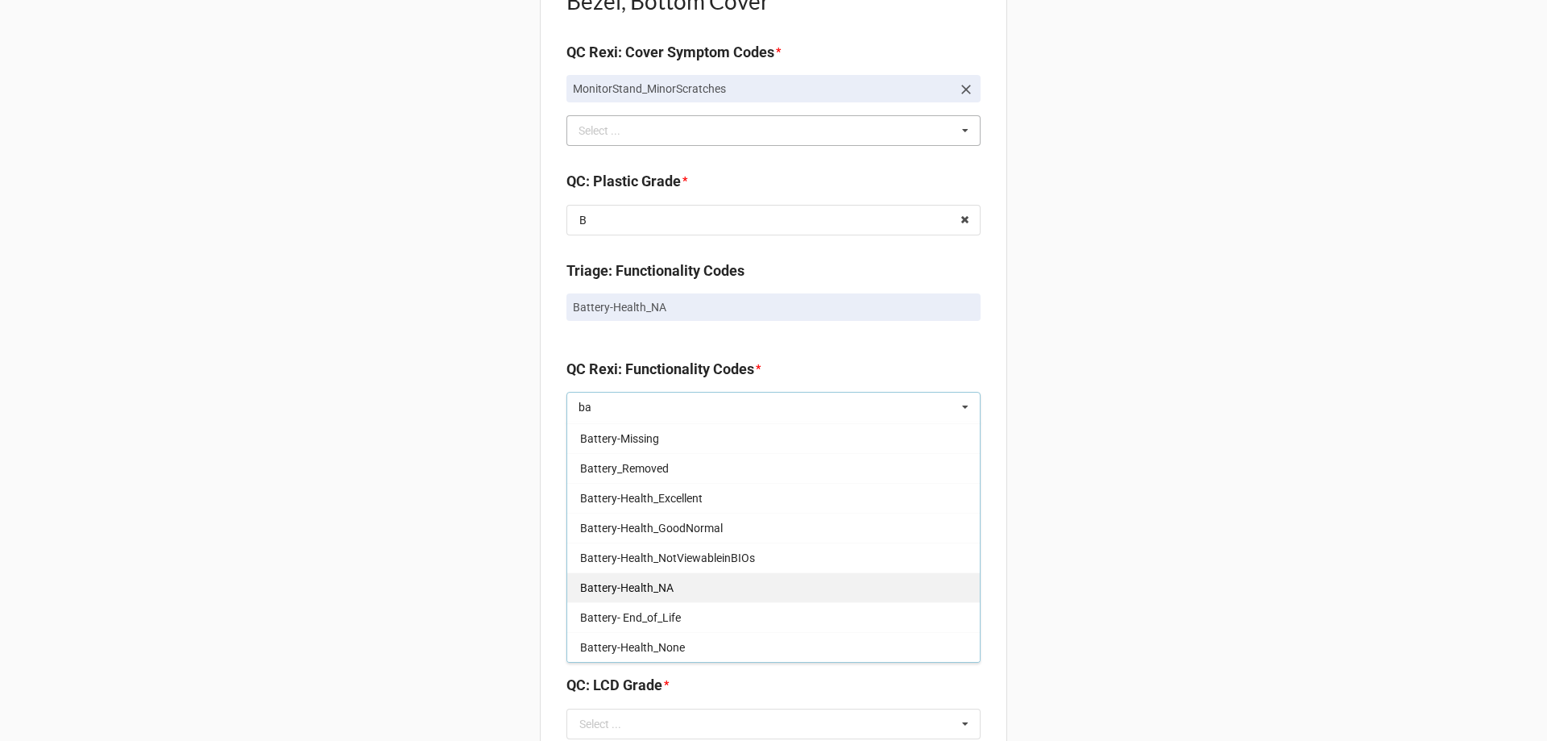
type input "ba"
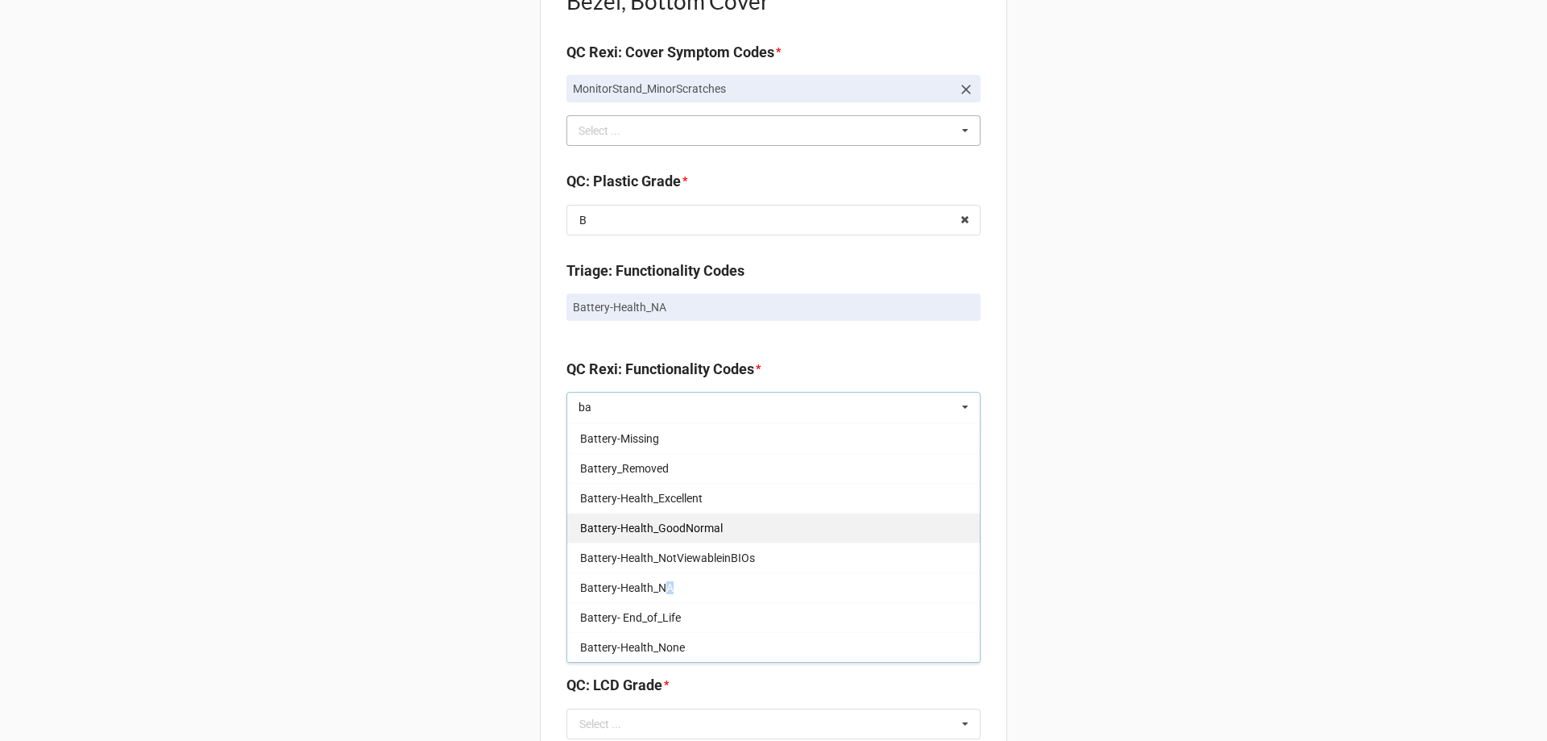
drag, startPoint x: 665, startPoint y: 594, endPoint x: 605, endPoint y: 588, distance: 59.9
click at [666, 594] on span "Battery-Health_NA" at bounding box center [626, 587] width 93 height 13
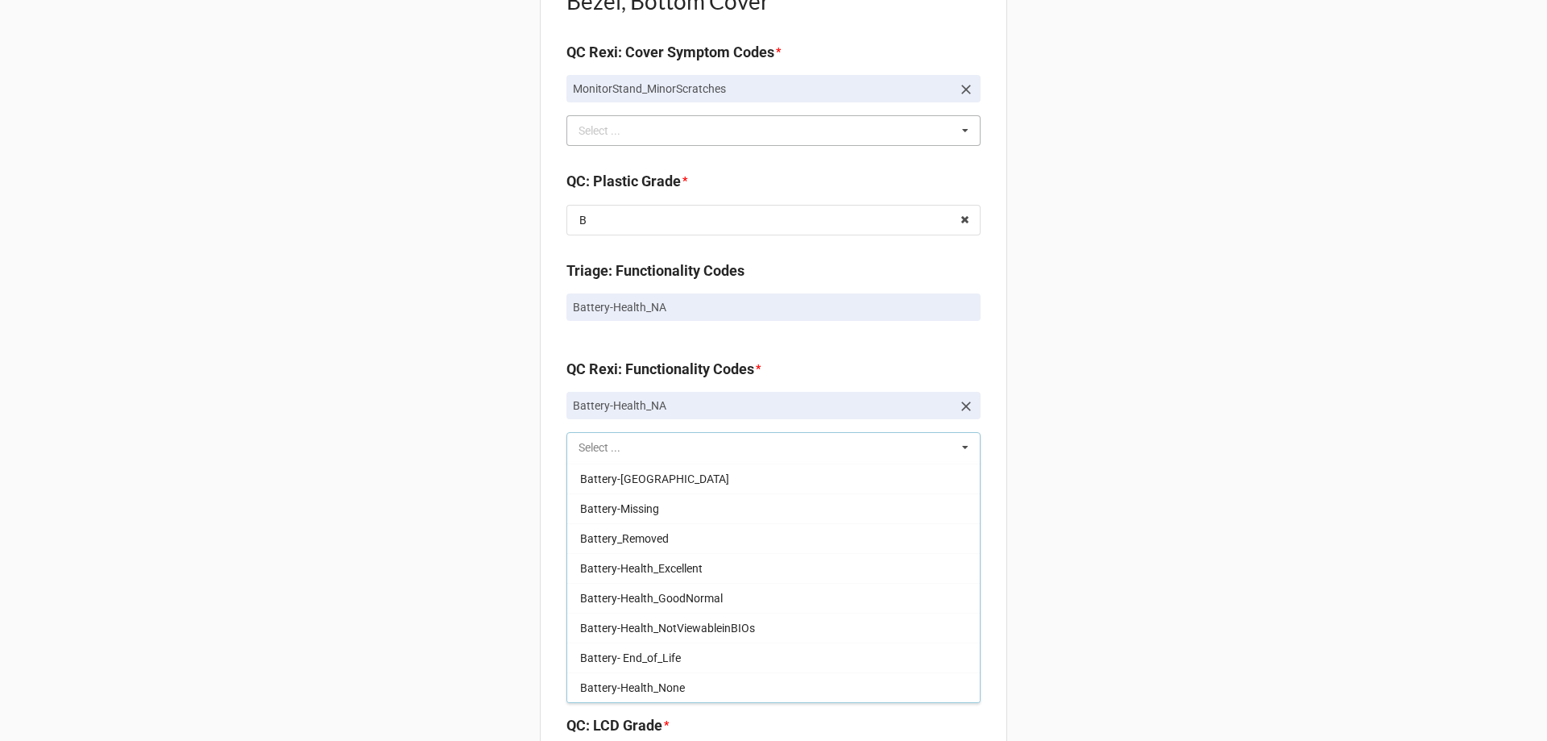
scroll to position [177, 0]
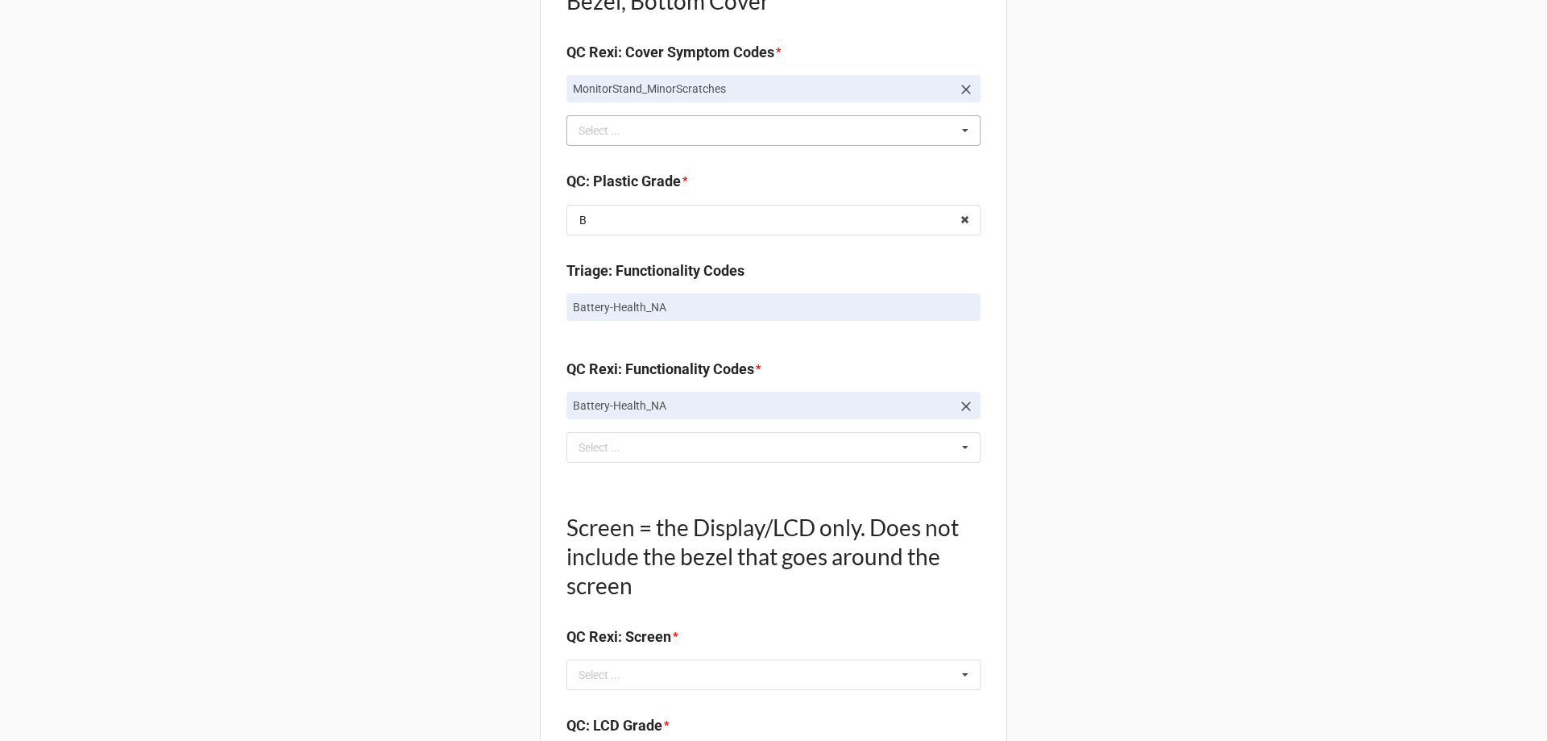
click at [298, 559] on div "Back Receiving Triage Imaging Cleaning Tech & Repair QC Packing Order Picking R…" at bounding box center [773, 200] width 1547 height 2818
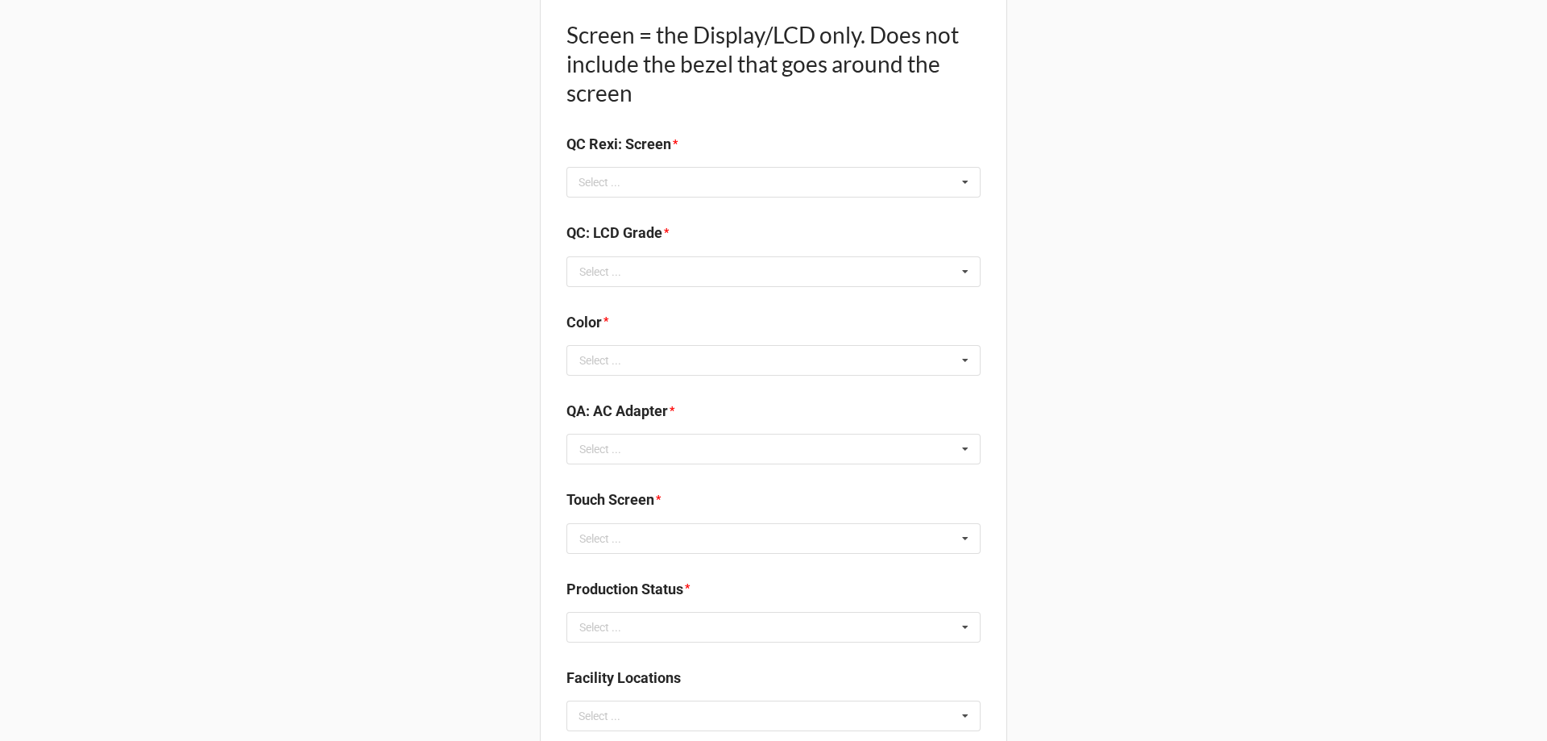
scroll to position [1531, 0]
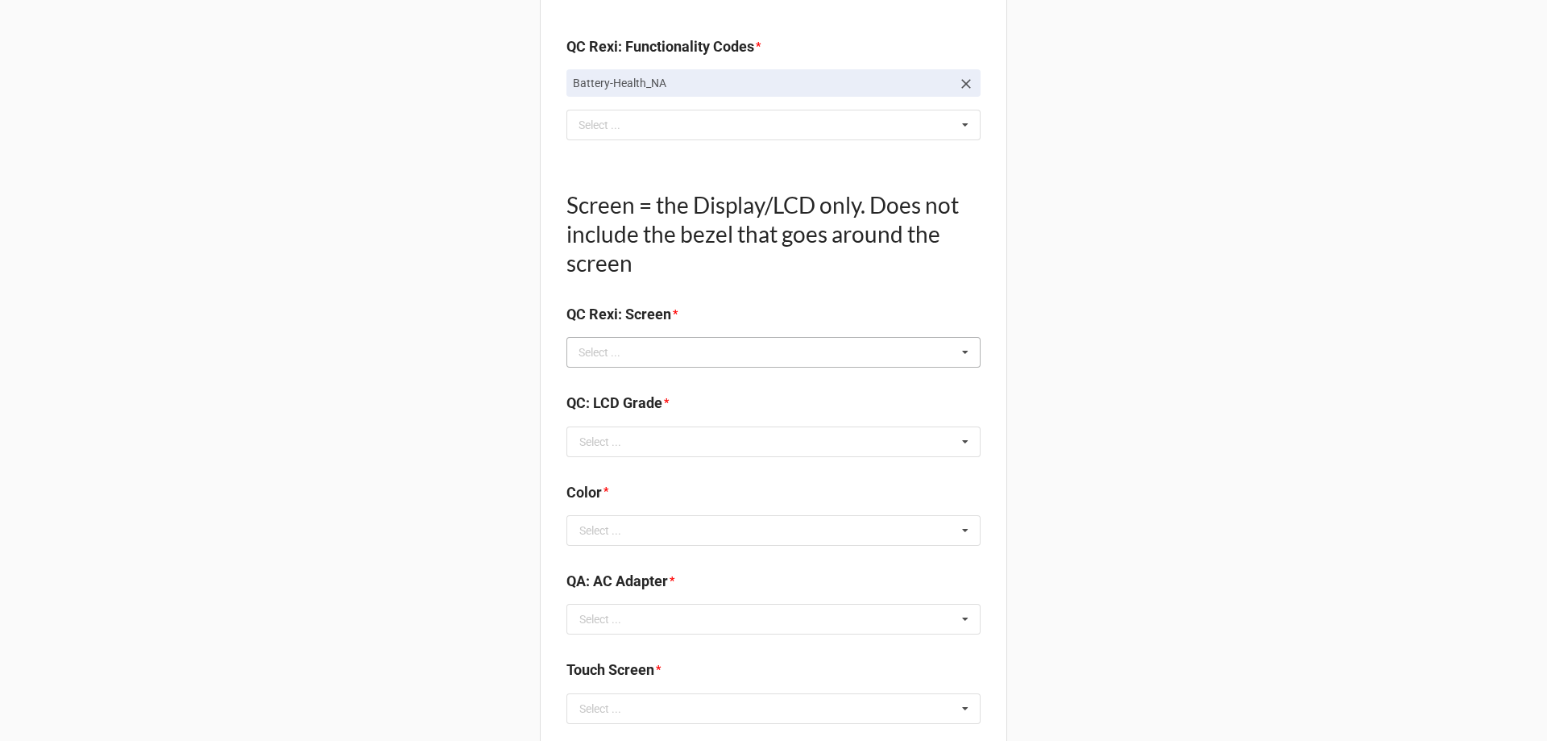
click at [581, 349] on div "Select ..." at bounding box center [609, 352] width 69 height 19
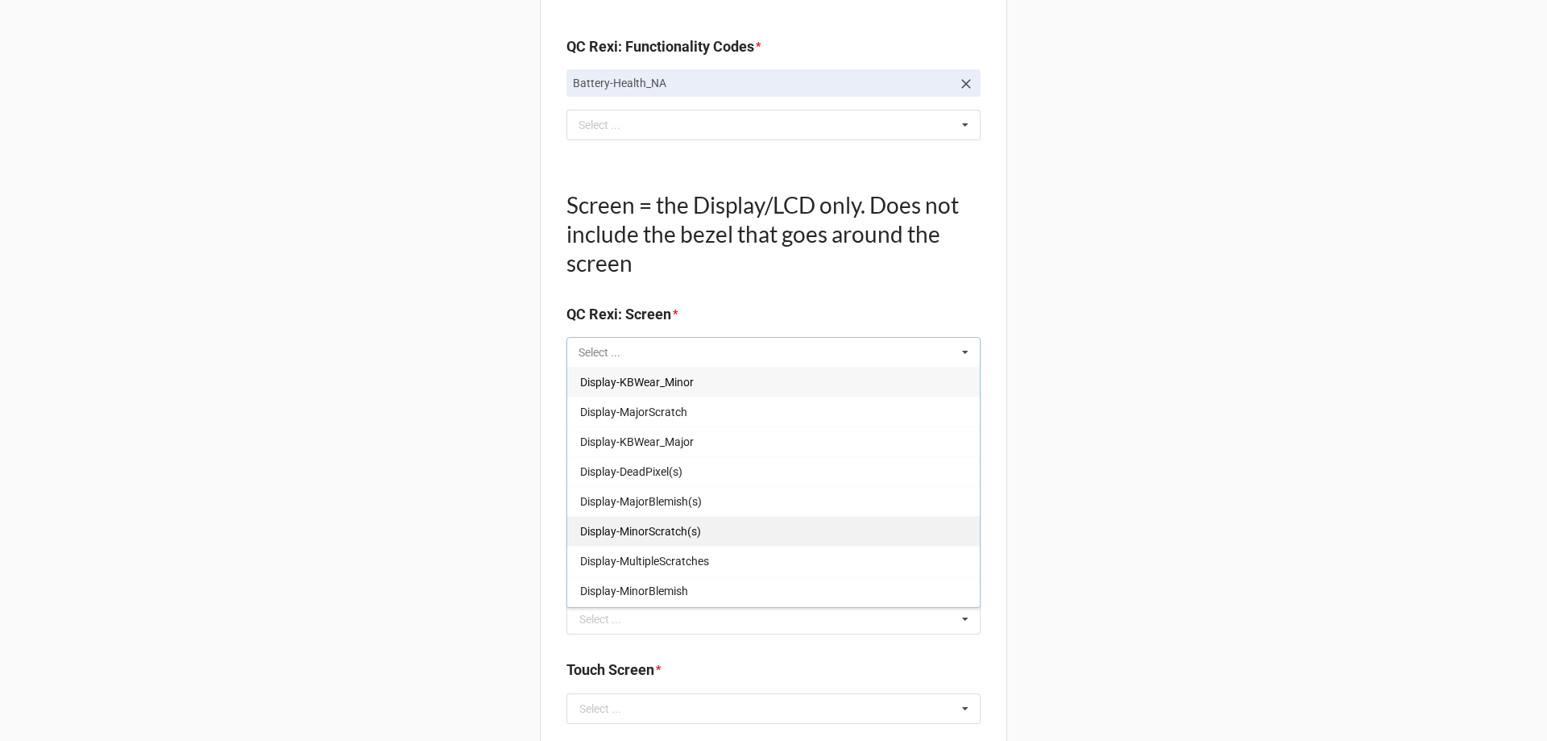
scroll to position [267, 0]
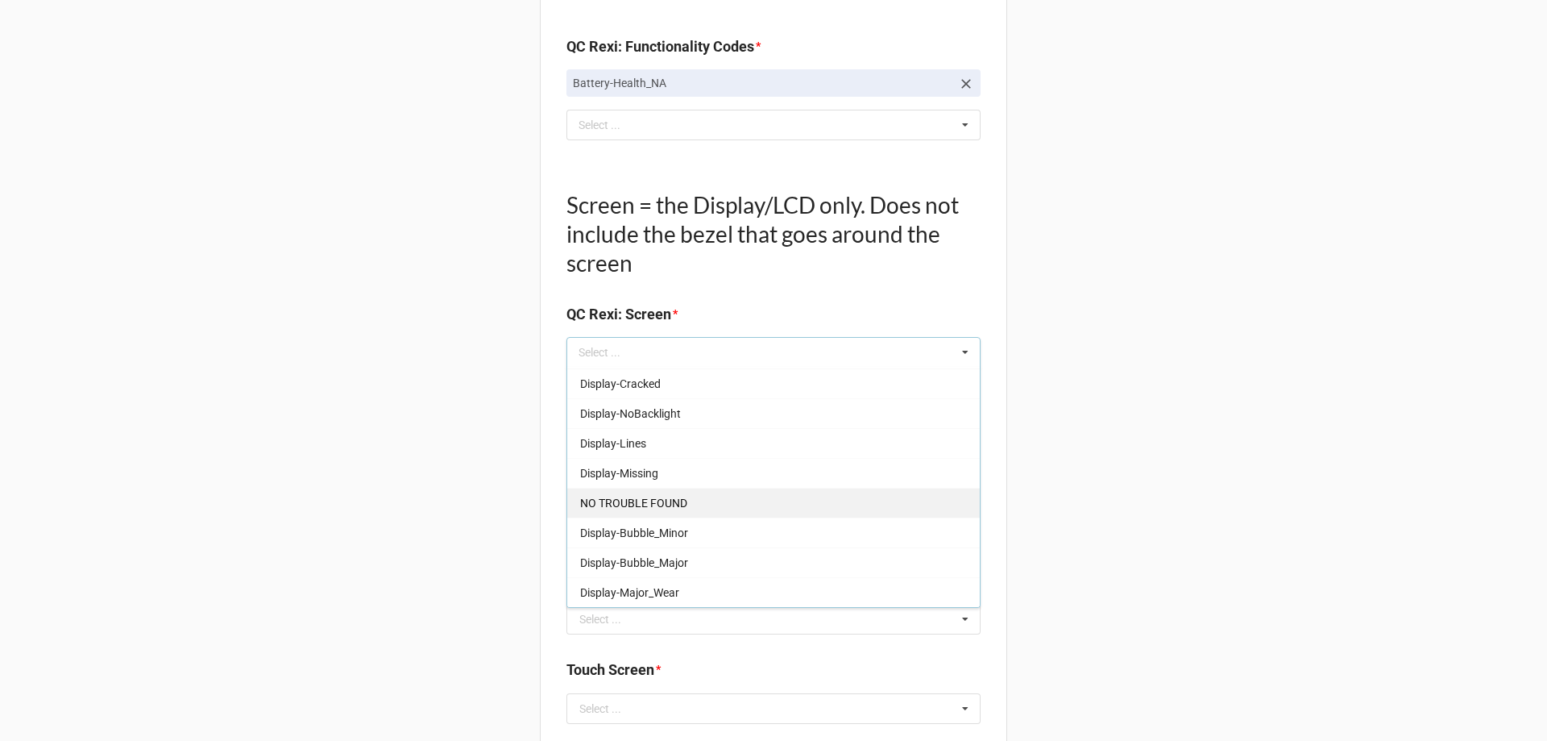
click at [673, 502] on span "NO TROUBLE FOUND" at bounding box center [633, 502] width 107 height 13
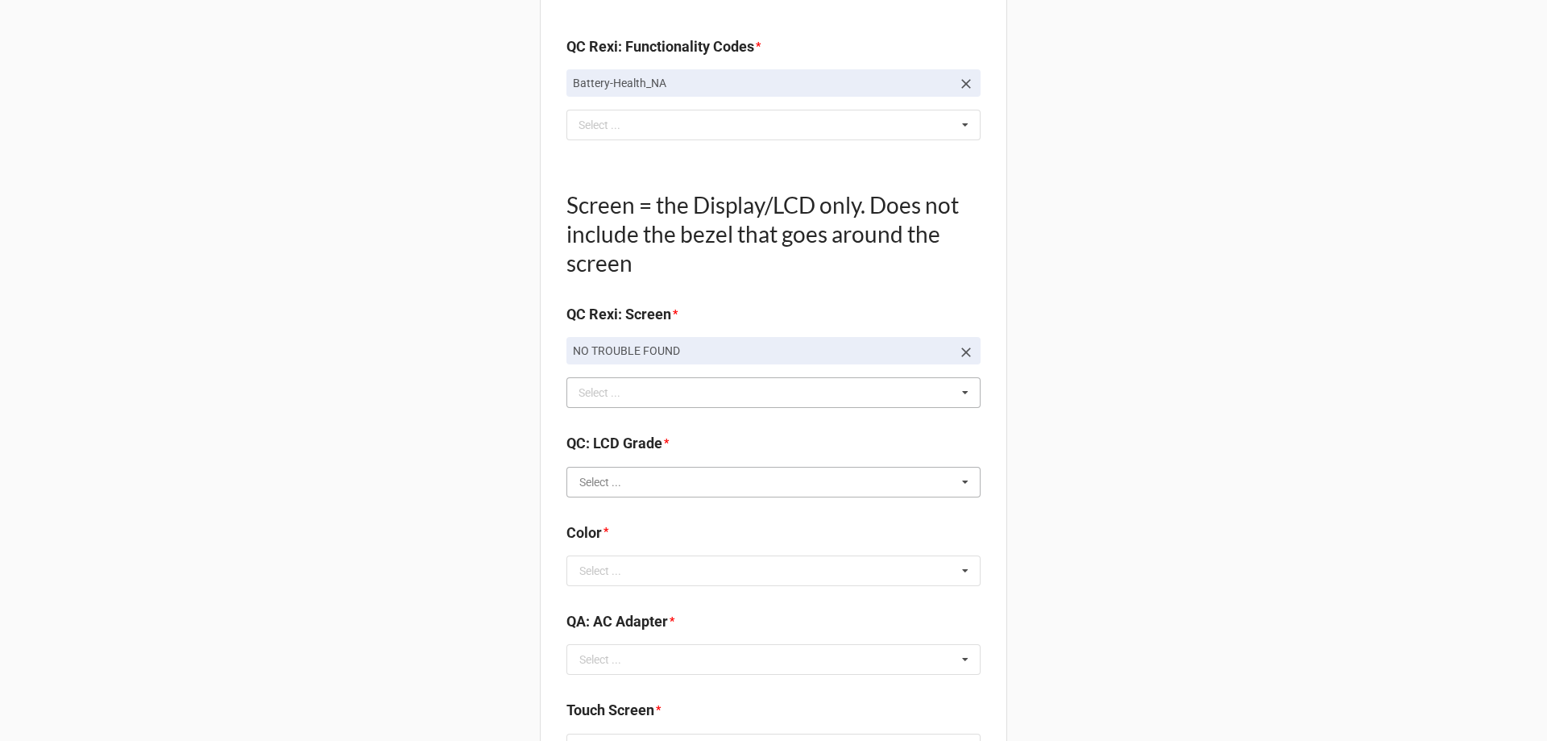
click at [669, 477] on input "text" at bounding box center [774, 481] width 413 height 29
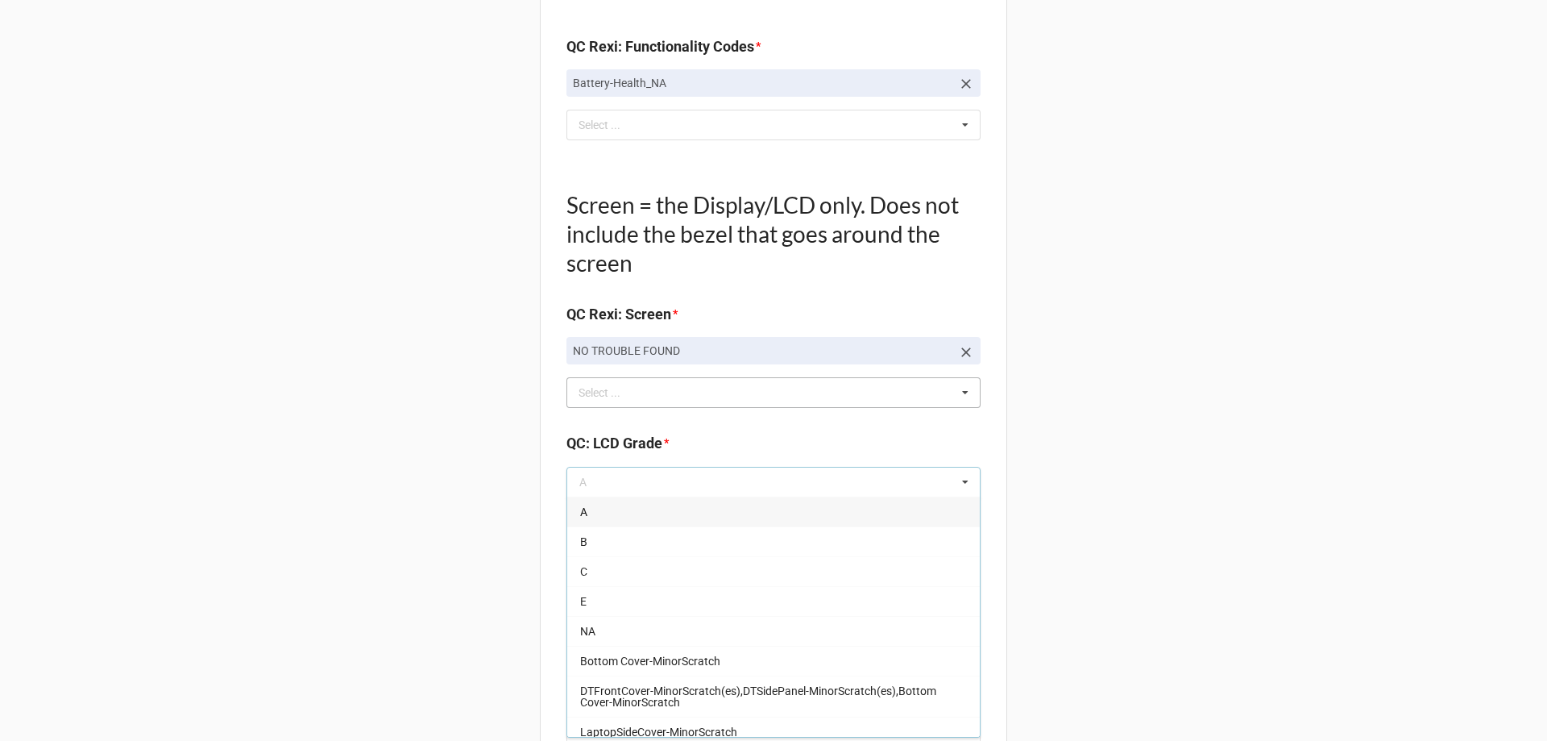
click at [632, 509] on div "A" at bounding box center [773, 511] width 413 height 30
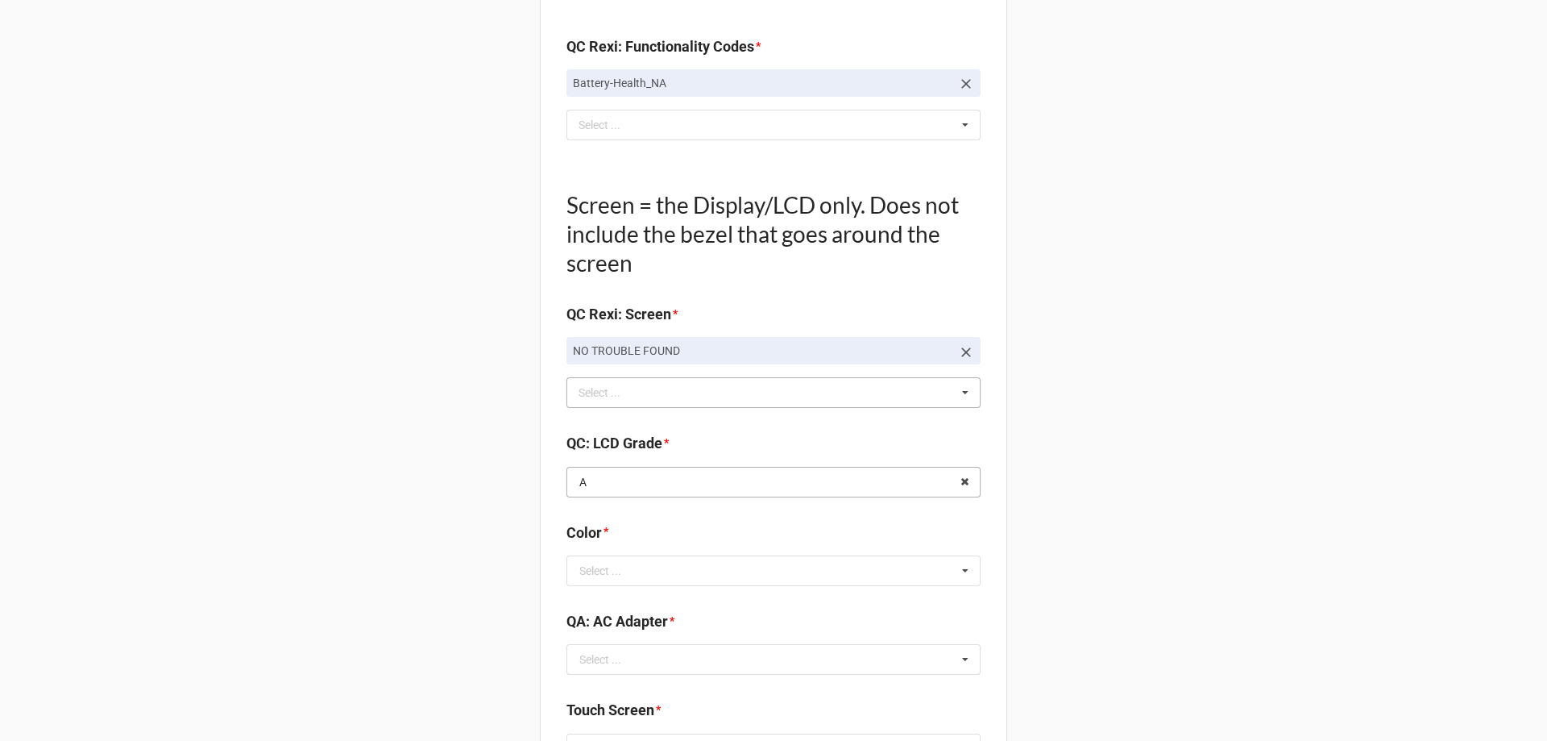
scroll to position [1692, 0]
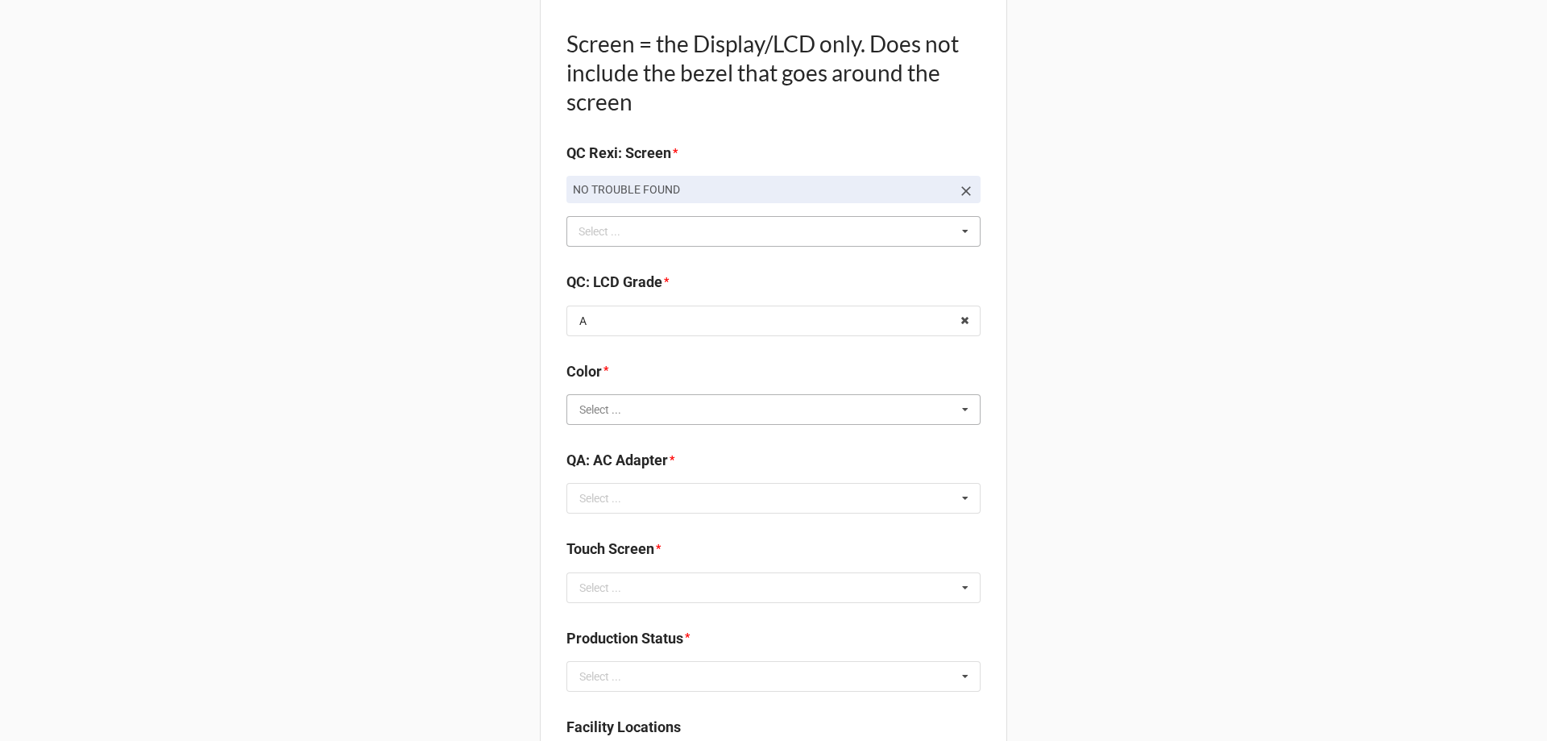
click at [618, 420] on input "text" at bounding box center [774, 409] width 413 height 29
click at [638, 446] on div "BLACK" at bounding box center [773, 439] width 413 height 30
click at [746, 515] on div "QA: AC Adapter * Select ... Included Added AC None NO TROUBLE FOUND Display-KBW…" at bounding box center [774, 487] width 414 height 76
click at [729, 491] on input "text" at bounding box center [774, 498] width 413 height 29
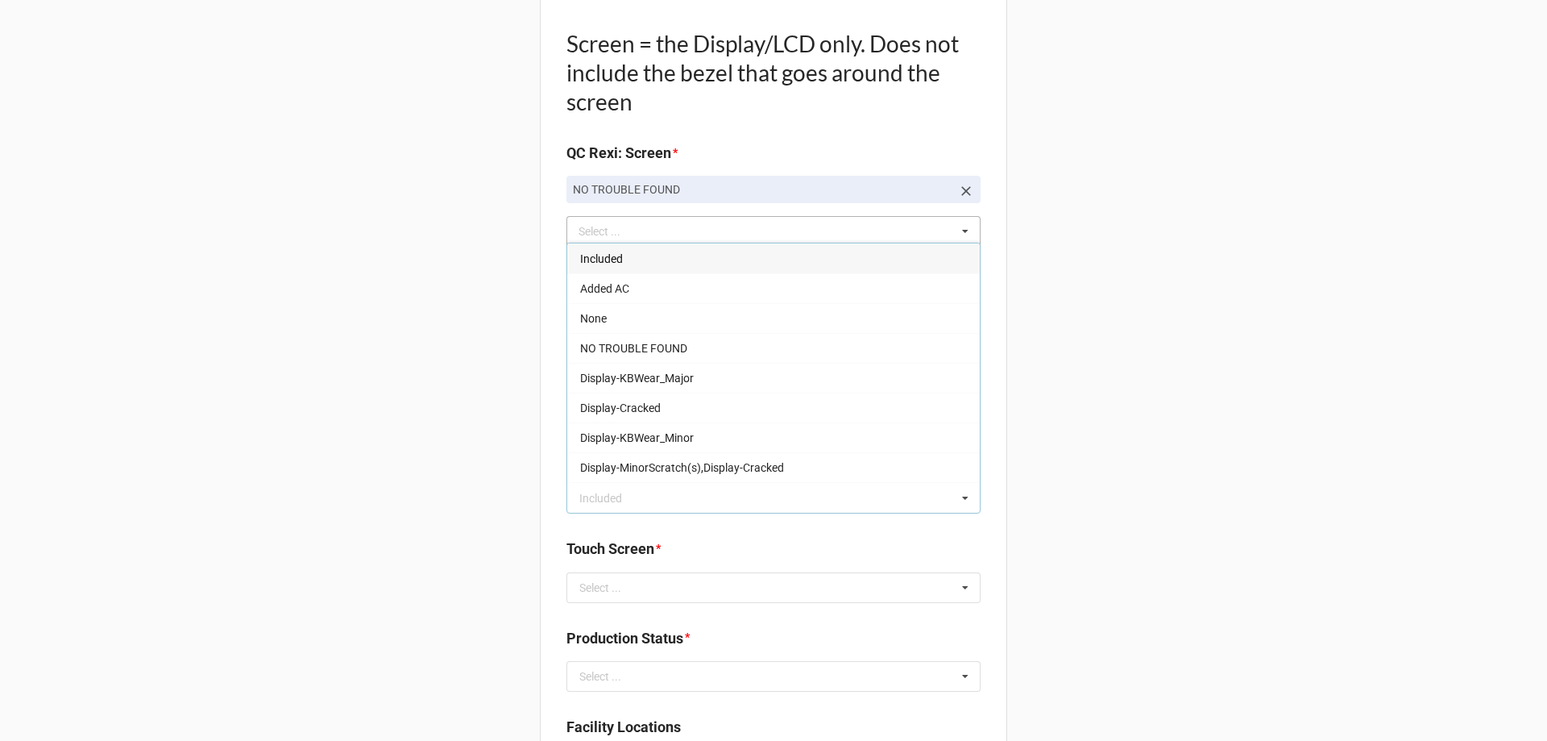
click at [617, 254] on span "Included" at bounding box center [601, 258] width 43 height 13
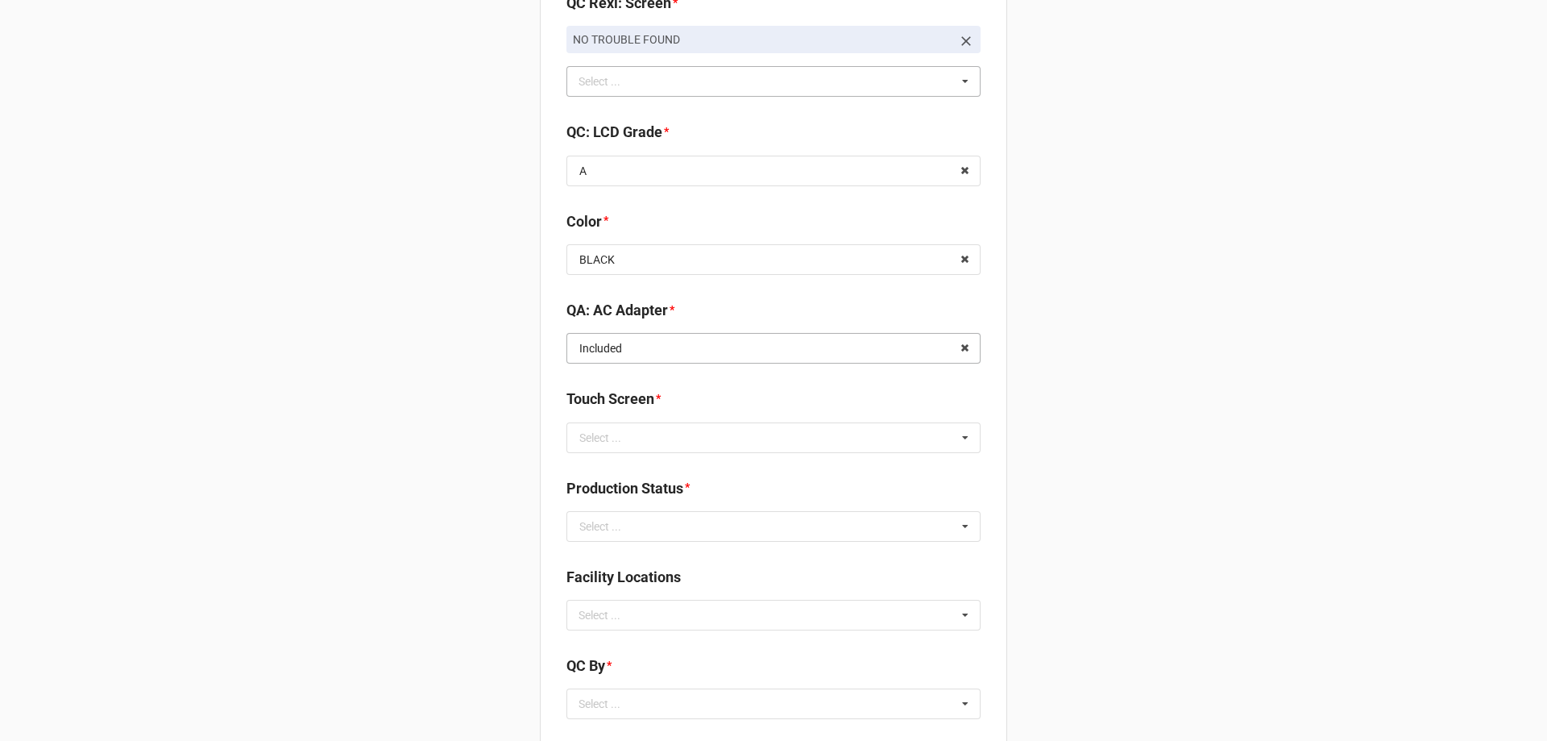
scroll to position [1854, 0]
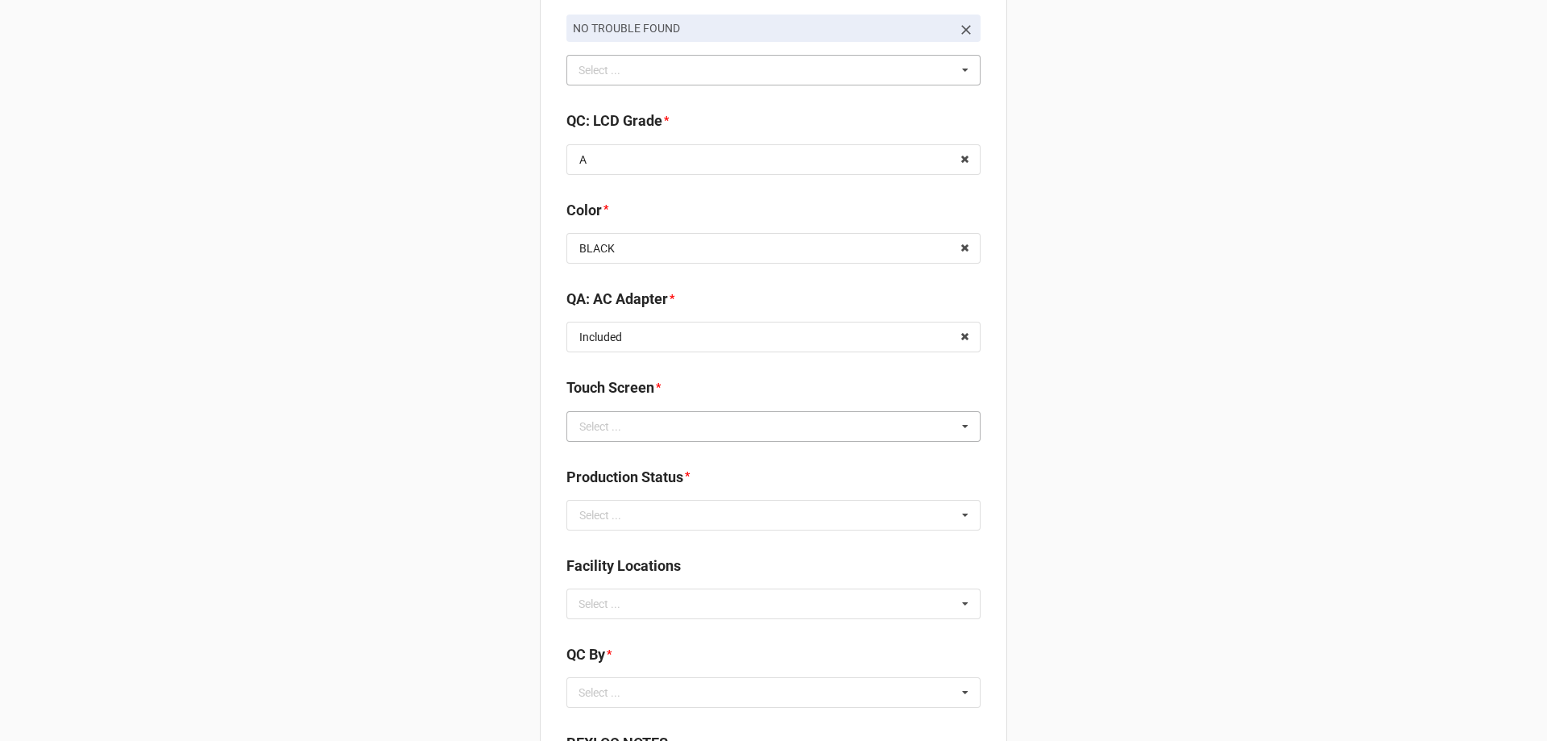
click at [595, 432] on div "Select ..." at bounding box center [600, 426] width 42 height 11
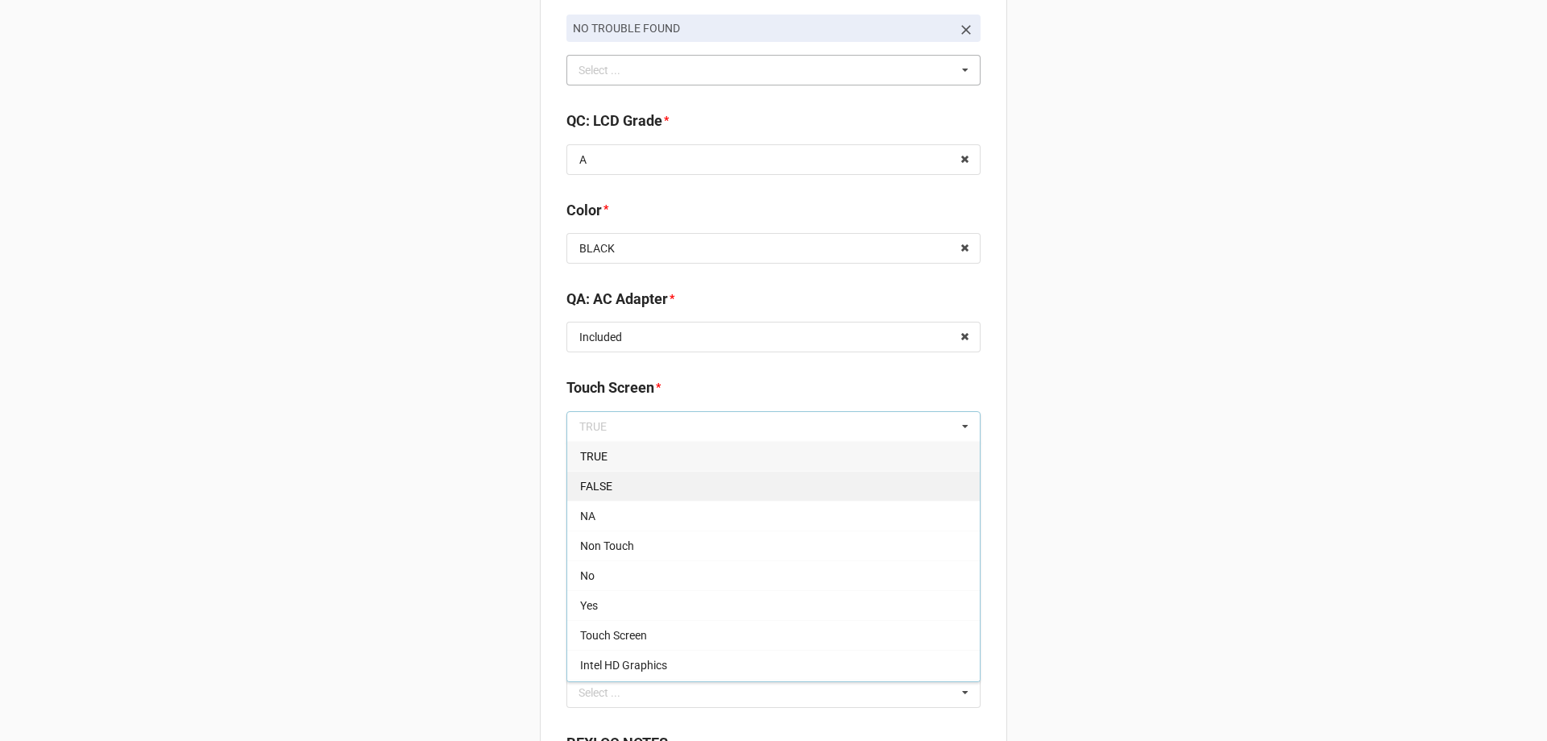
click at [609, 485] on div "FALSE" at bounding box center [773, 486] width 413 height 30
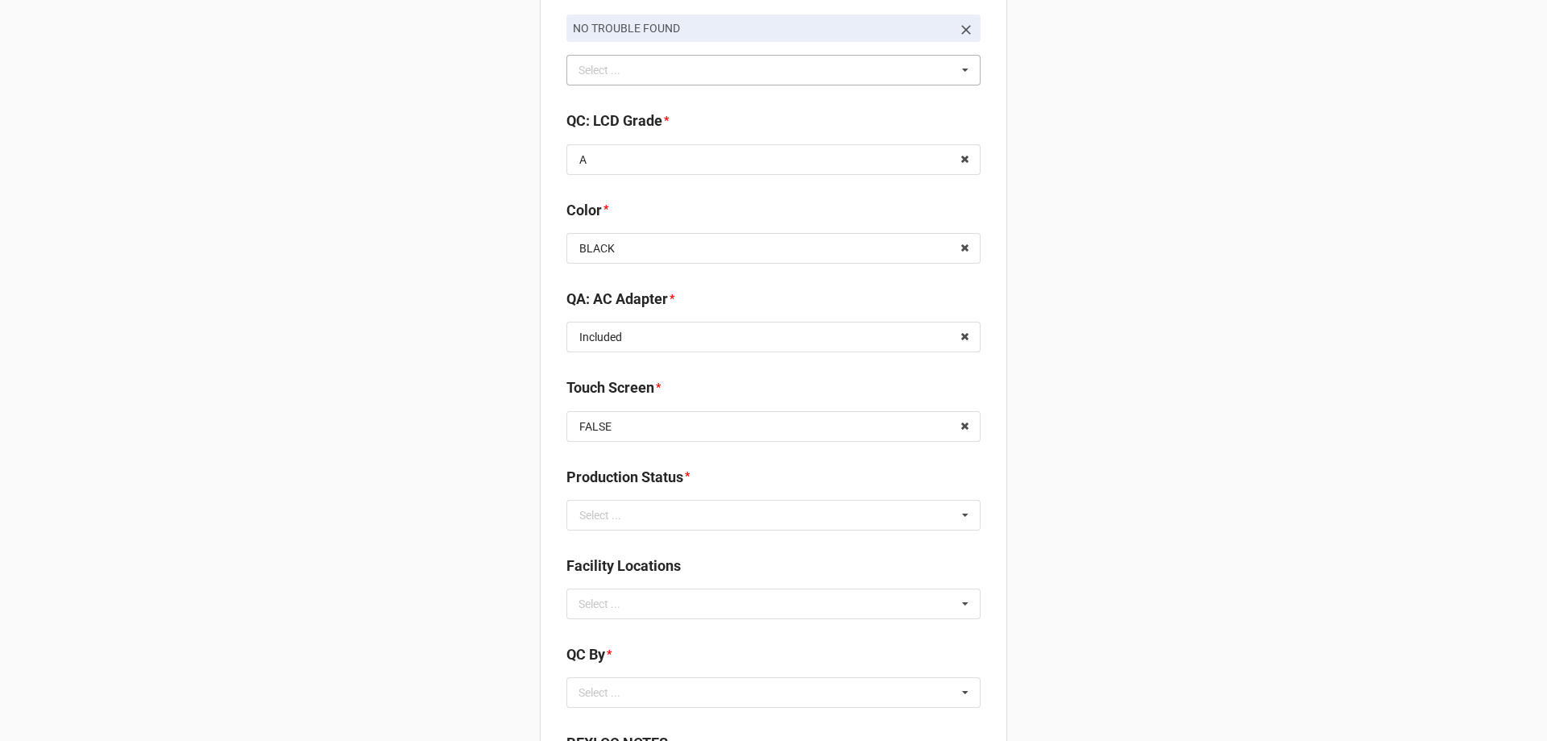
scroll to position [1934, 0]
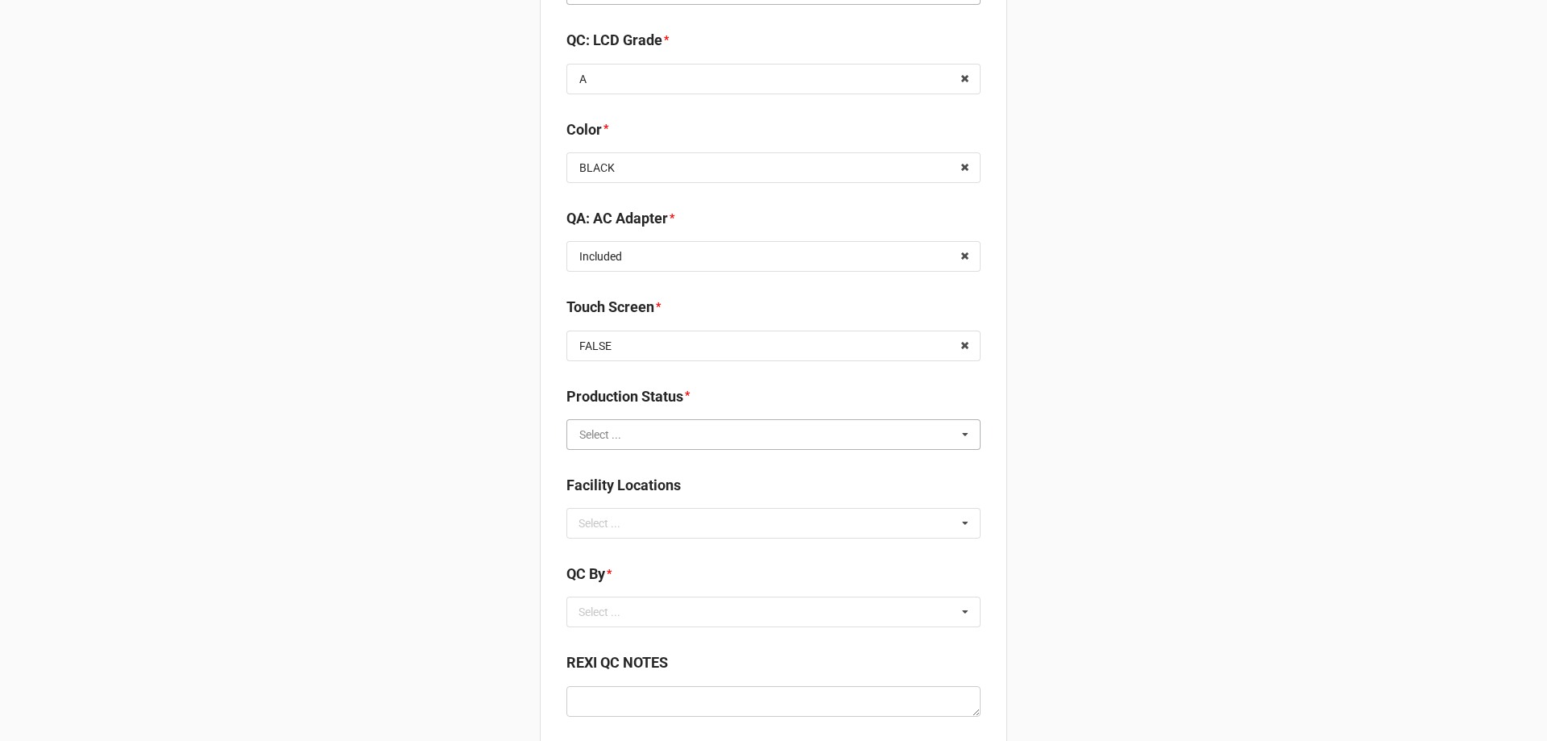
click at [616, 446] on input "text" at bounding box center [774, 434] width 413 height 29
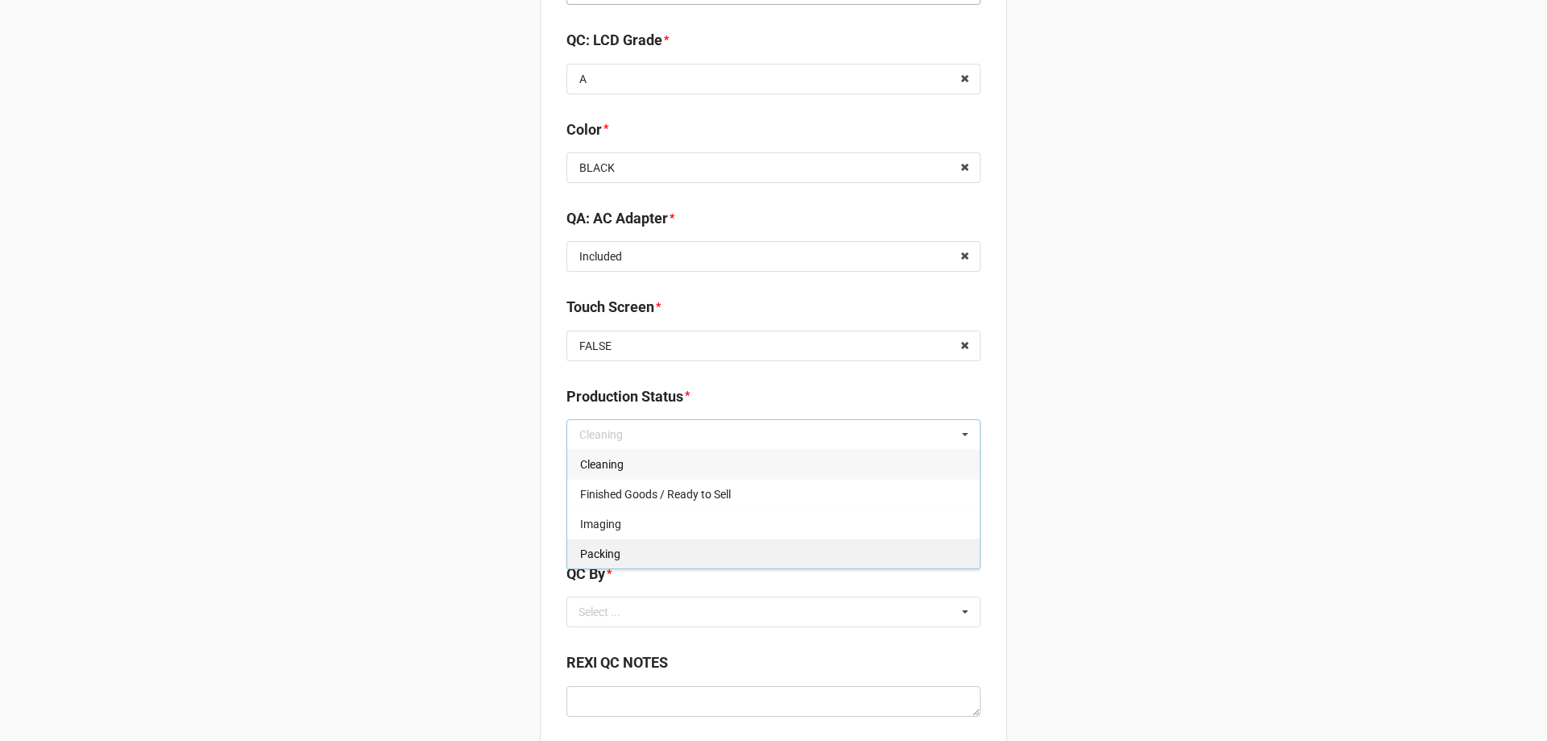
click at [605, 561] on div "Packing" at bounding box center [773, 553] width 413 height 30
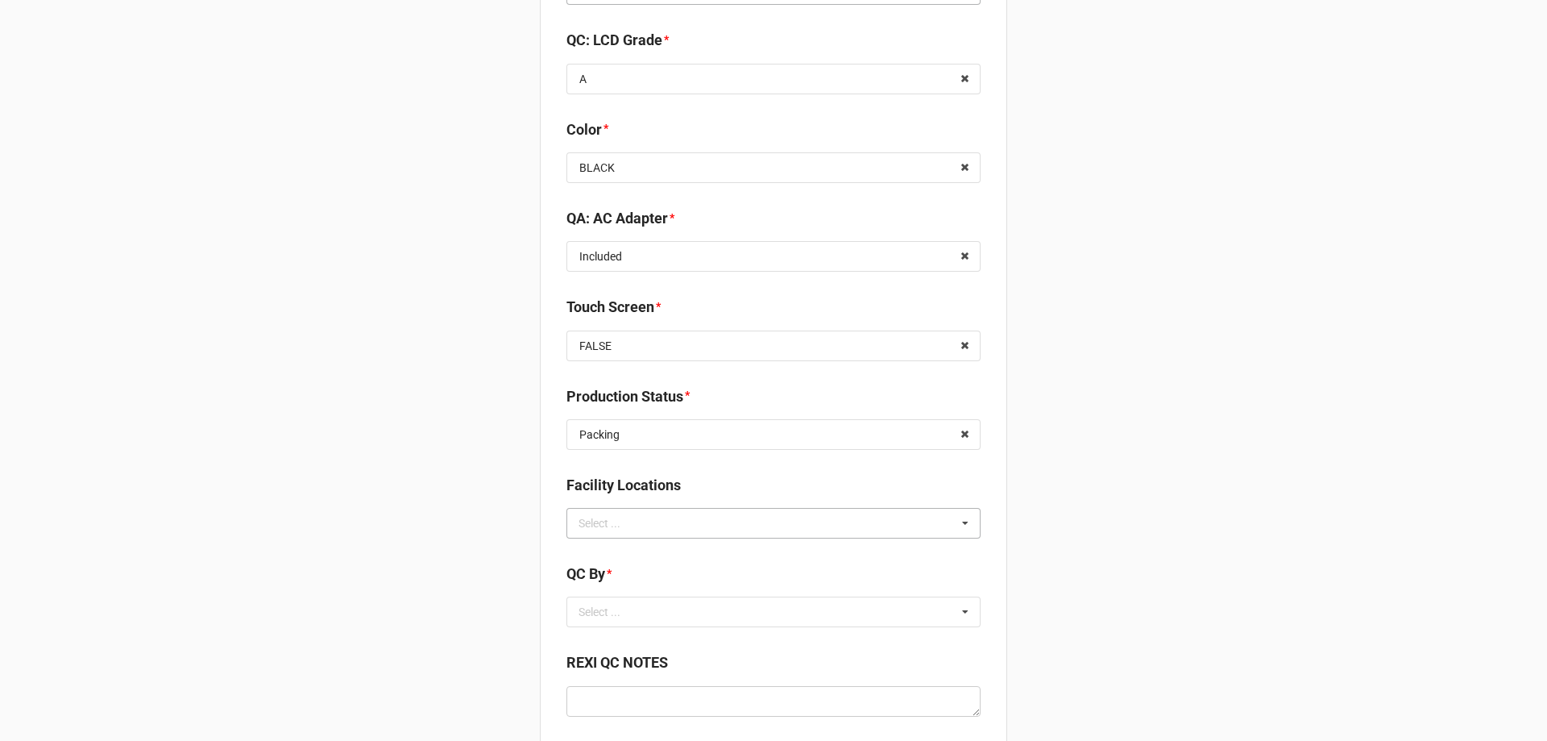
click at [579, 521] on div "Select ..." at bounding box center [609, 522] width 69 height 19
type input "re"
click at [615, 559] on span "RECV.DLL.PROCESSING" at bounding box center [641, 552] width 122 height 13
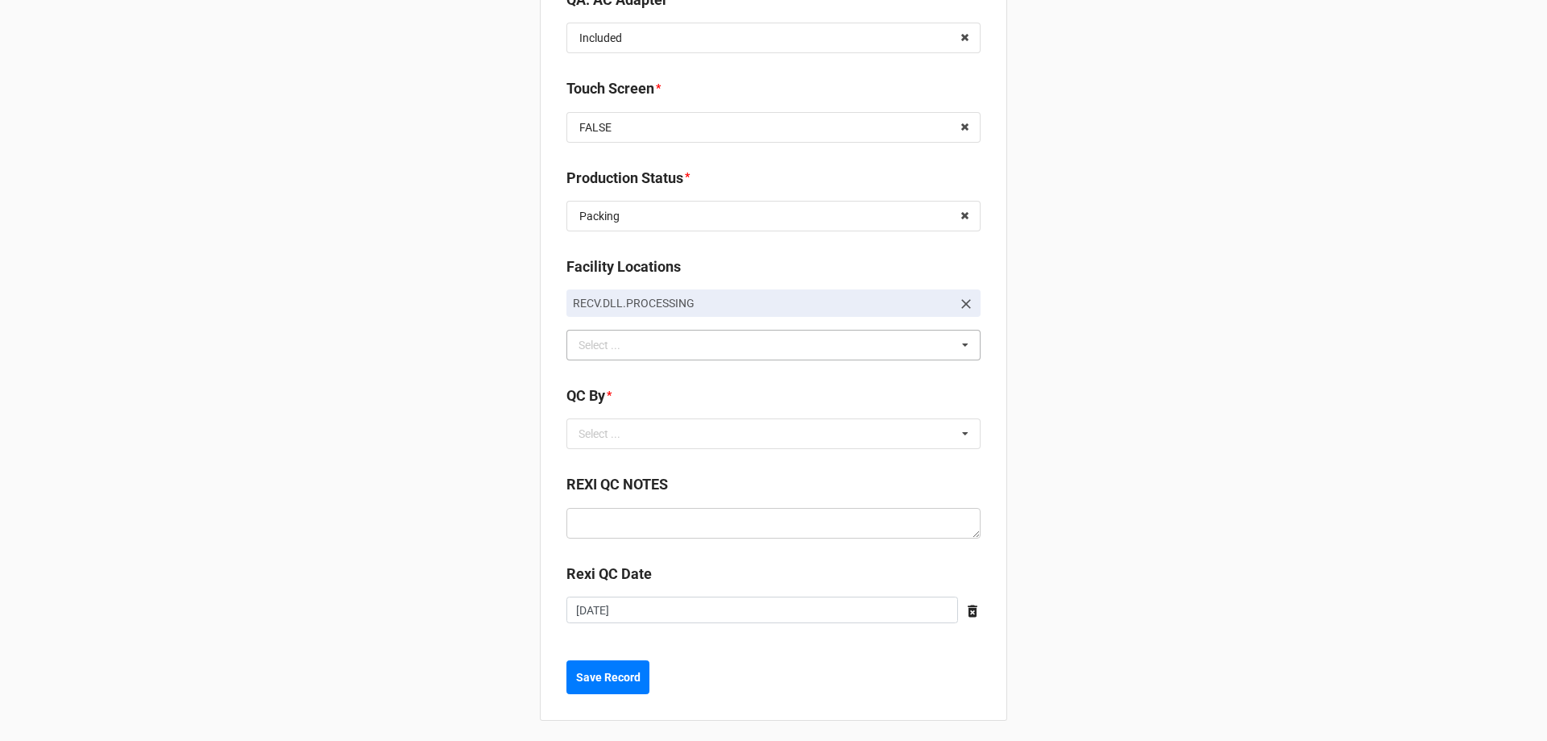
scroll to position [2158, 0]
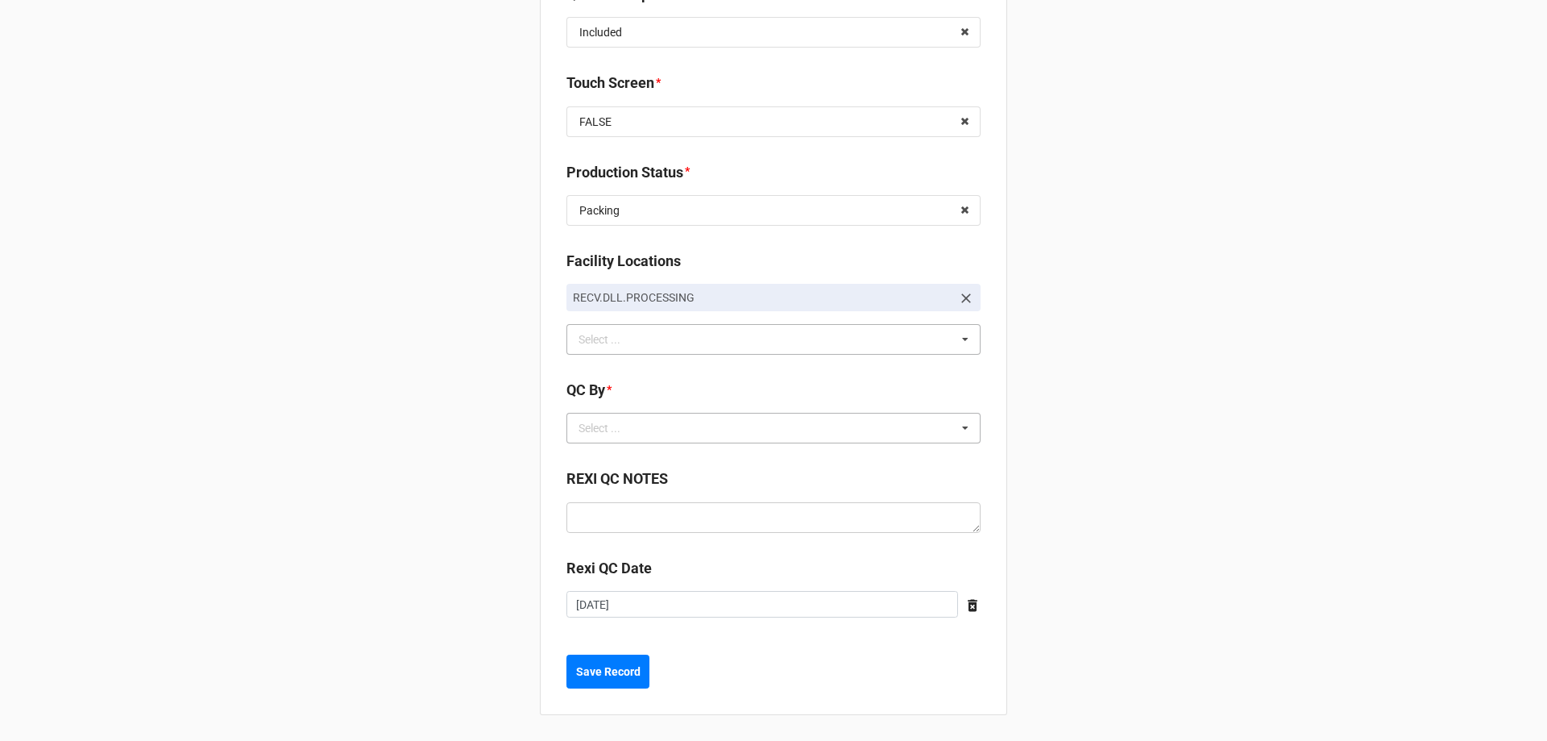
click at [636, 426] on div "Select ..." at bounding box center [609, 428] width 69 height 19
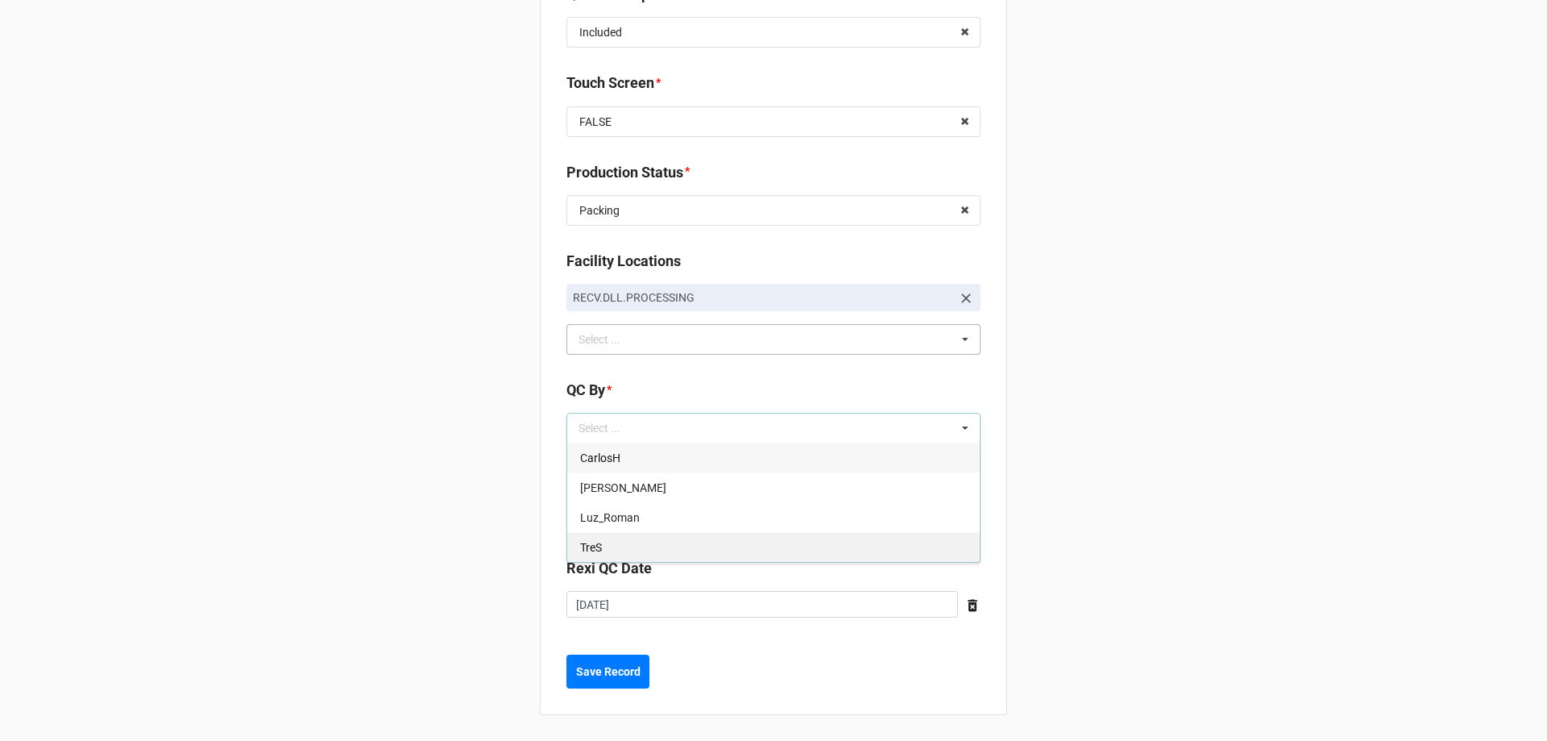
click at [619, 541] on div "TreS" at bounding box center [773, 547] width 413 height 30
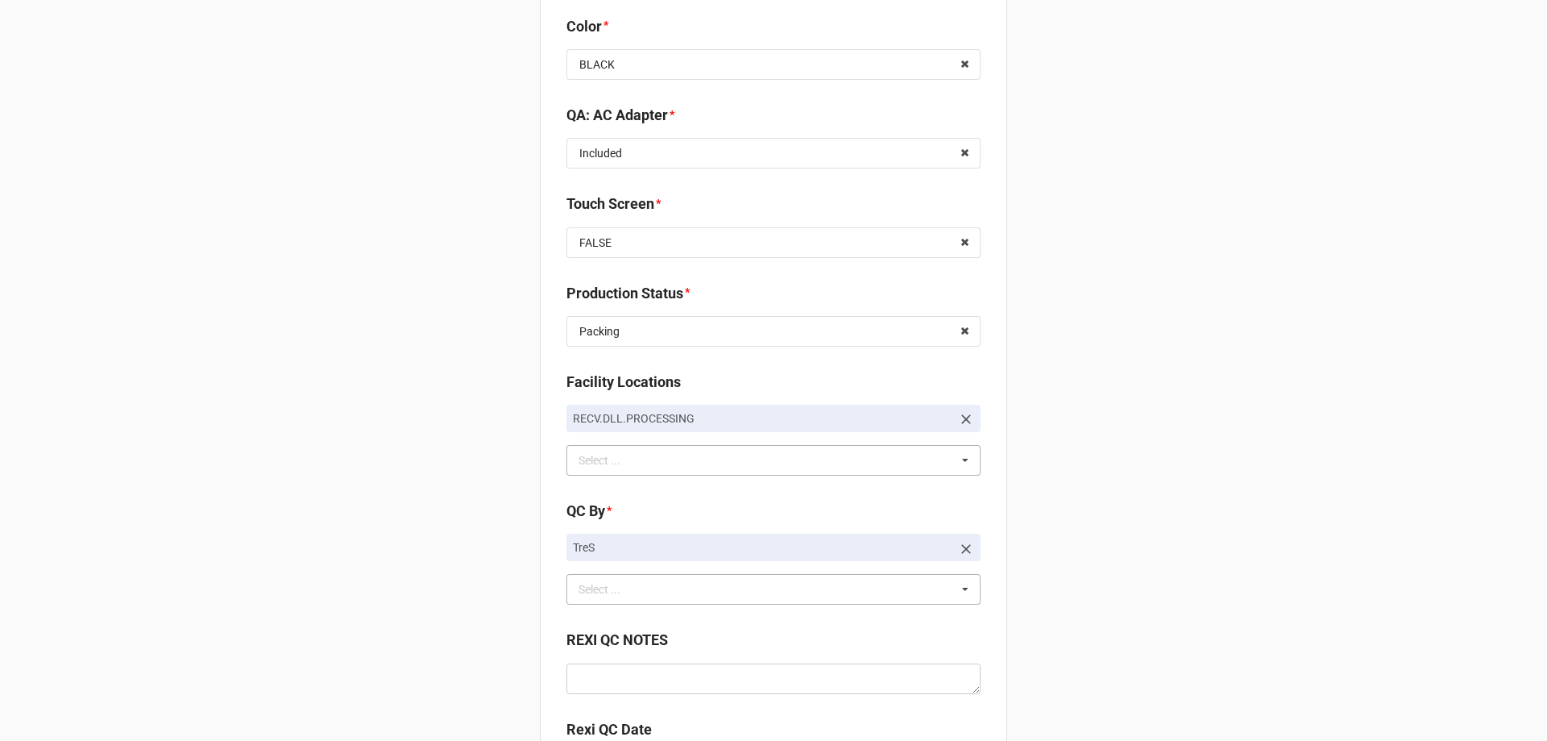
scroll to position [2199, 0]
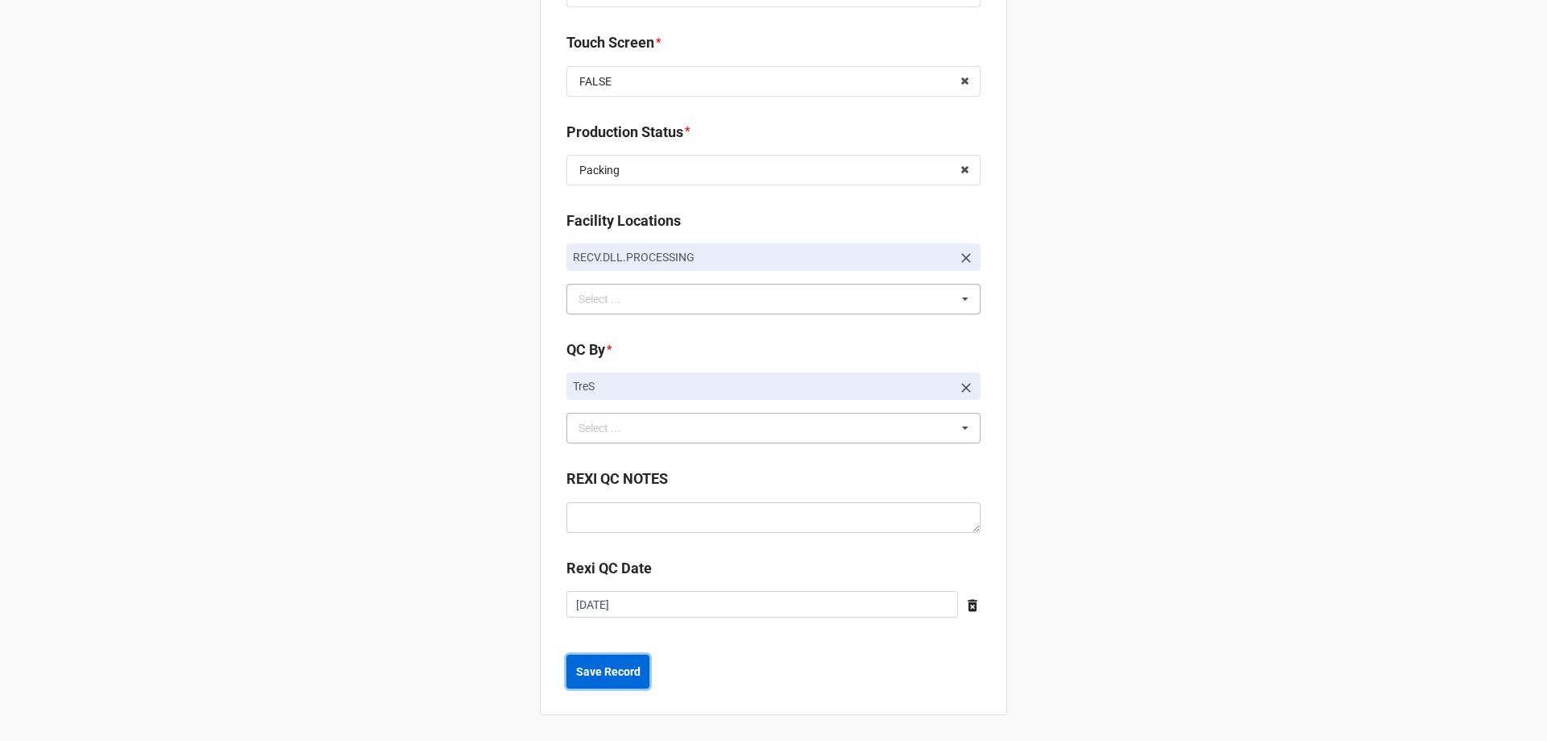
click at [583, 684] on button "Save Record" at bounding box center [608, 671] width 83 height 34
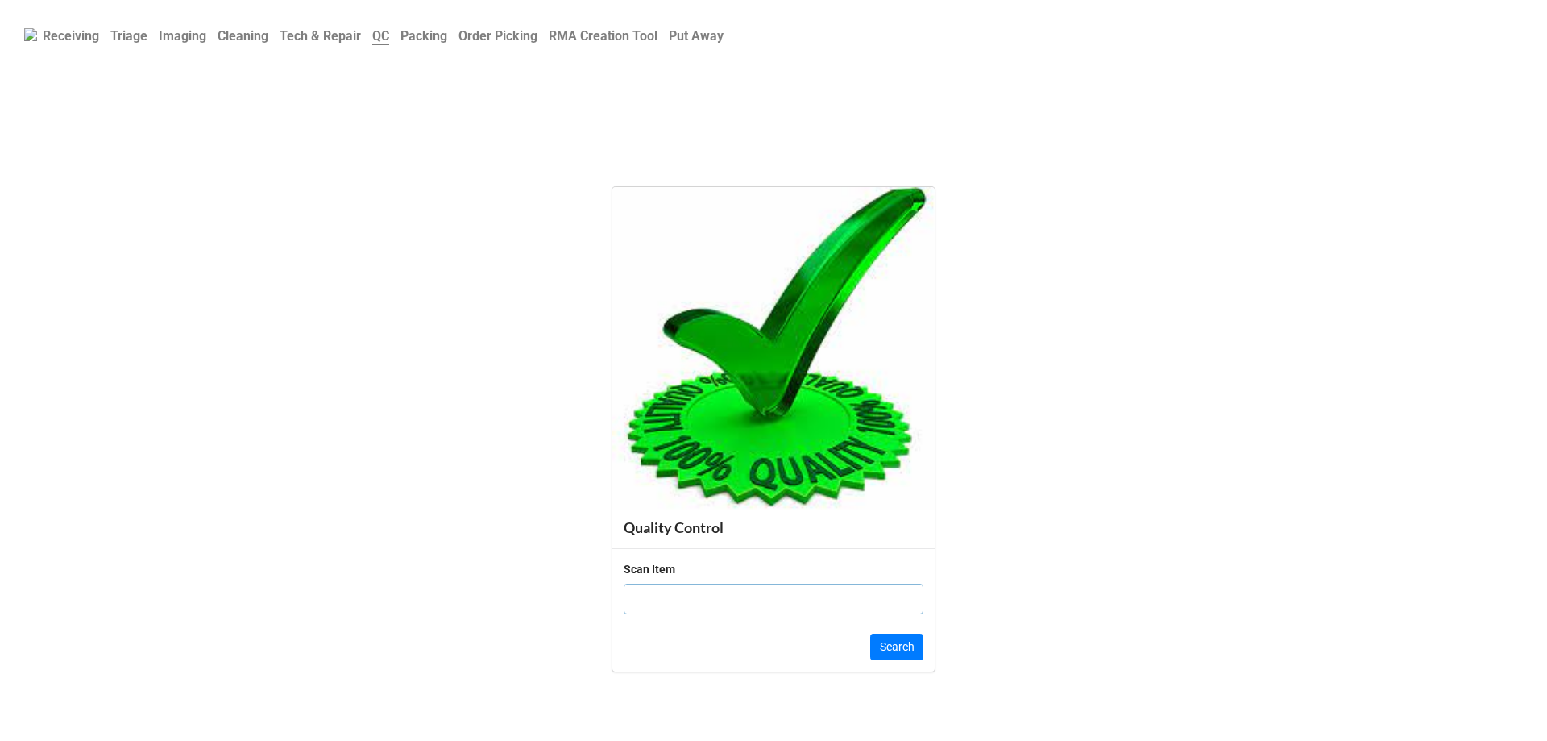
click at [707, 605] on input "text" at bounding box center [774, 598] width 300 height 31
paste input "8NGPNY3"
type input "8NGPNY3"
click button "Search" at bounding box center [896, 646] width 53 height 27
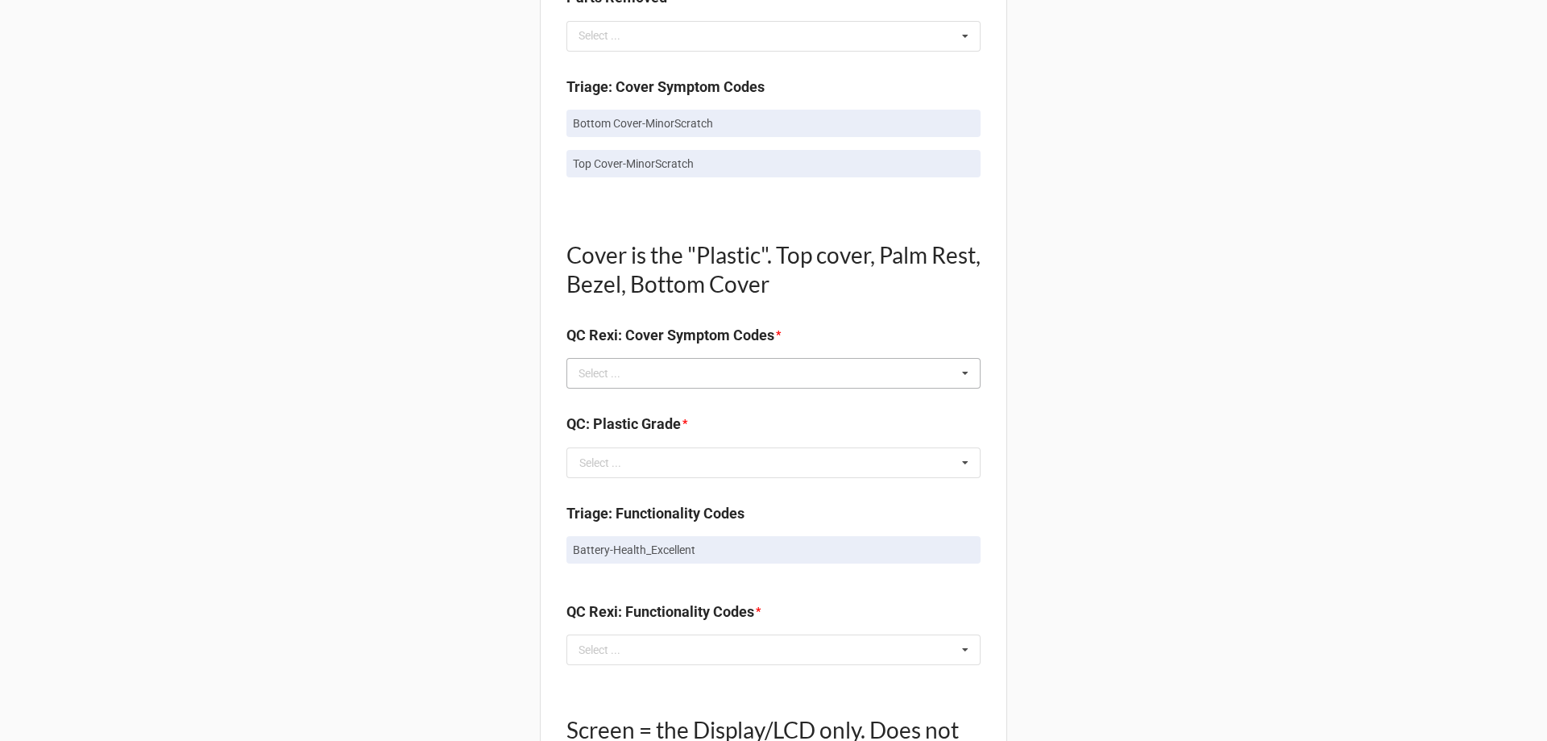
scroll to position [967, 0]
click at [677, 381] on div "Select ... No results found." at bounding box center [774, 372] width 414 height 31
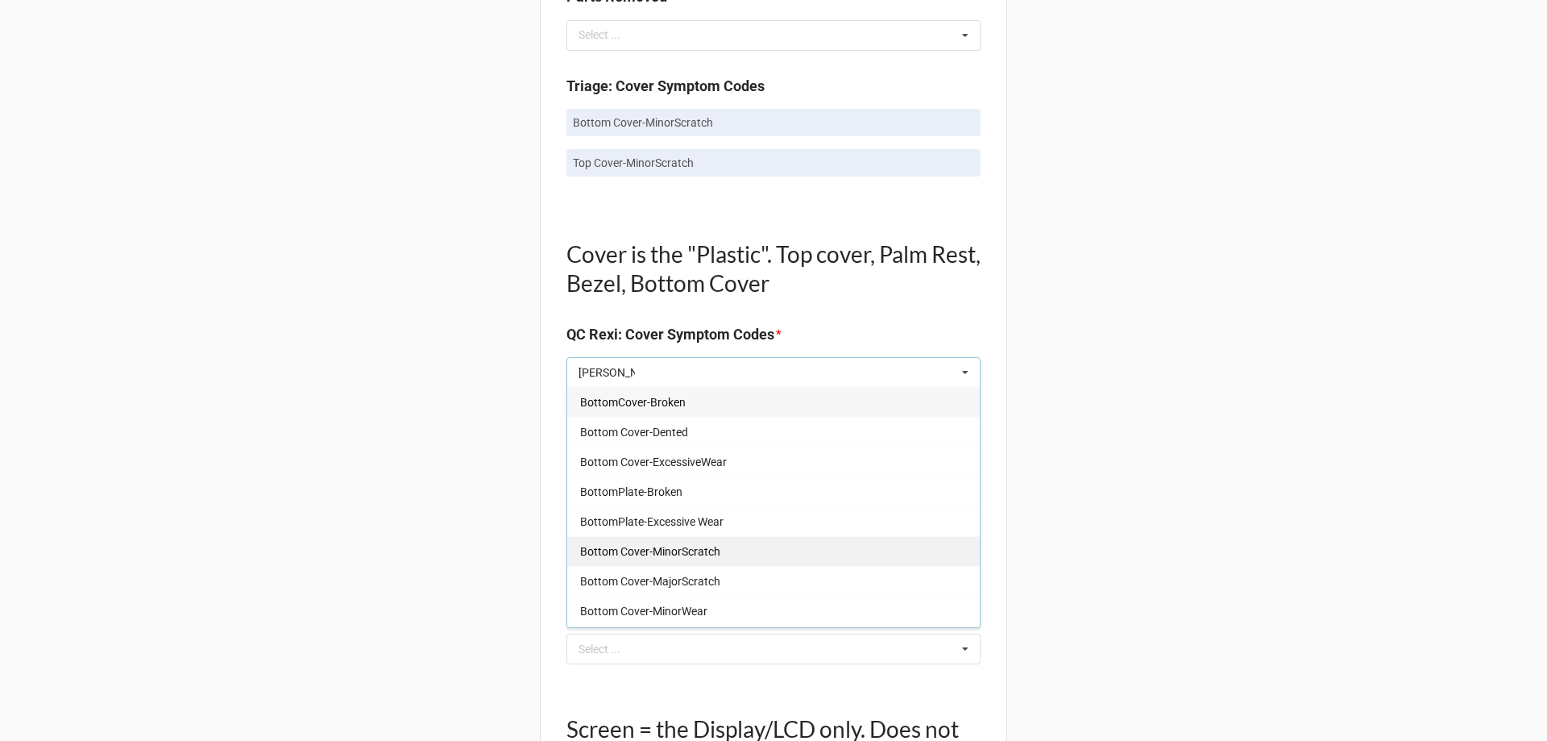
type input "[PERSON_NAME]"
click at [690, 541] on div "Bottom Cover-MinorScratch" at bounding box center [773, 551] width 413 height 30
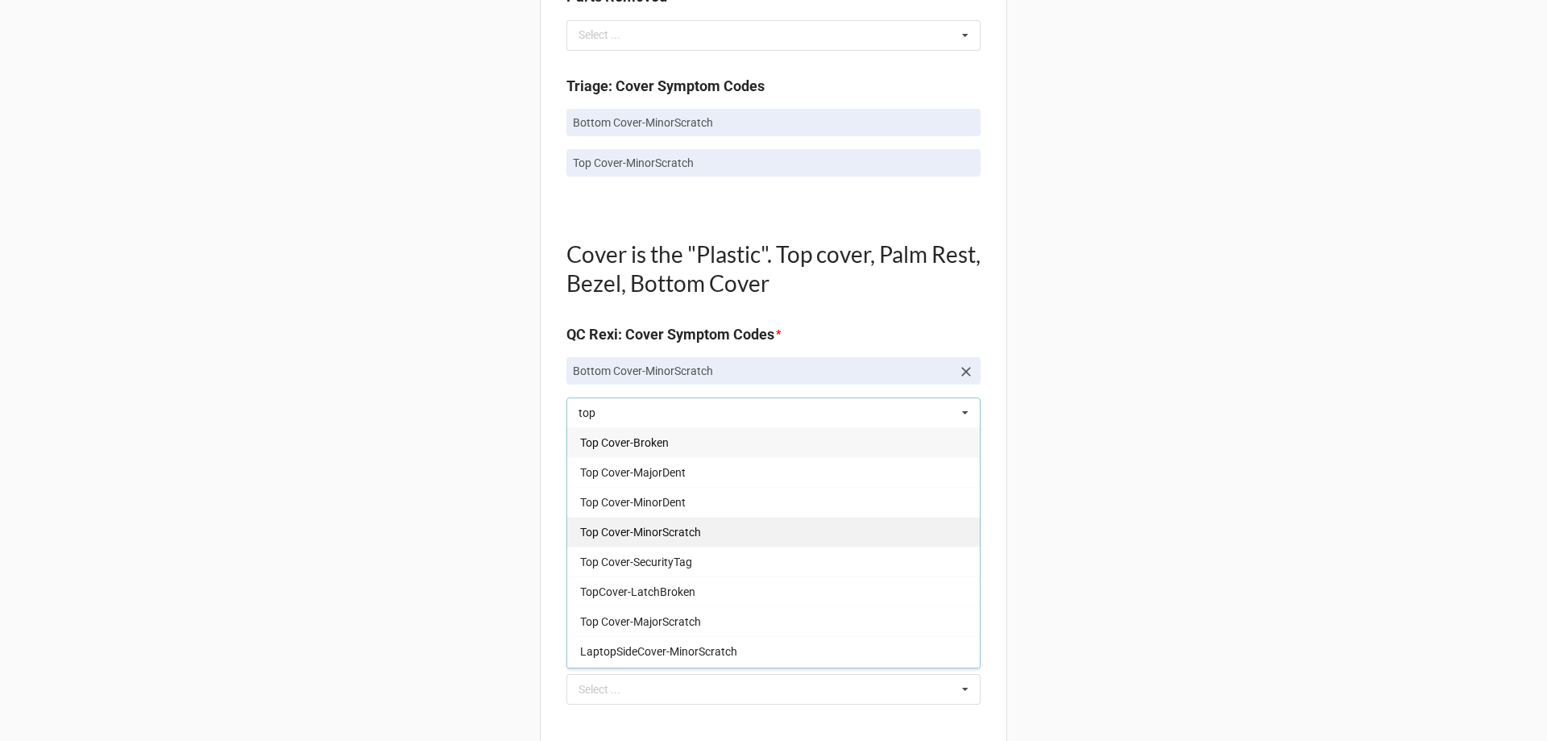
type input "top"
click at [682, 538] on span "Top Cover-MinorScratch" at bounding box center [640, 531] width 121 height 13
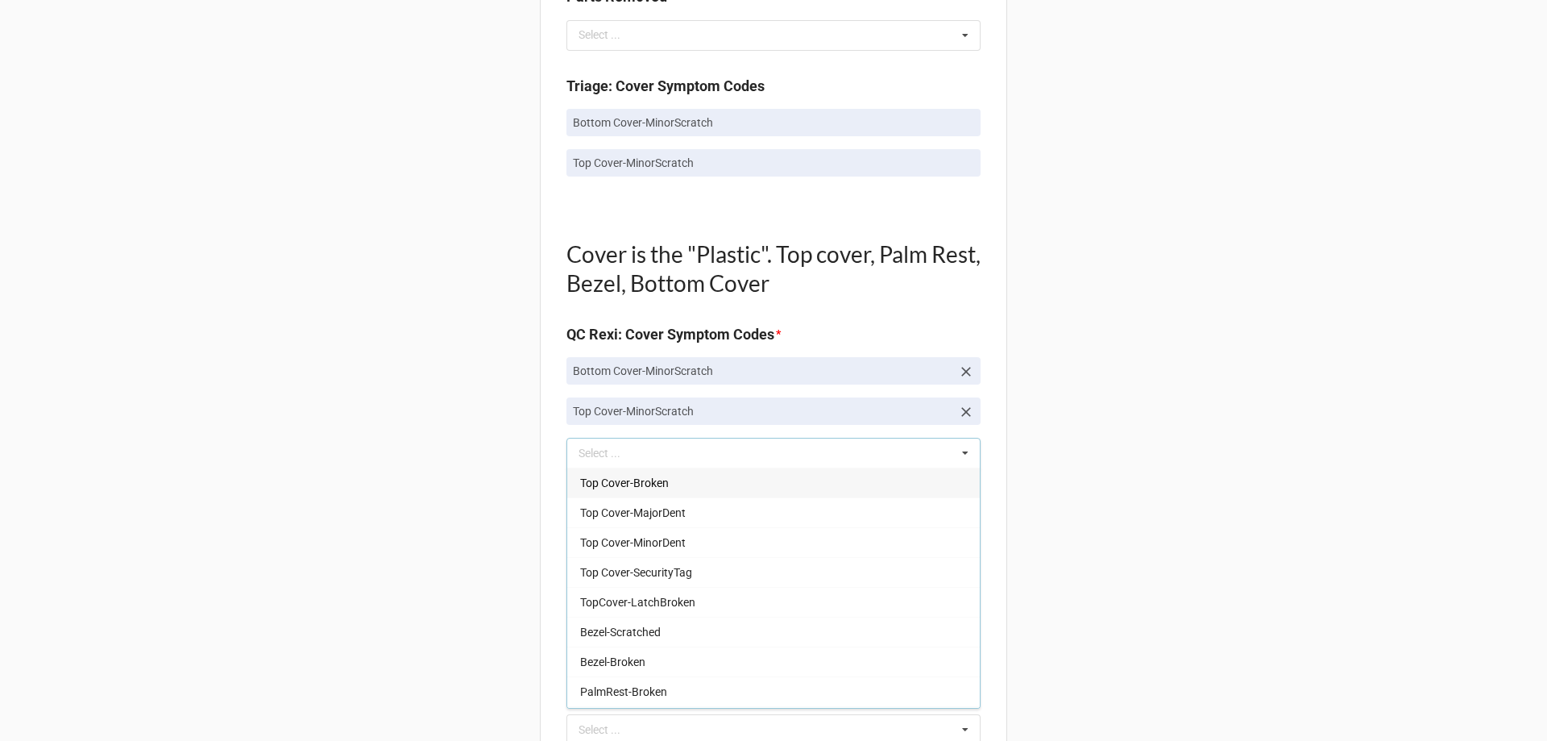
drag, startPoint x: 480, startPoint y: 492, endPoint x: 610, endPoint y: 502, distance: 130.9
click at [479, 492] on div "Back Receiving Triage Imaging Cleaning Tech & Repair QC Packing Order Picking R…" at bounding box center [773, 462] width 1547 height 2859
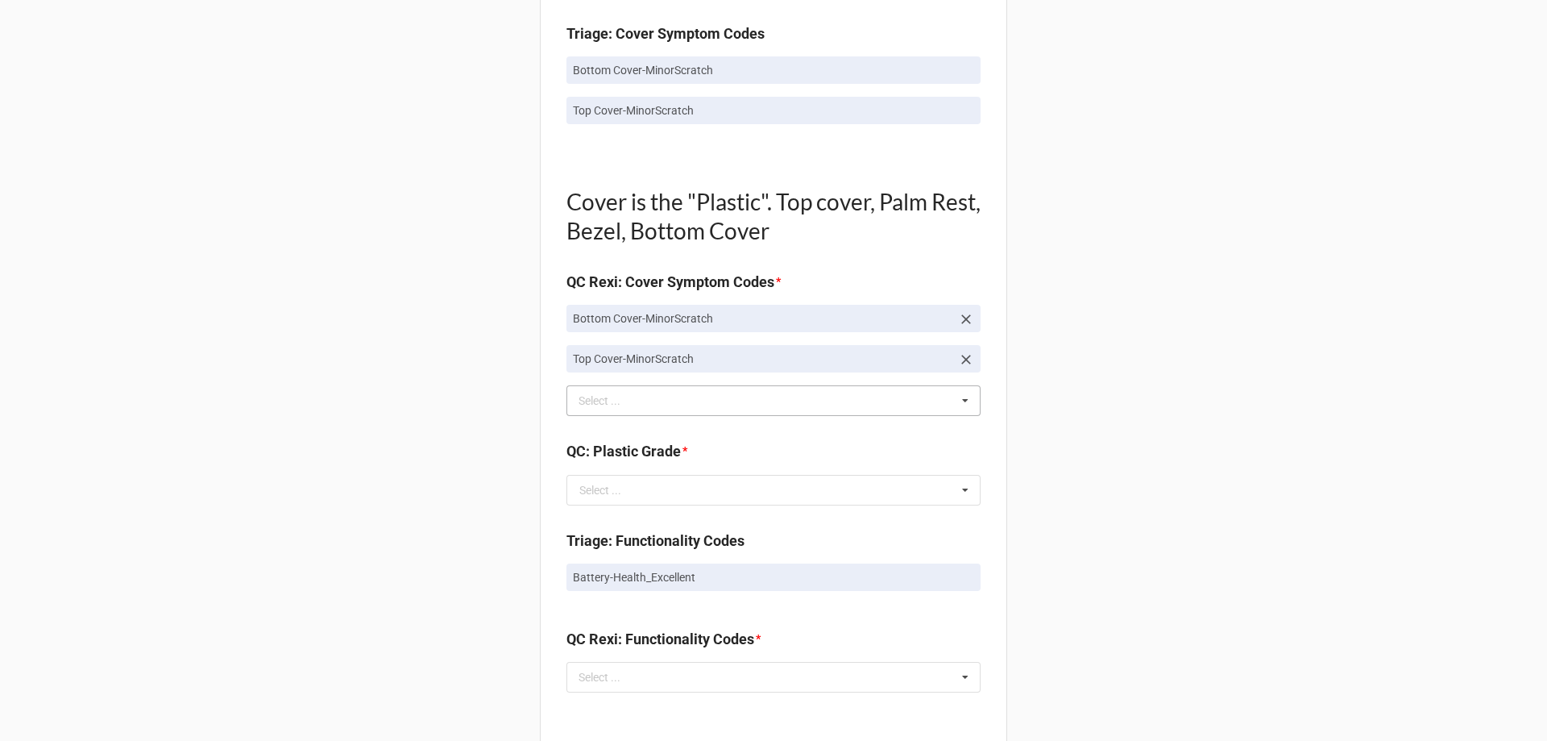
scroll to position [1048, 0]
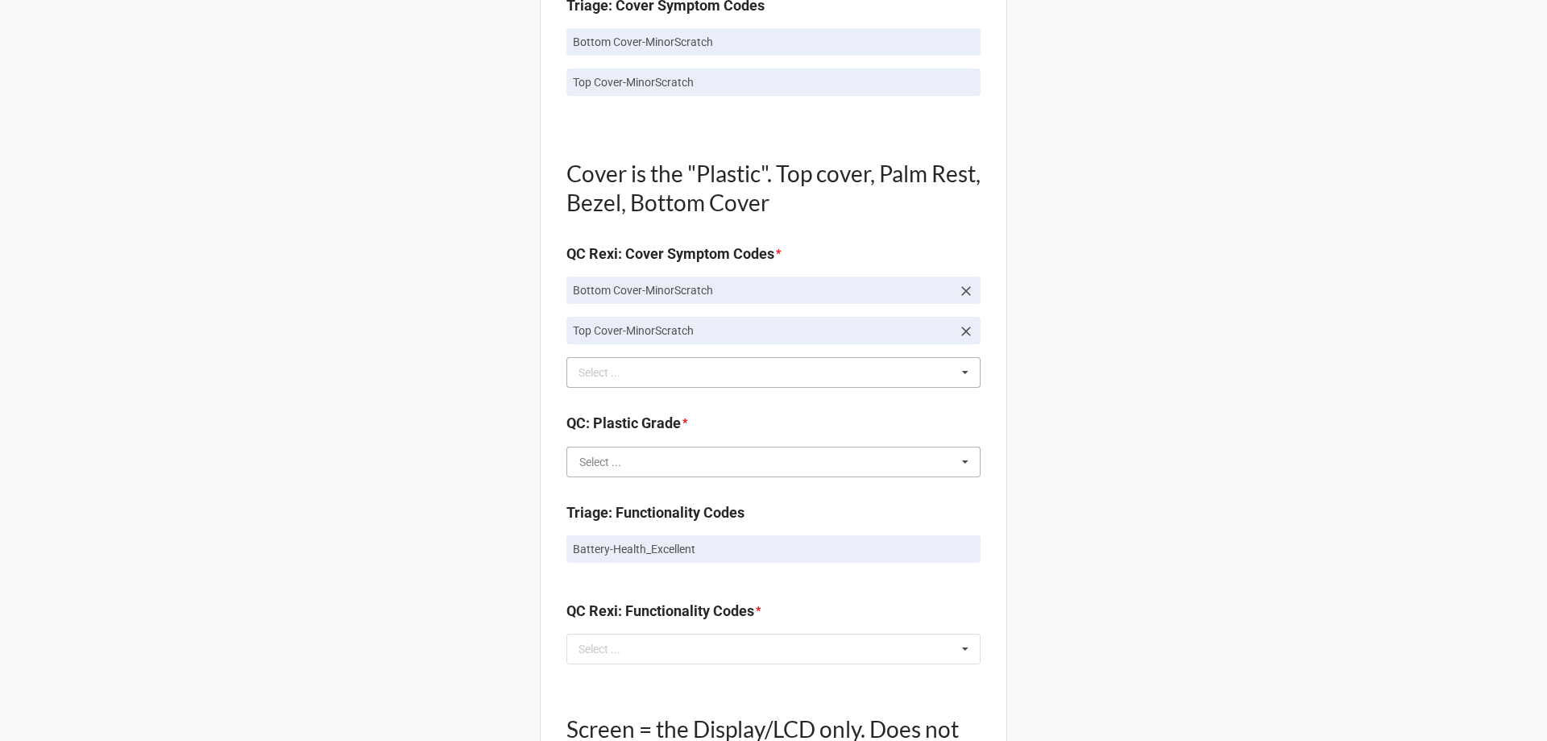
click at [661, 471] on input "text" at bounding box center [774, 461] width 413 height 29
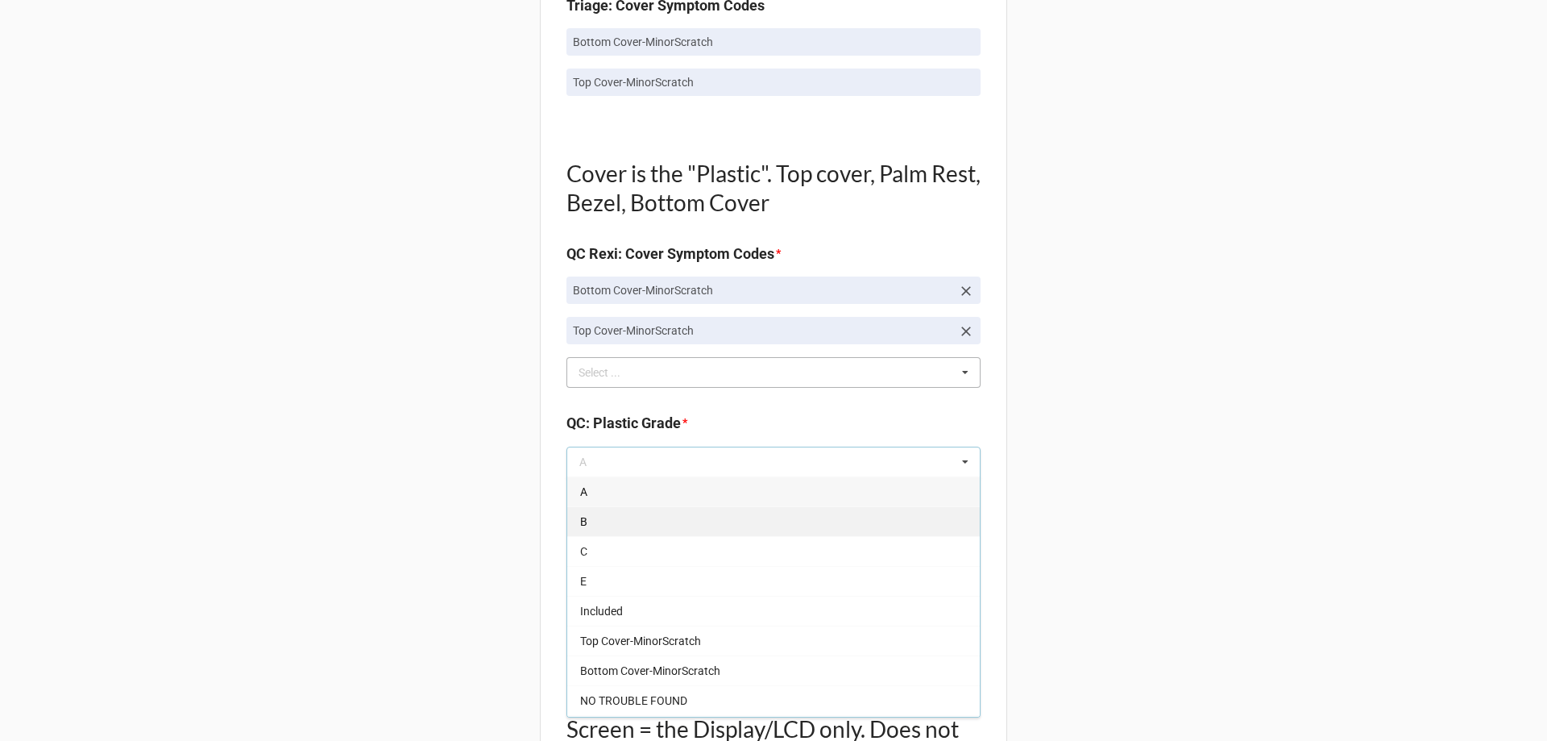
click at [638, 510] on div "B" at bounding box center [773, 521] width 413 height 30
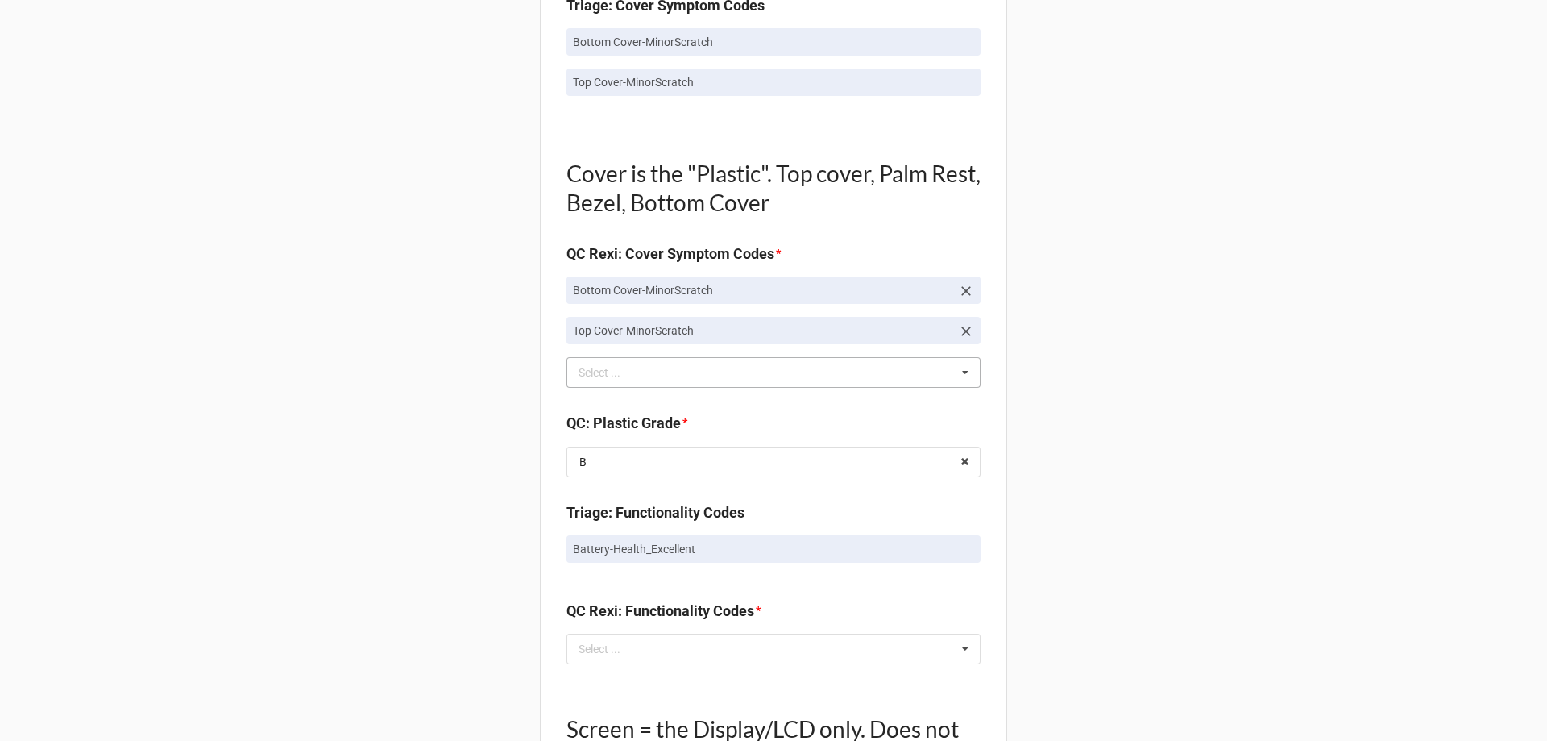
scroll to position [1128, 0]
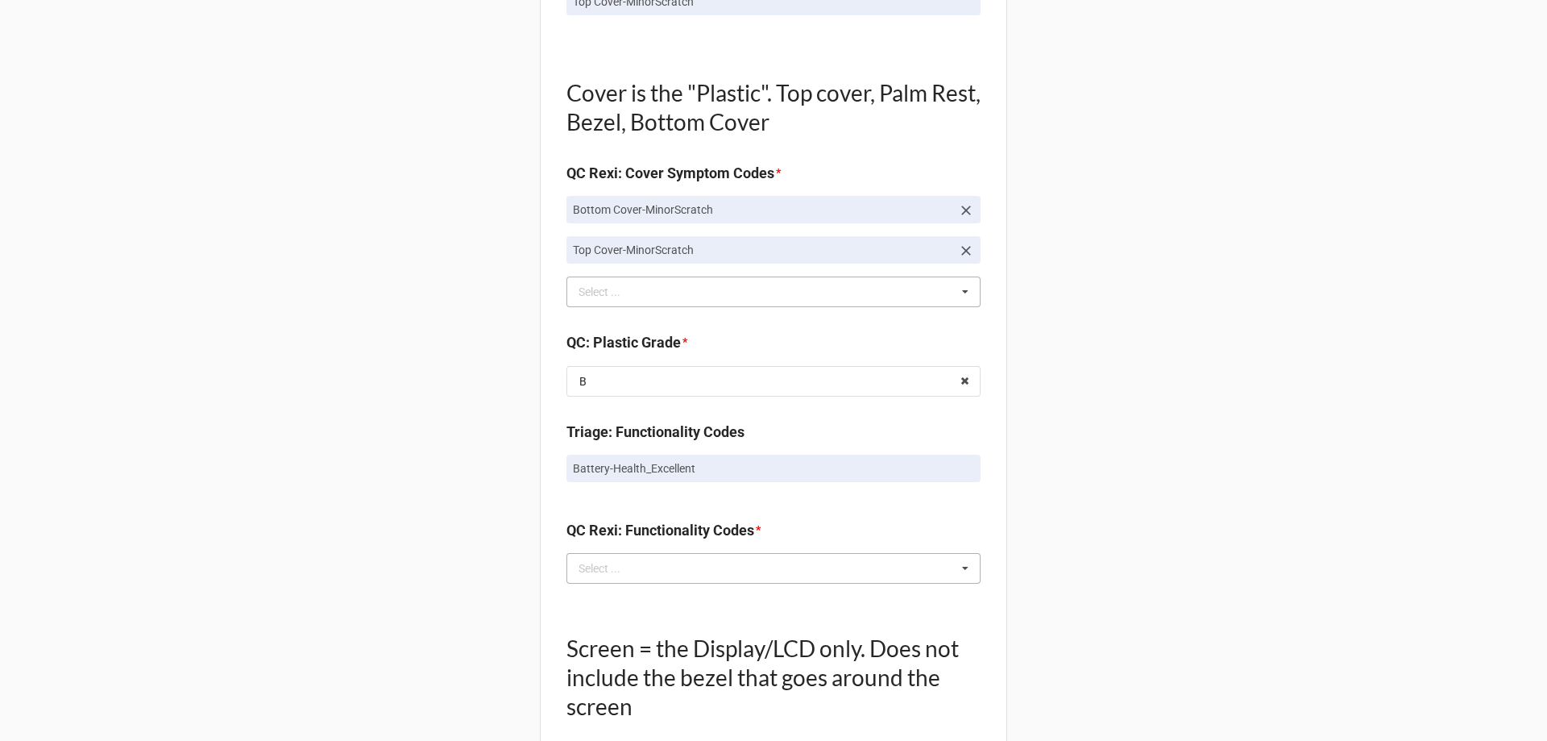
click at [654, 571] on div "Select ... No results found." at bounding box center [774, 568] width 414 height 31
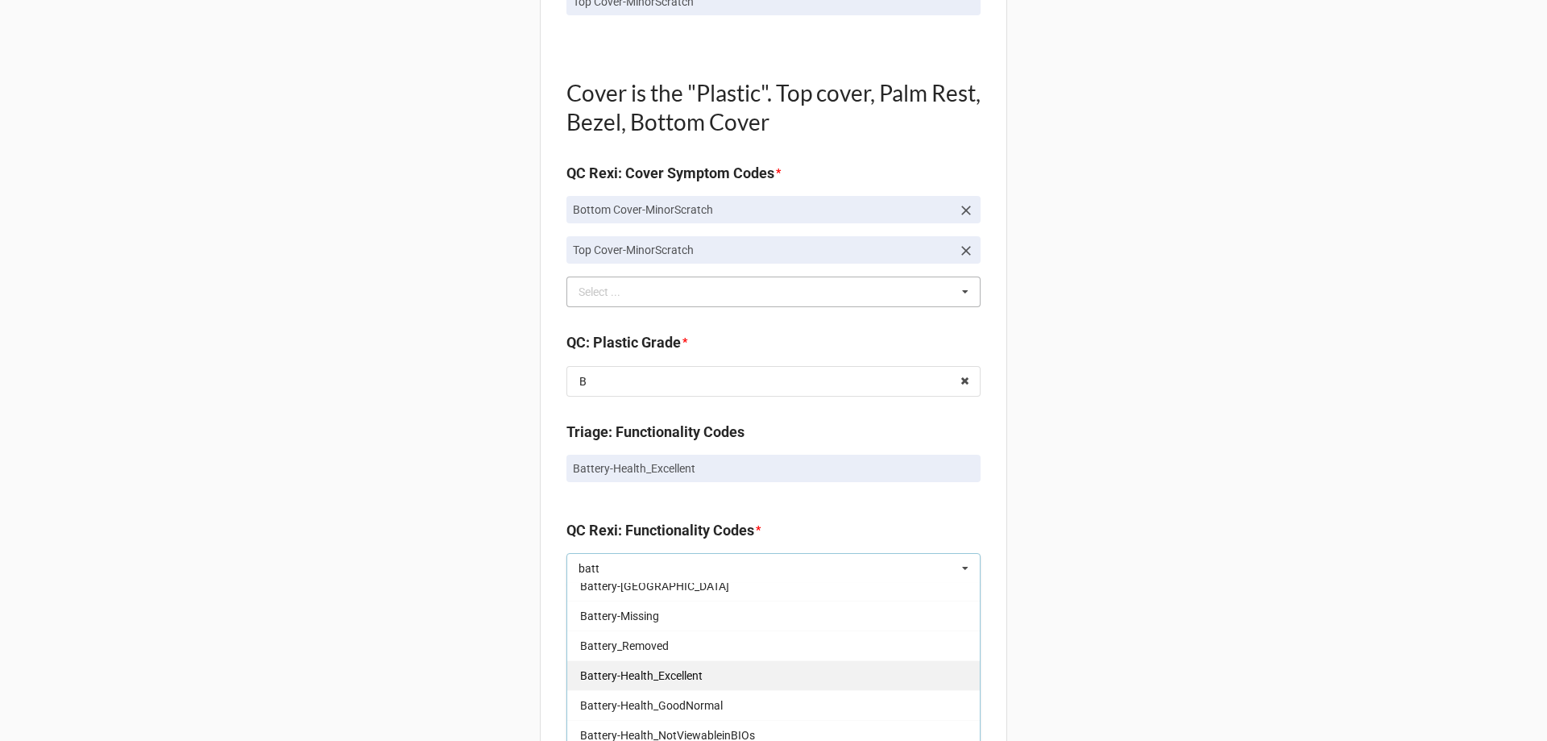
type input "batt"
click at [668, 666] on div "Battery-Health_Excellent" at bounding box center [773, 675] width 413 height 30
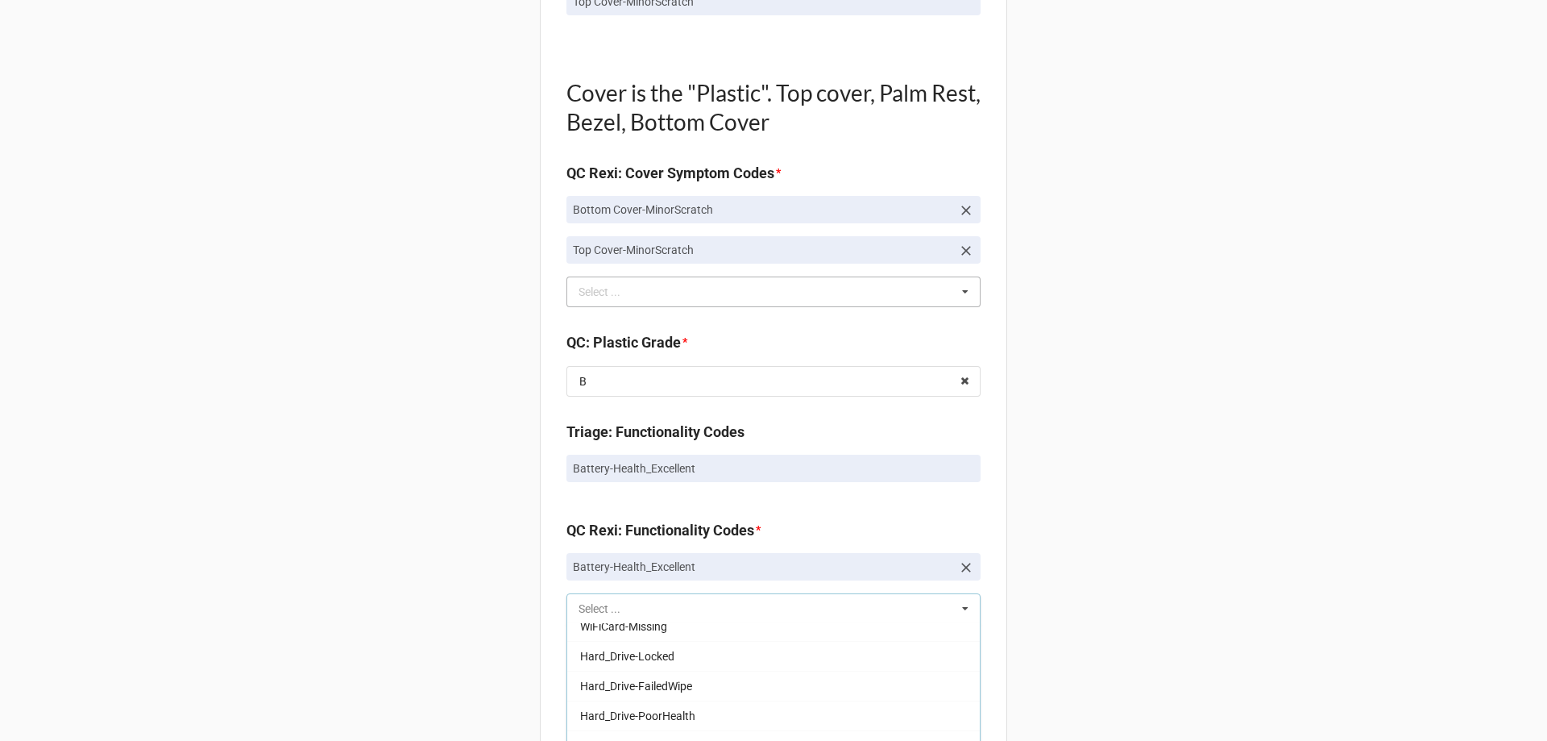
scroll to position [489, 0]
click at [500, 638] on div "Back Receiving Triage Imaging Cleaning Tech & Repair QC Packing Order Picking R…" at bounding box center [773, 321] width 1547 height 2899
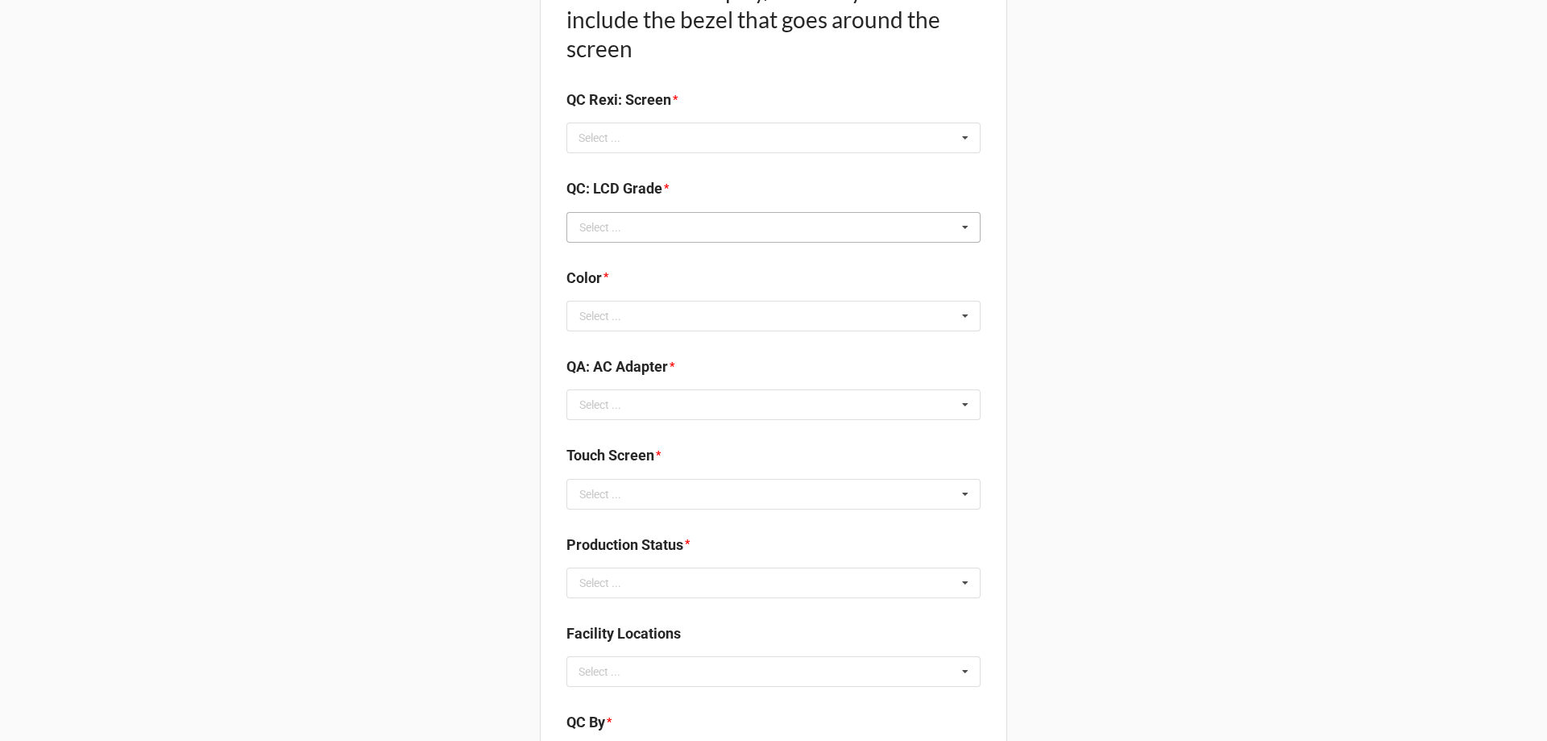
scroll to position [1675, 0]
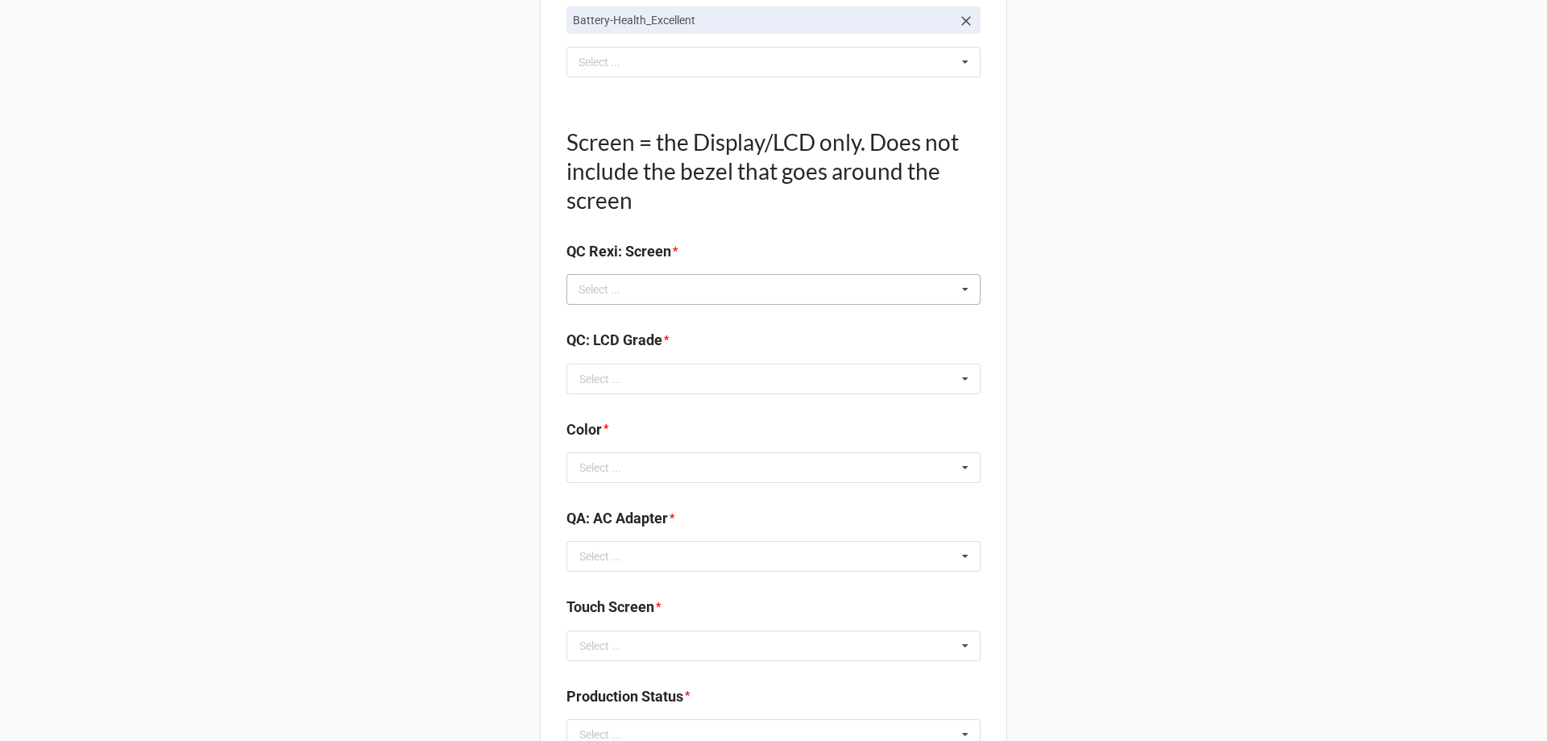
click at [706, 300] on div "Select ... No results found." at bounding box center [774, 289] width 414 height 31
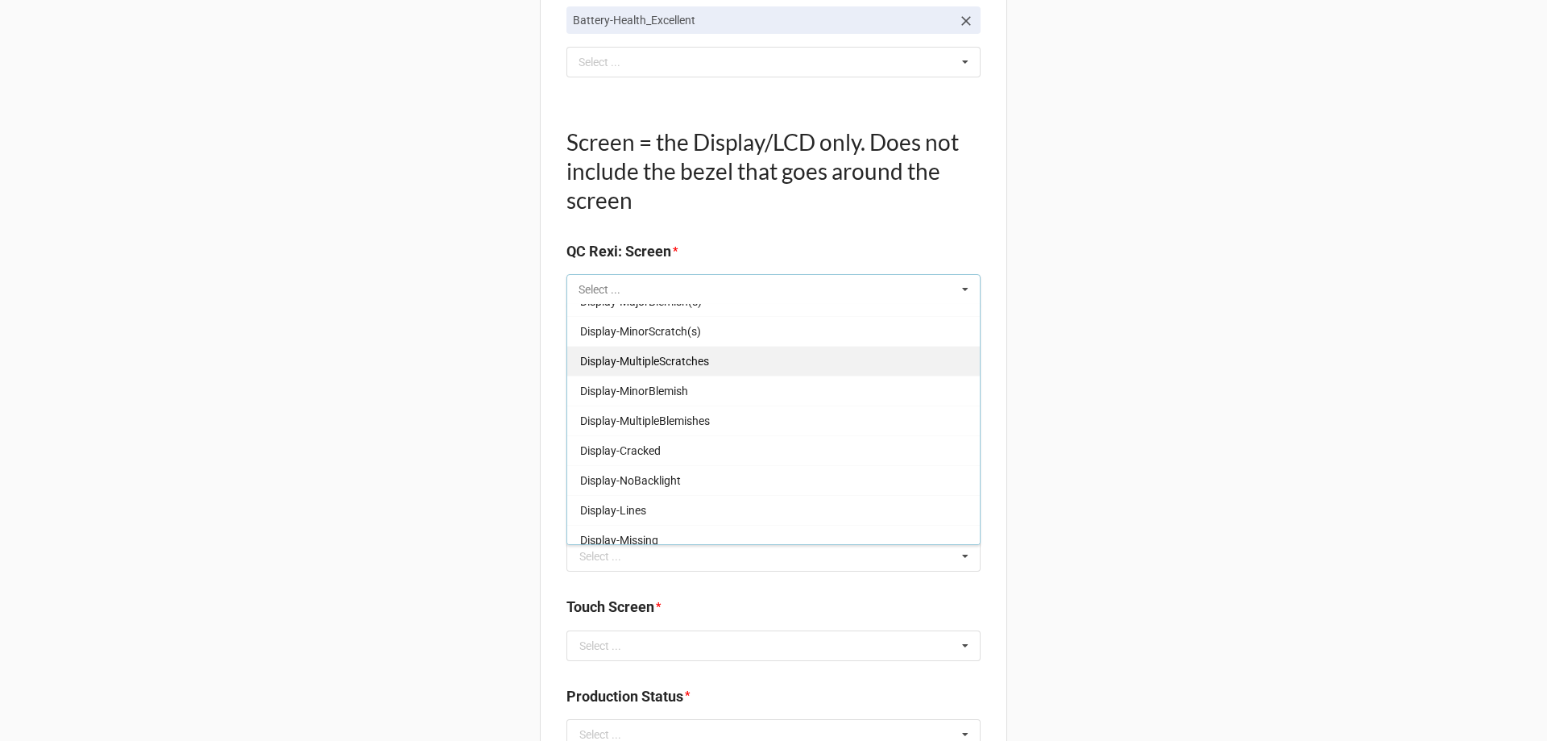
scroll to position [267, 0]
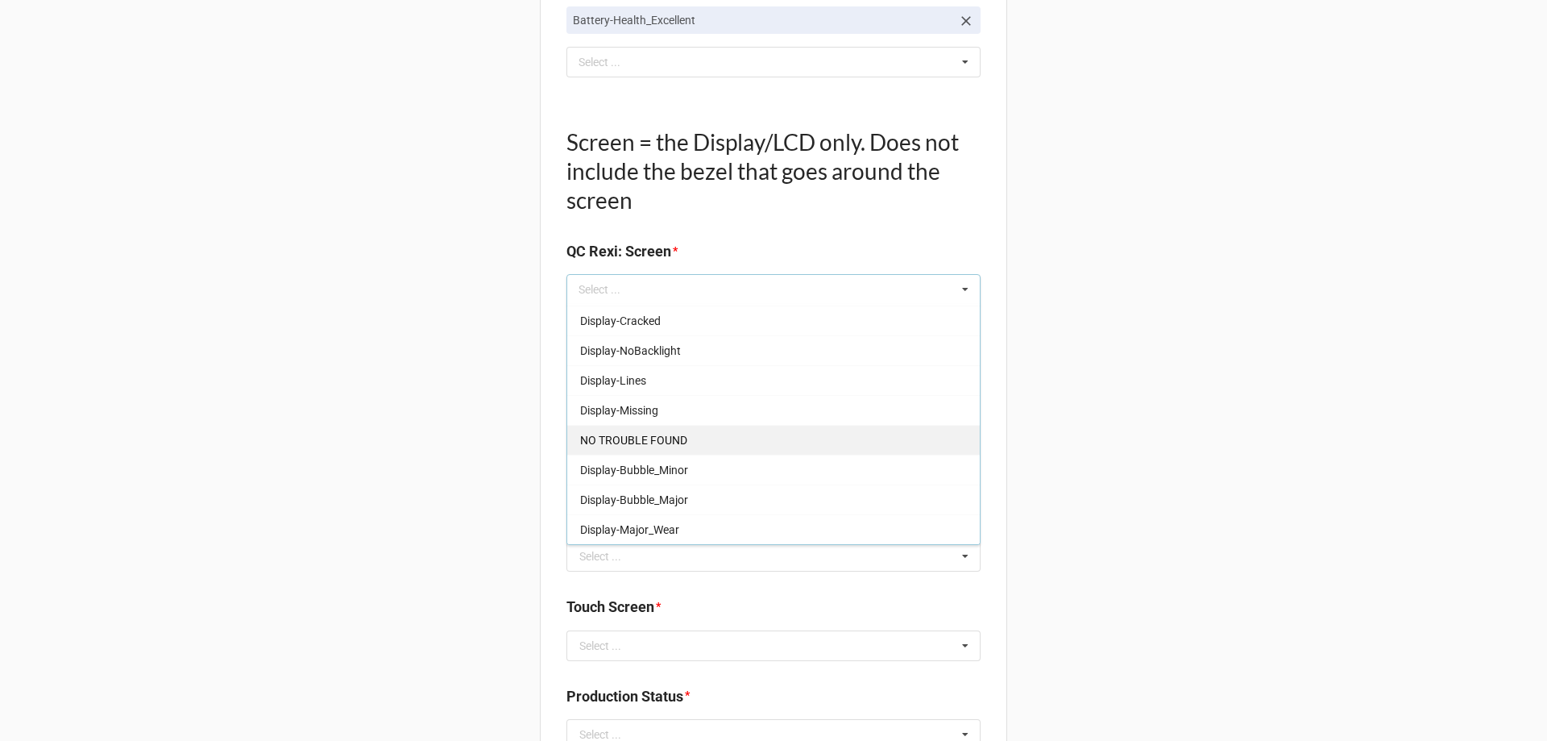
click at [667, 427] on div "NO TROUBLE FOUND" at bounding box center [773, 440] width 413 height 30
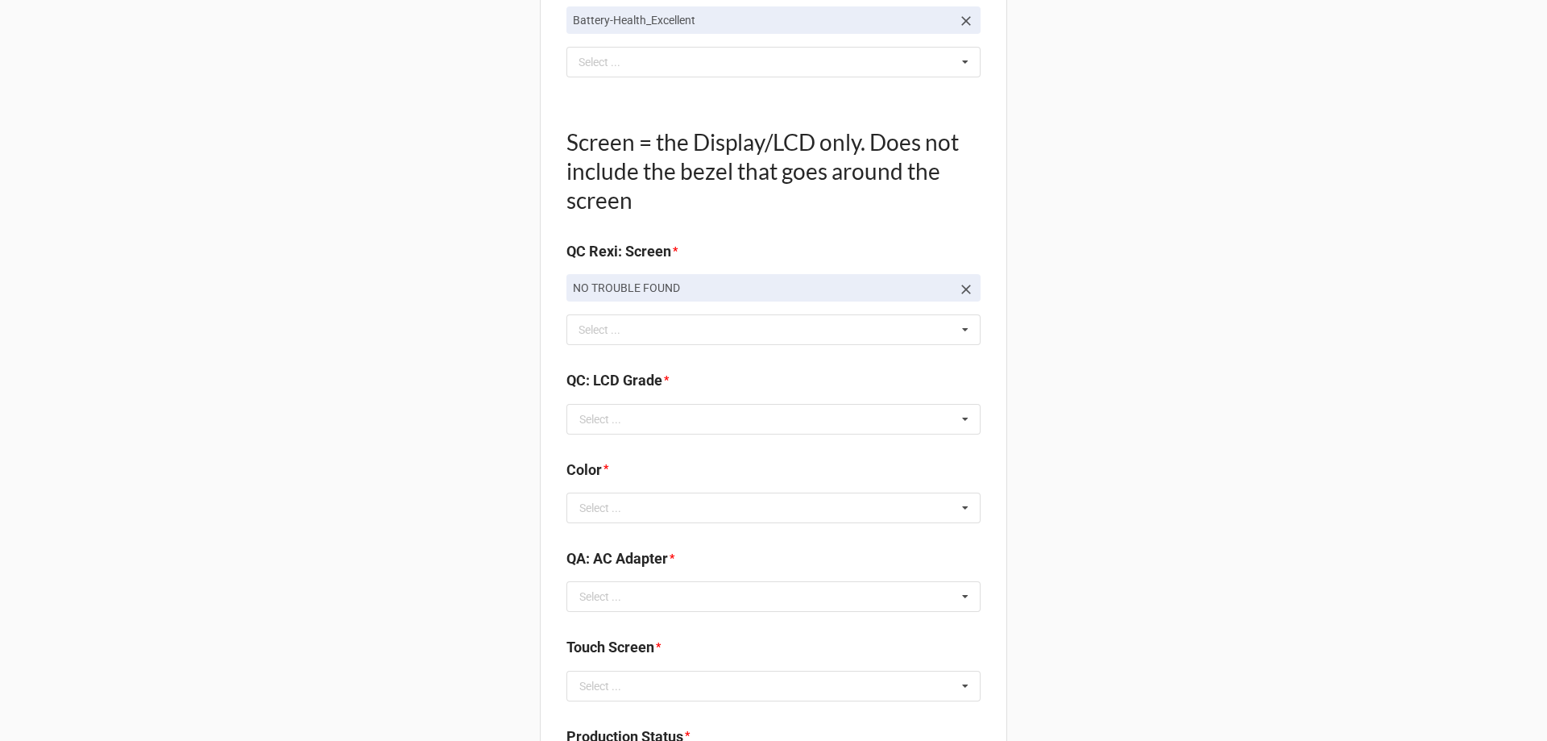
drag, startPoint x: 262, startPoint y: 379, endPoint x: 305, endPoint y: 386, distance: 43.3
click at [621, 418] on input "text" at bounding box center [774, 419] width 413 height 29
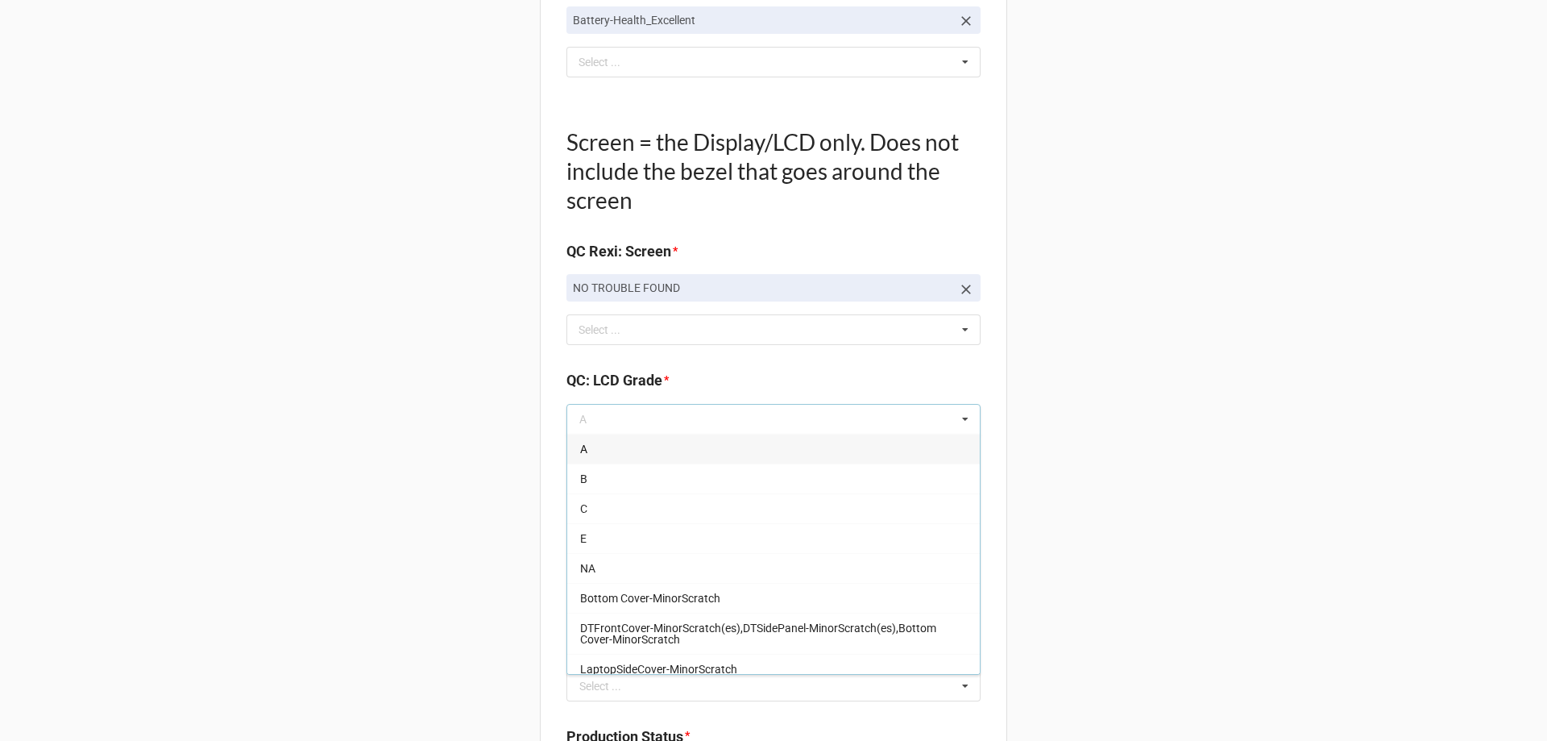
click at [587, 448] on div "A" at bounding box center [773, 449] width 413 height 30
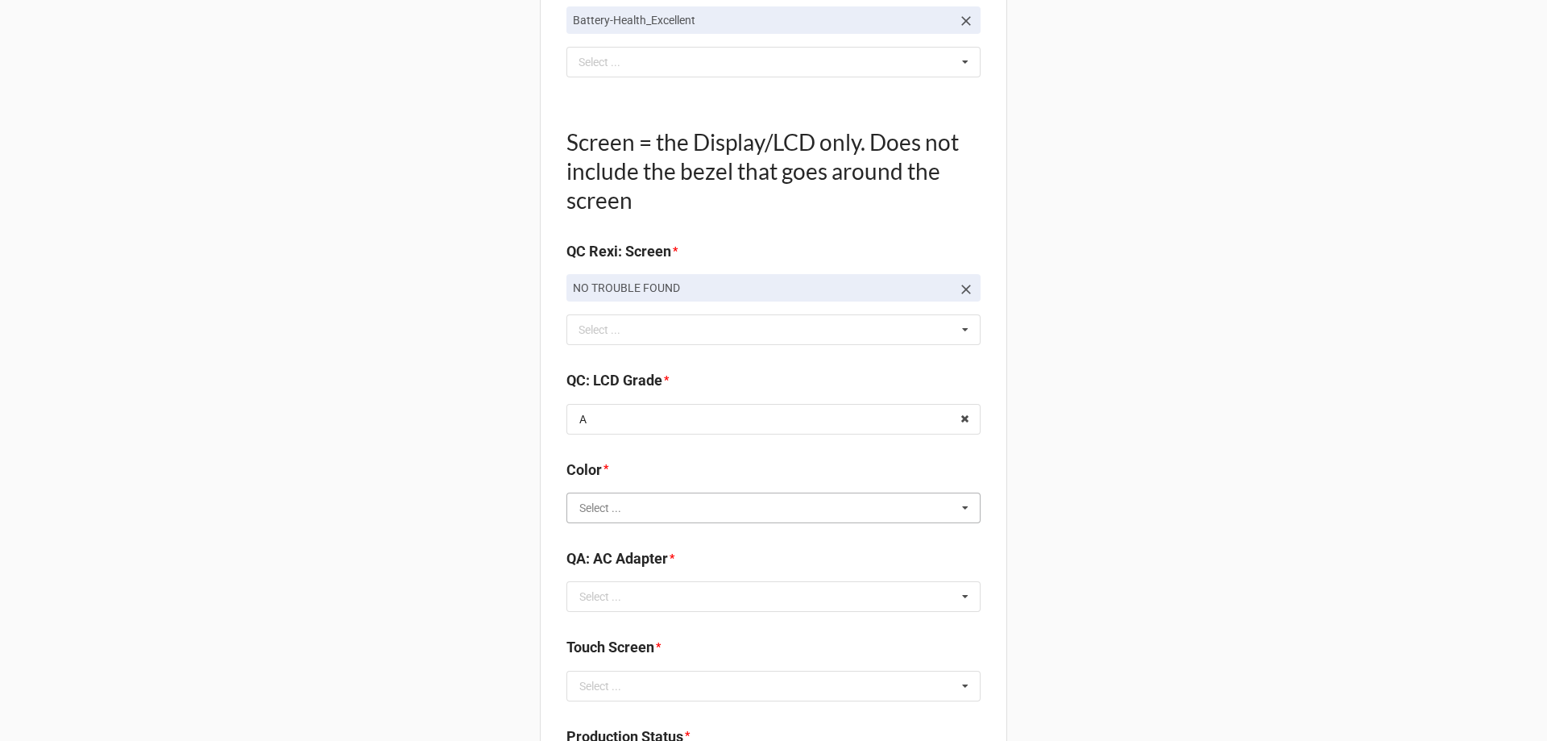
click at [620, 505] on input "text" at bounding box center [774, 507] width 413 height 29
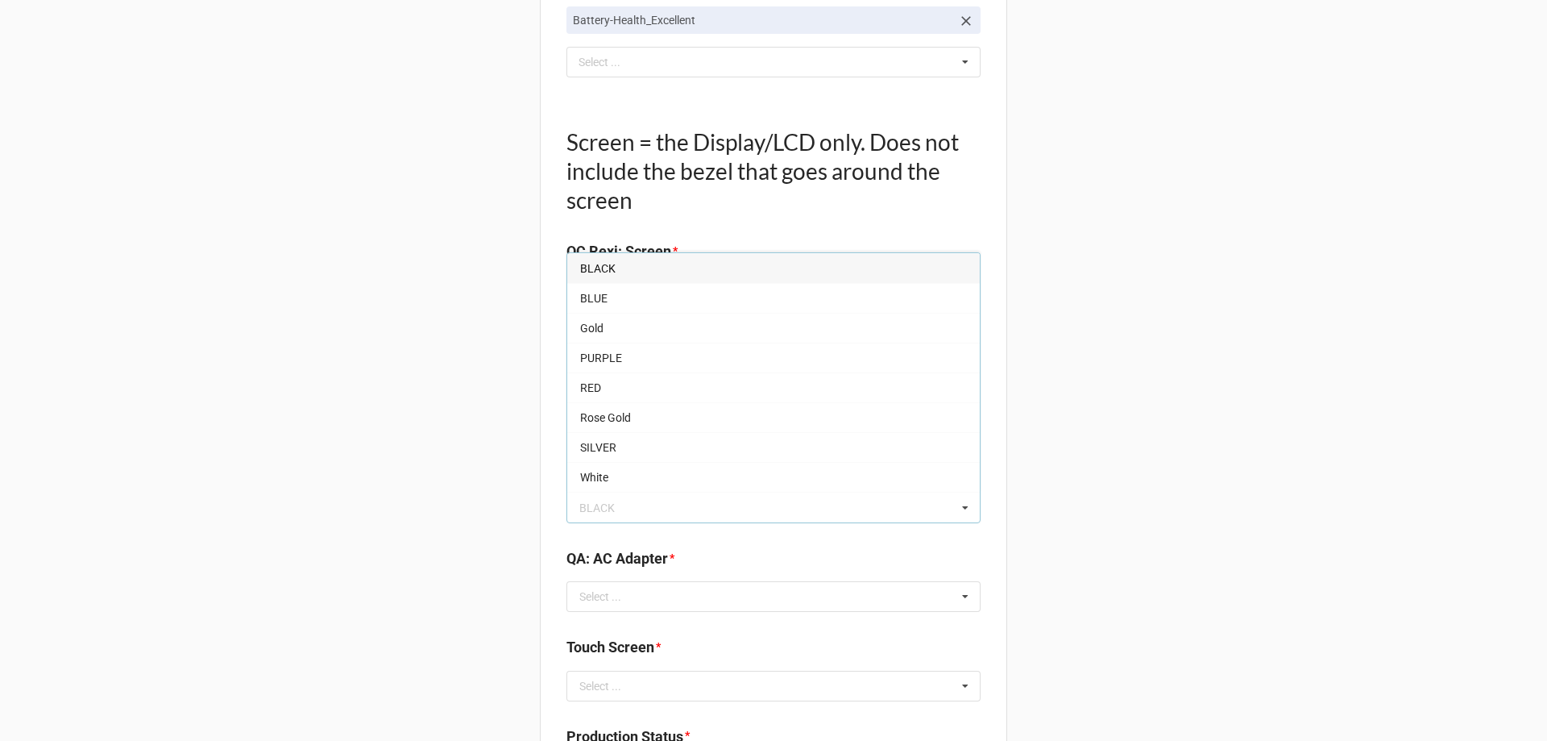
click at [625, 265] on div "BLACK" at bounding box center [773, 268] width 413 height 30
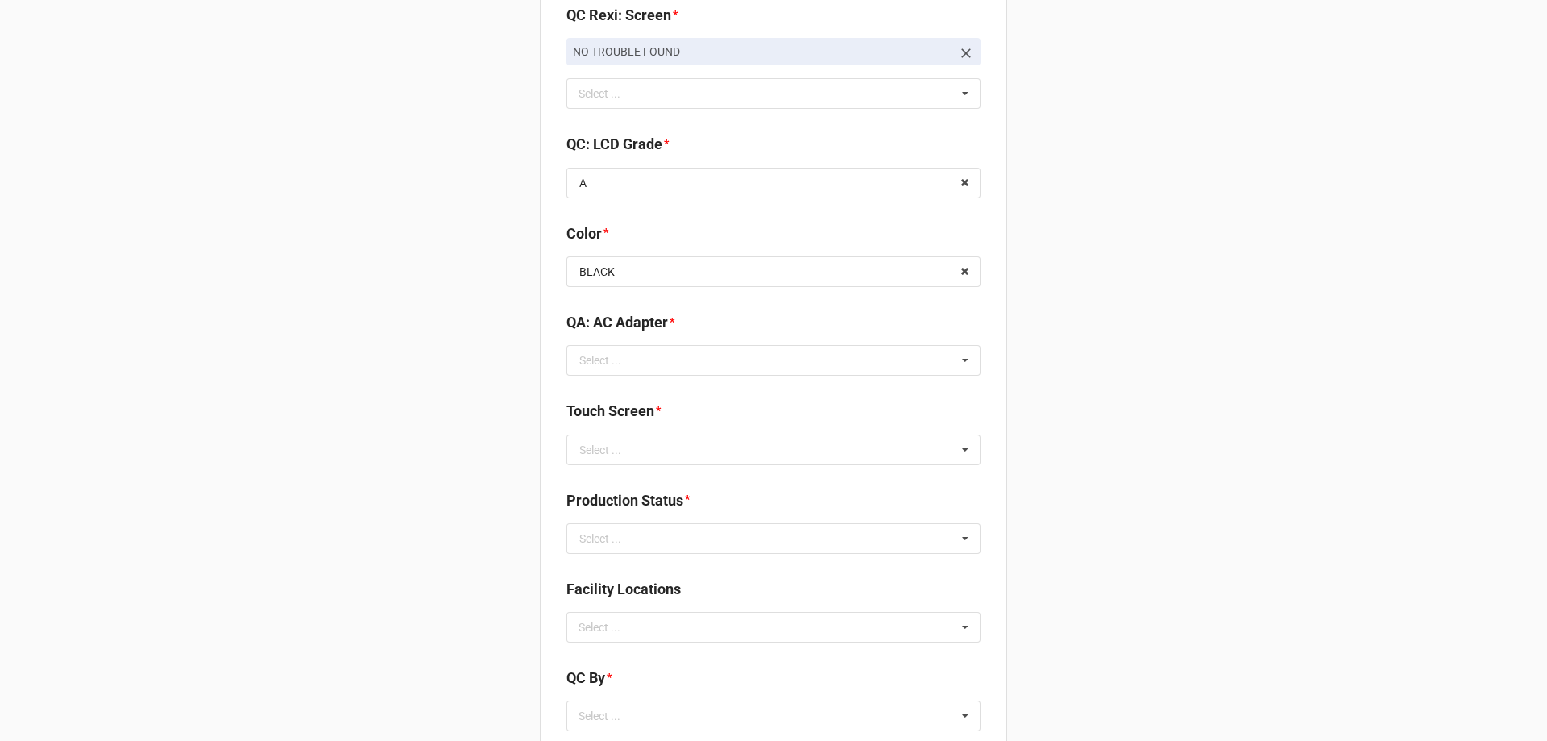
scroll to position [1917, 0]
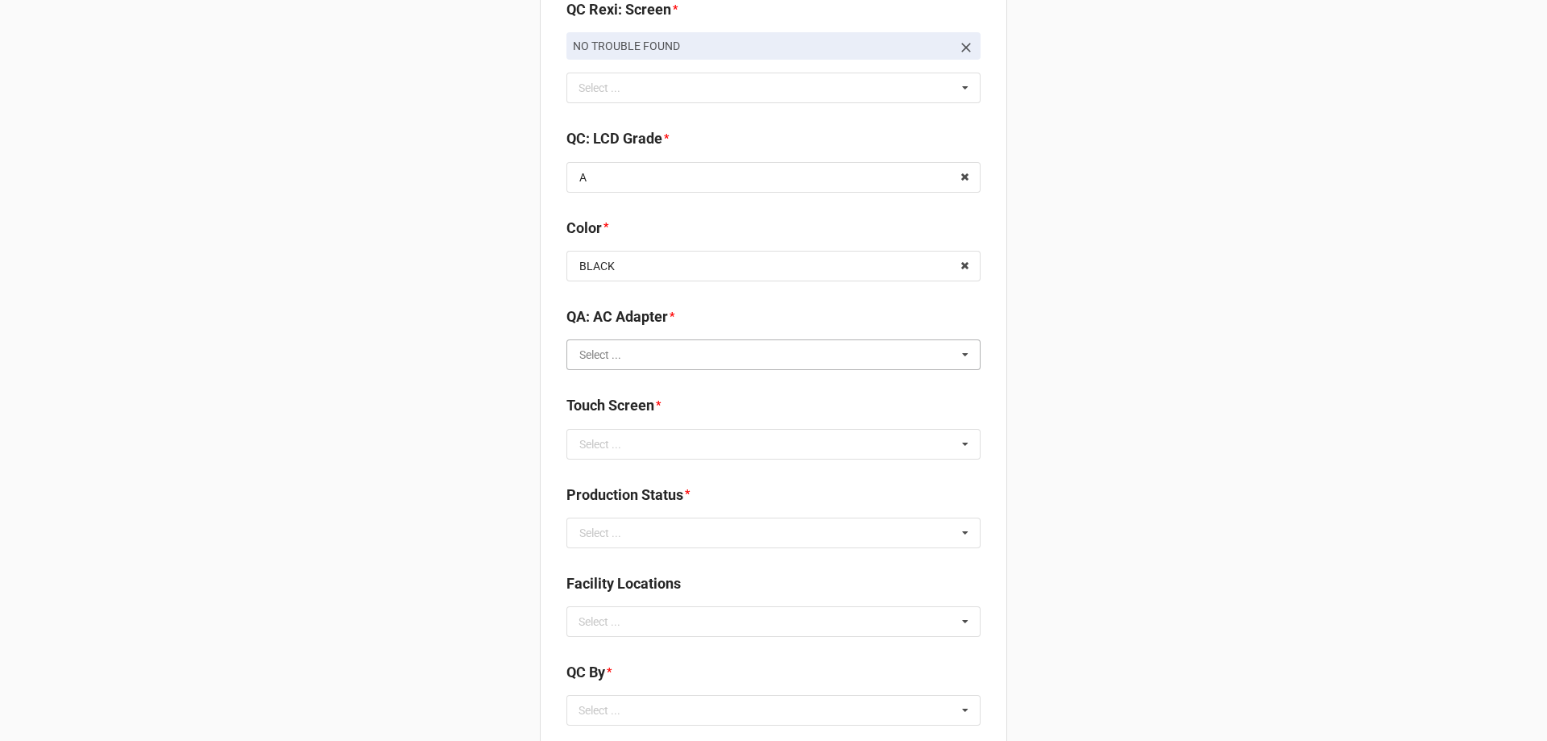
click at [652, 353] on input "text" at bounding box center [774, 354] width 413 height 29
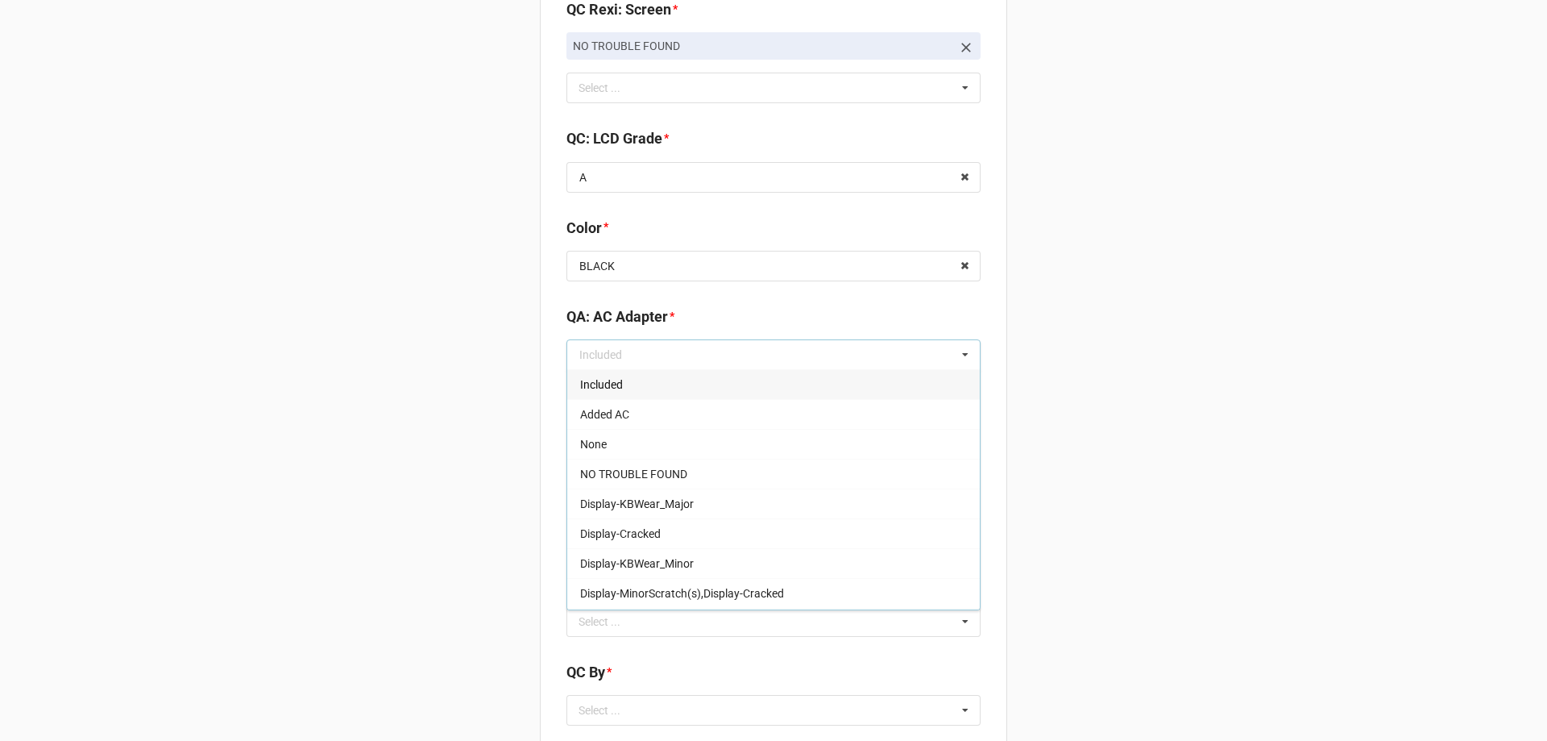
click at [638, 377] on div "Included" at bounding box center [773, 384] width 413 height 30
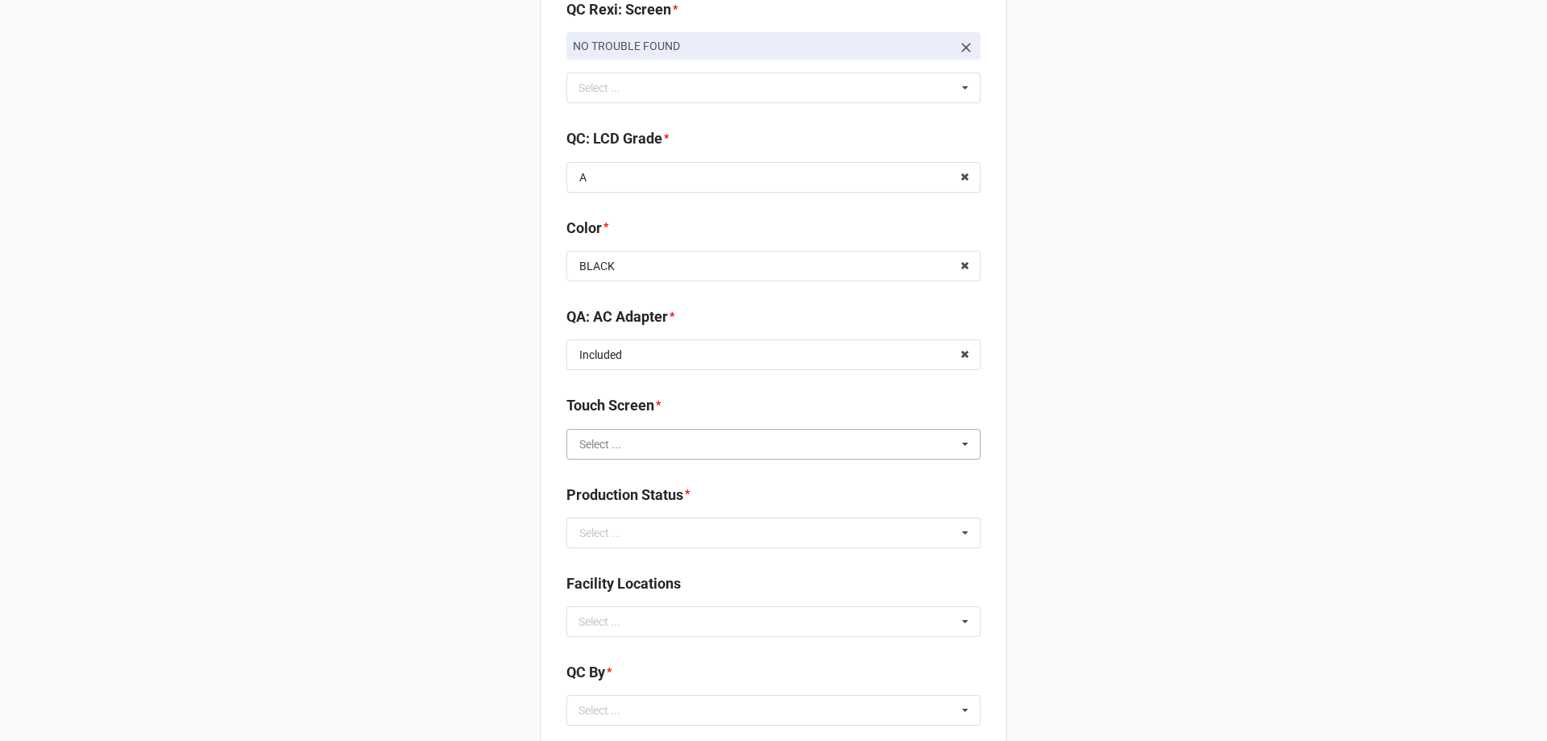
click at [642, 454] on input "text" at bounding box center [774, 444] width 413 height 29
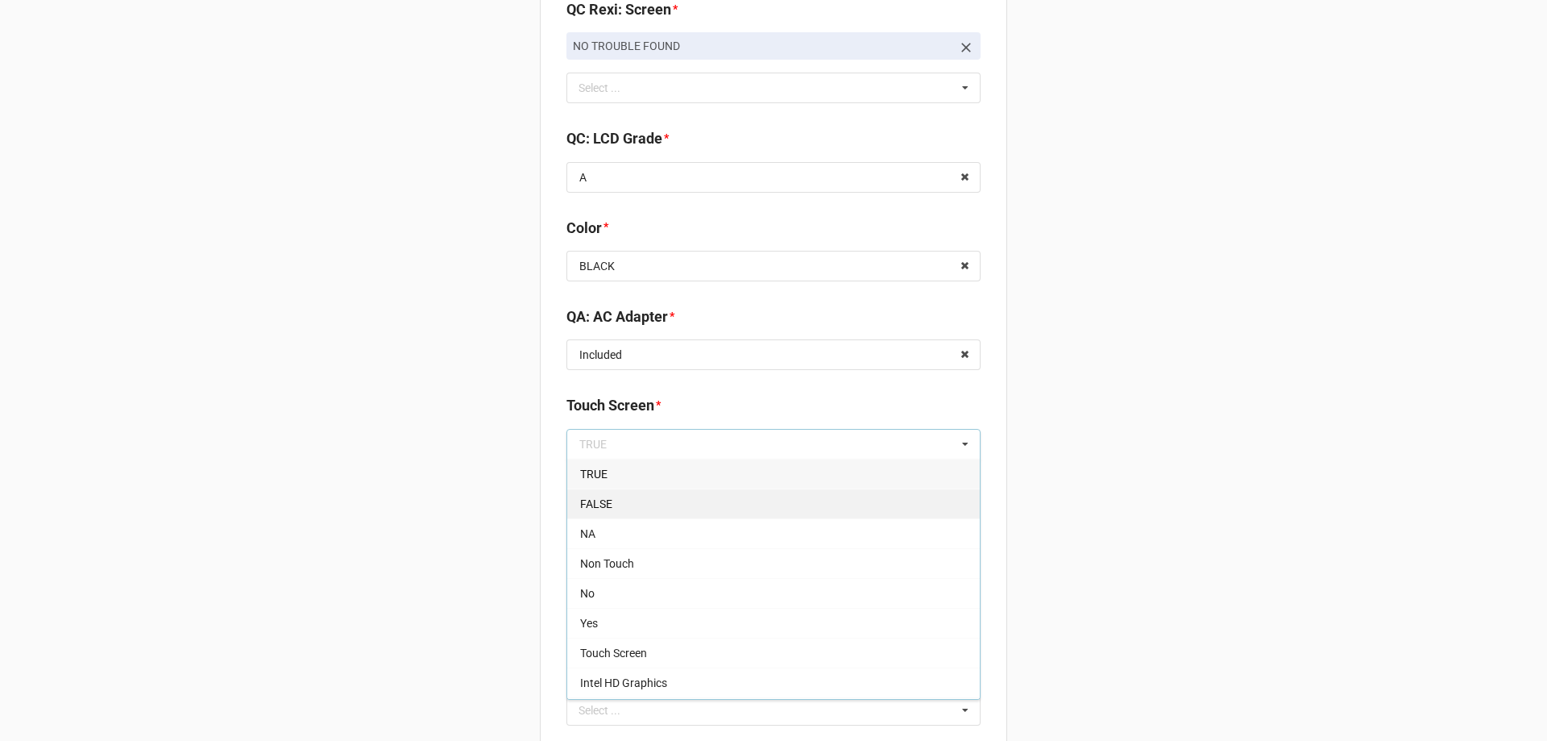
click at [625, 498] on div "FALSE" at bounding box center [773, 503] width 413 height 30
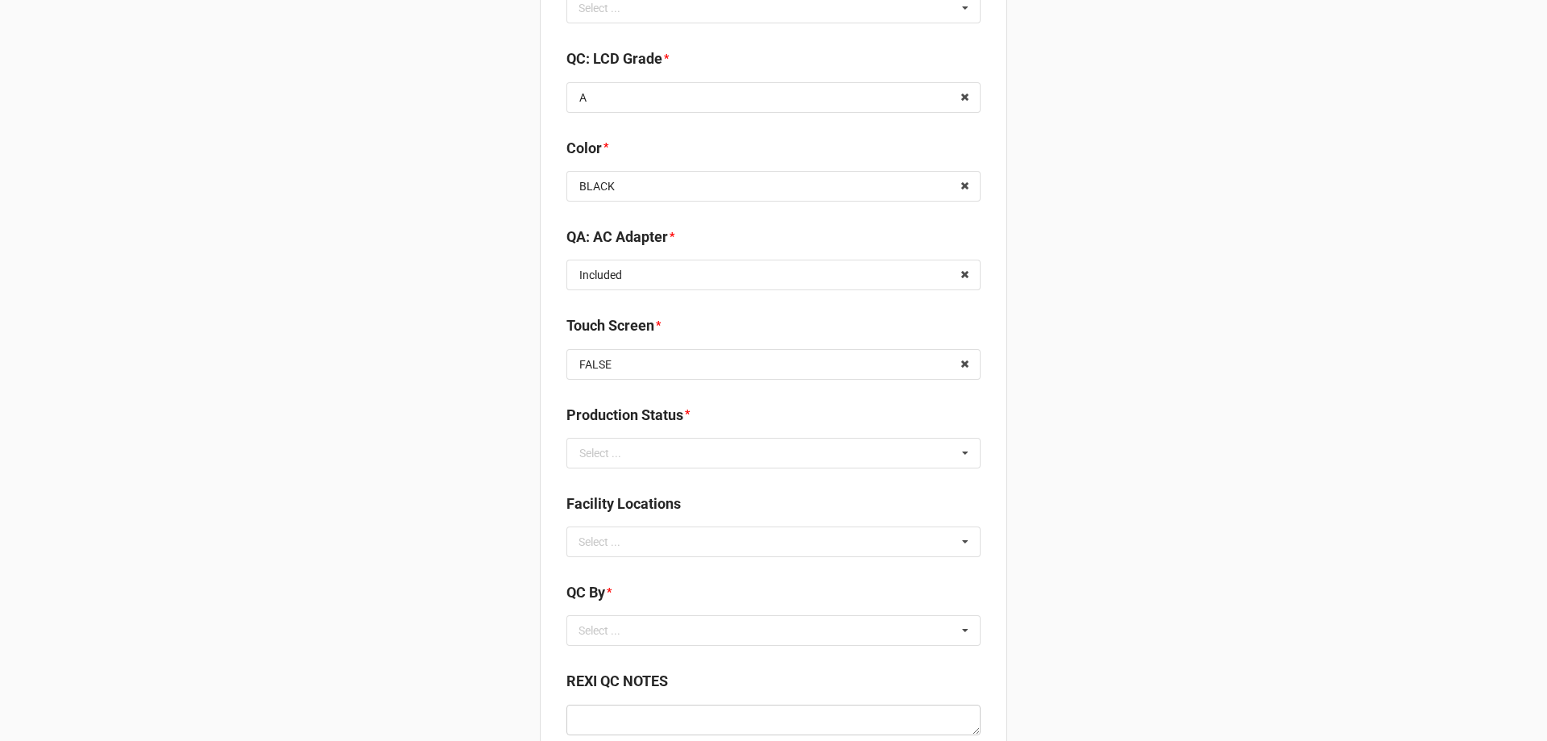
scroll to position [1997, 0]
click at [642, 457] on input "text" at bounding box center [774, 452] width 413 height 29
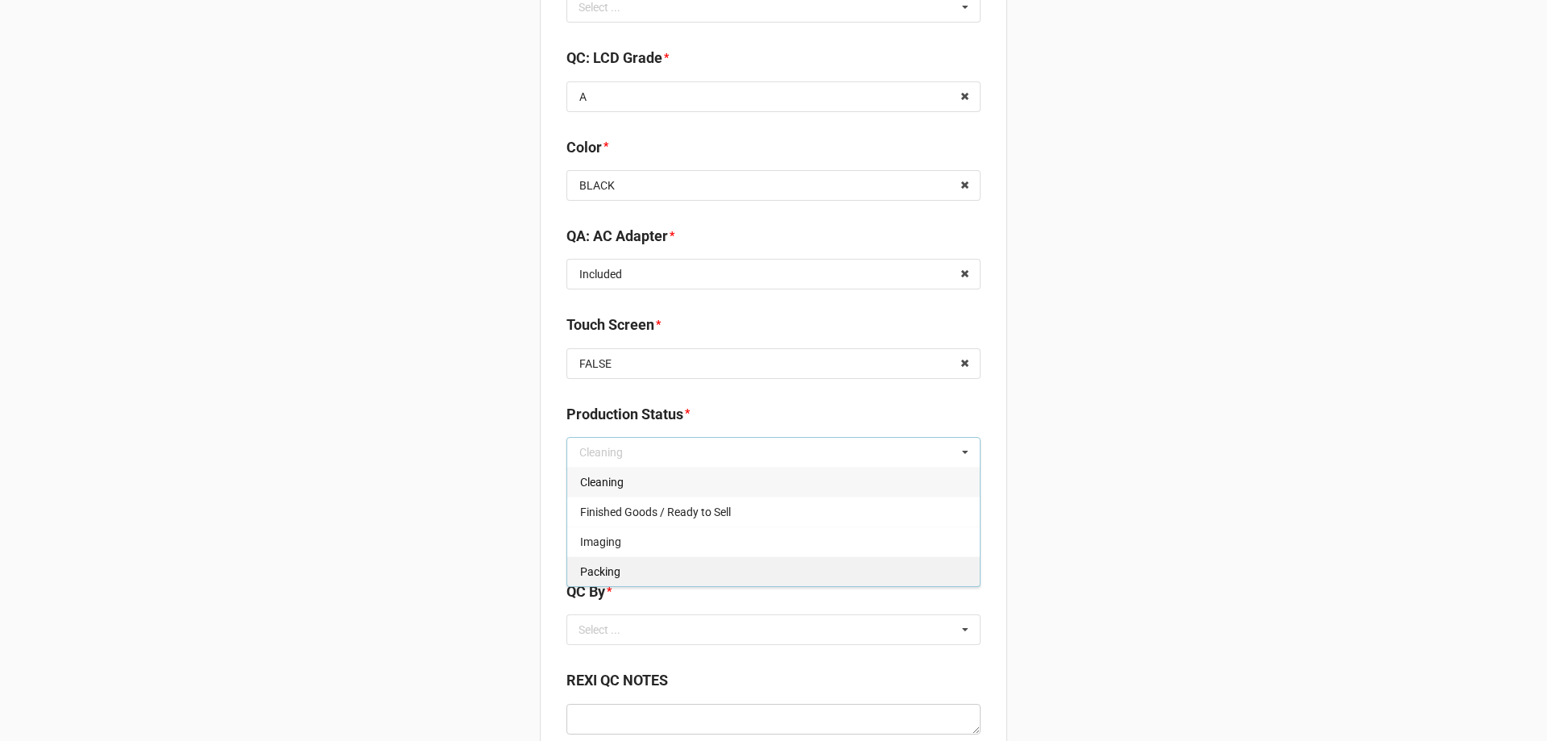
click at [619, 568] on div "Packing" at bounding box center [773, 571] width 413 height 30
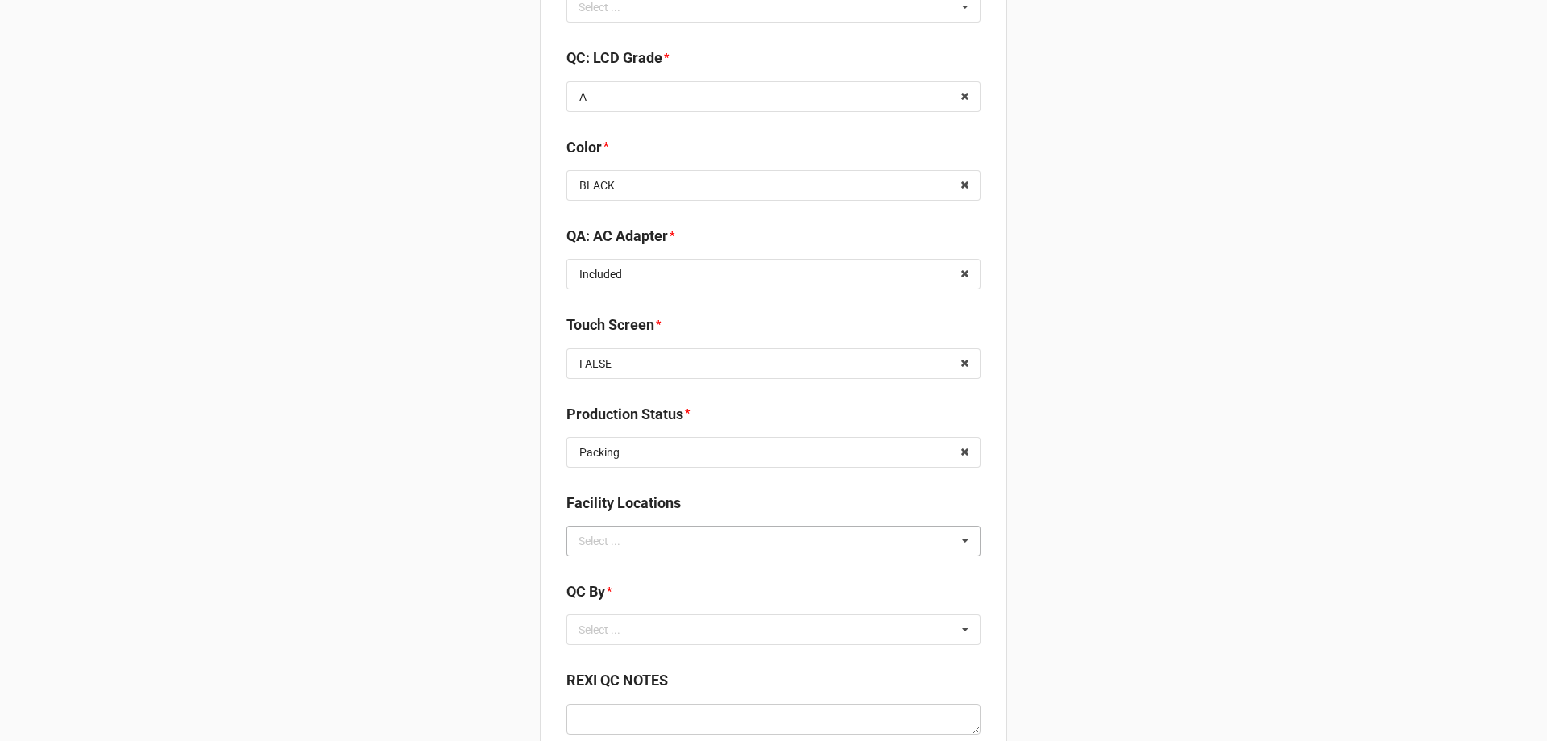
click at [608, 549] on div "Select ..." at bounding box center [609, 540] width 69 height 19
type input "re"
click at [631, 576] on span "RECV.DLL.PROCESSING" at bounding box center [641, 570] width 122 height 13
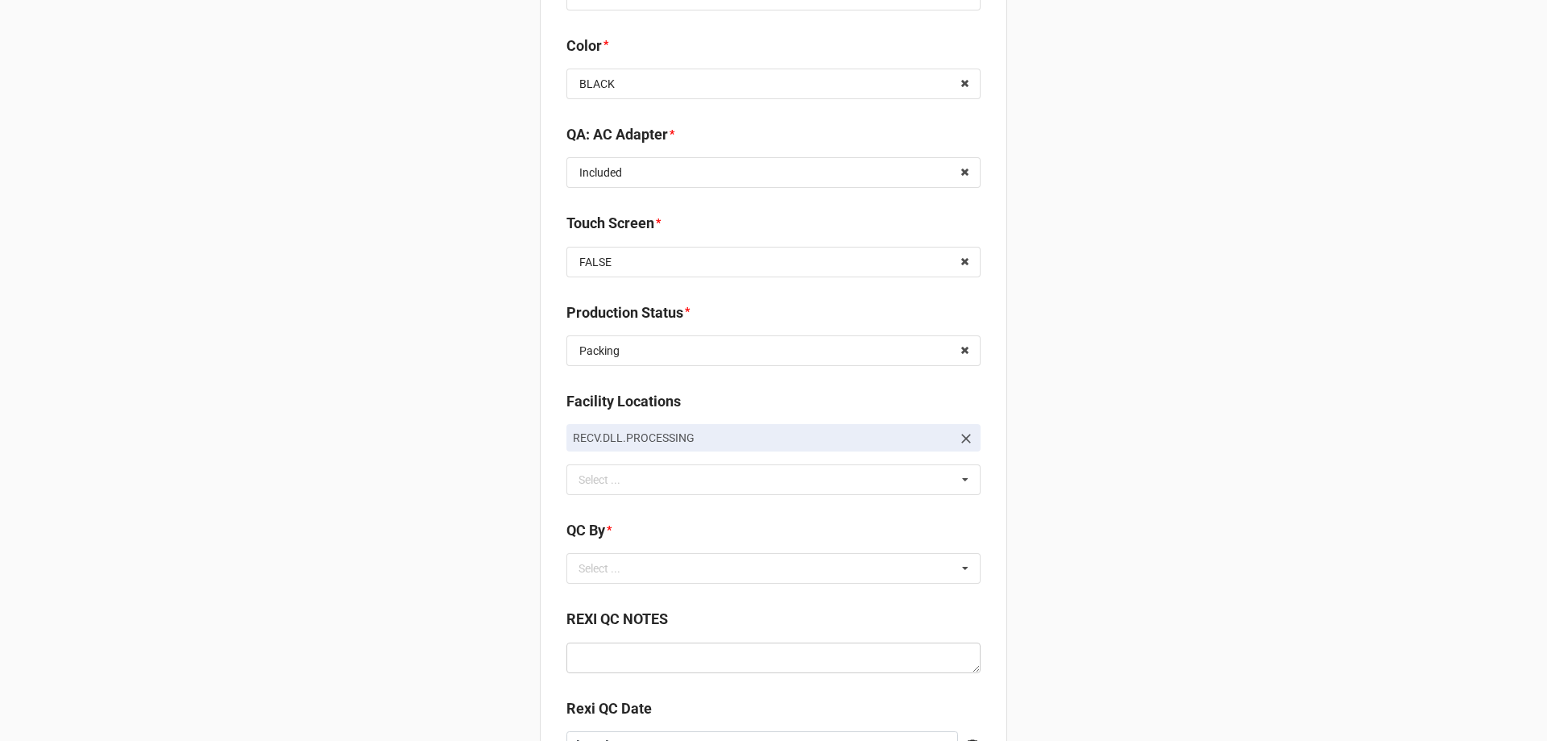
scroll to position [2239, 0]
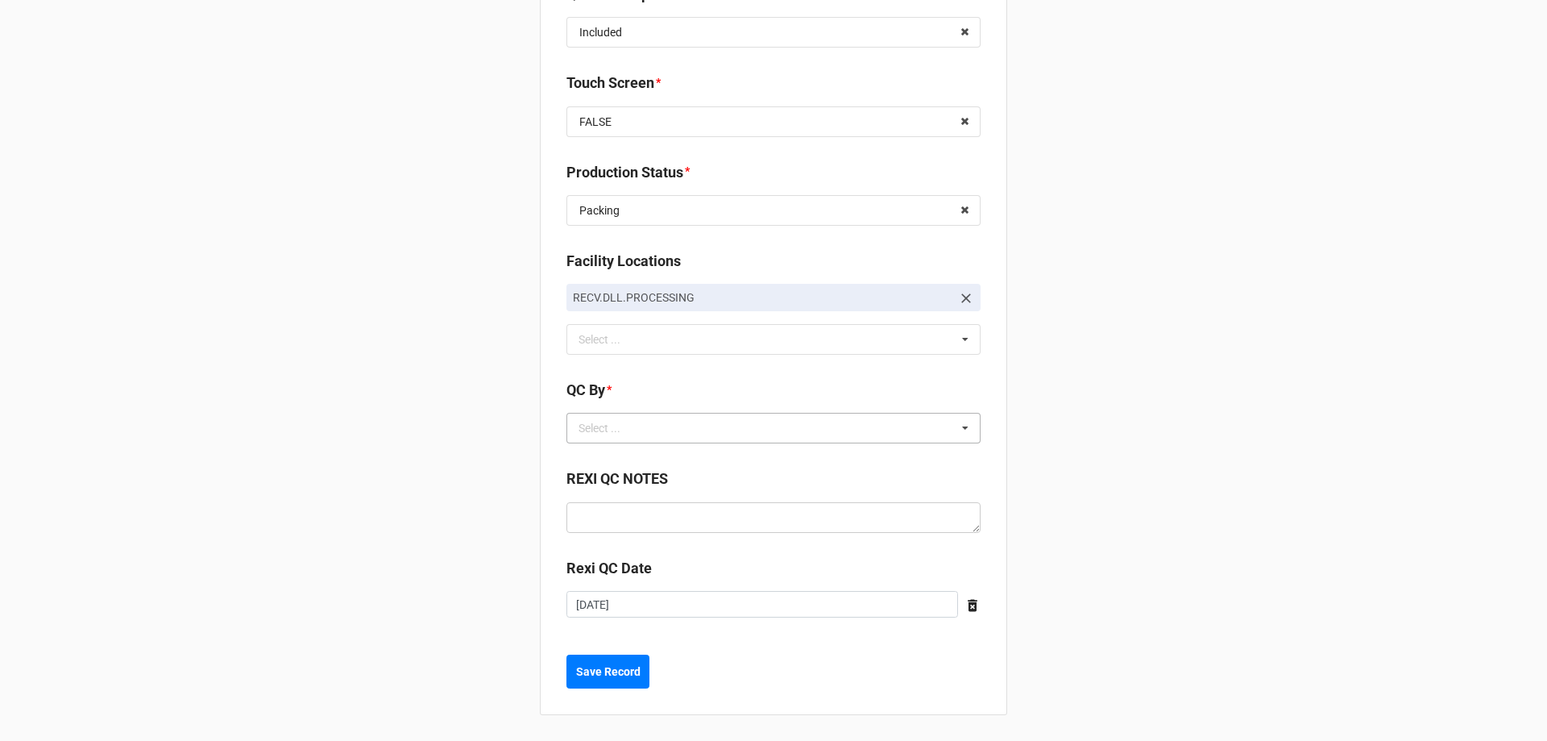
click at [642, 424] on div "Select ... No results found." at bounding box center [774, 428] width 414 height 31
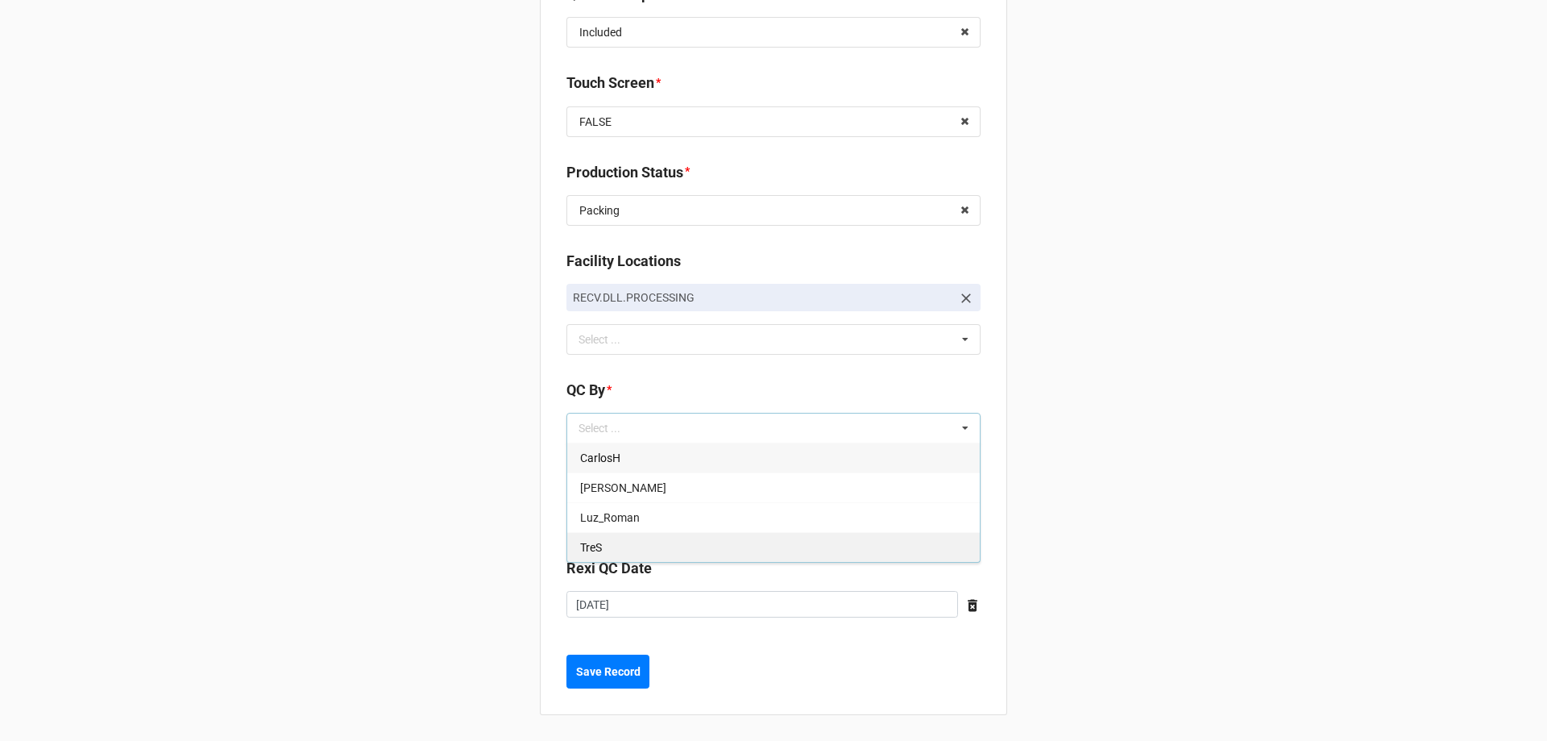
click at [607, 542] on div "TreS" at bounding box center [773, 547] width 413 height 30
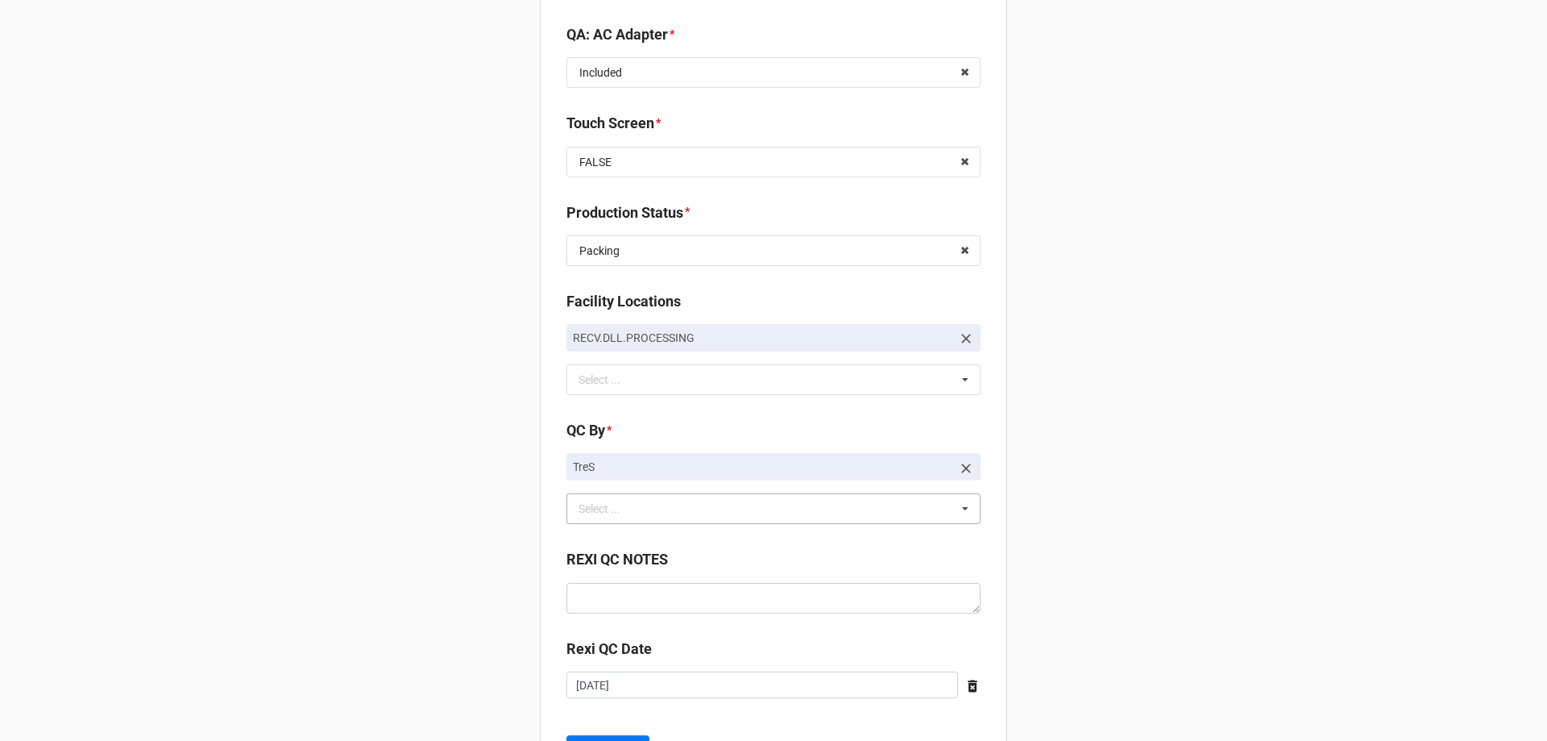
scroll to position [2279, 0]
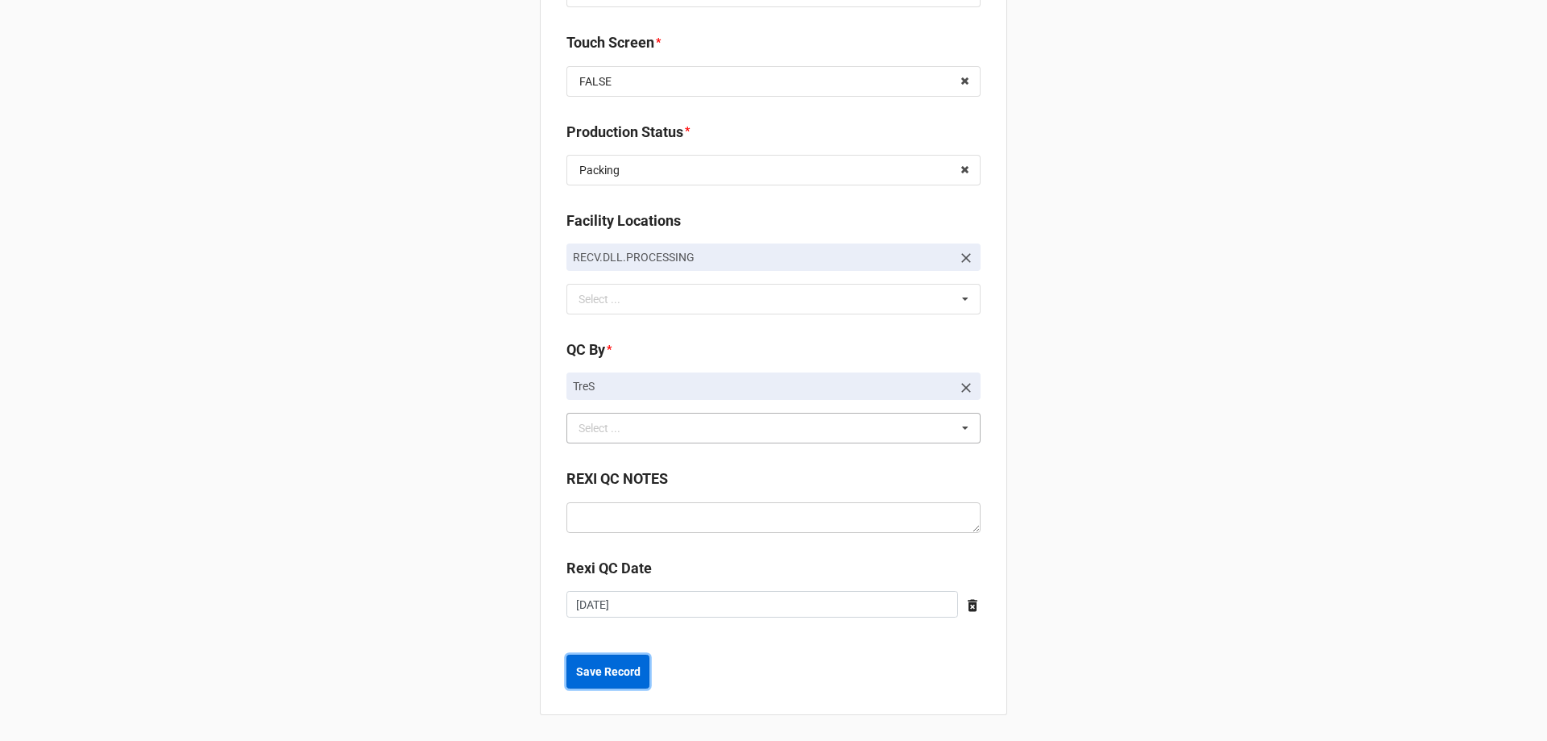
click at [599, 687] on button "Save Record" at bounding box center [608, 671] width 83 height 34
